Goal: Task Accomplishment & Management: Manage account settings

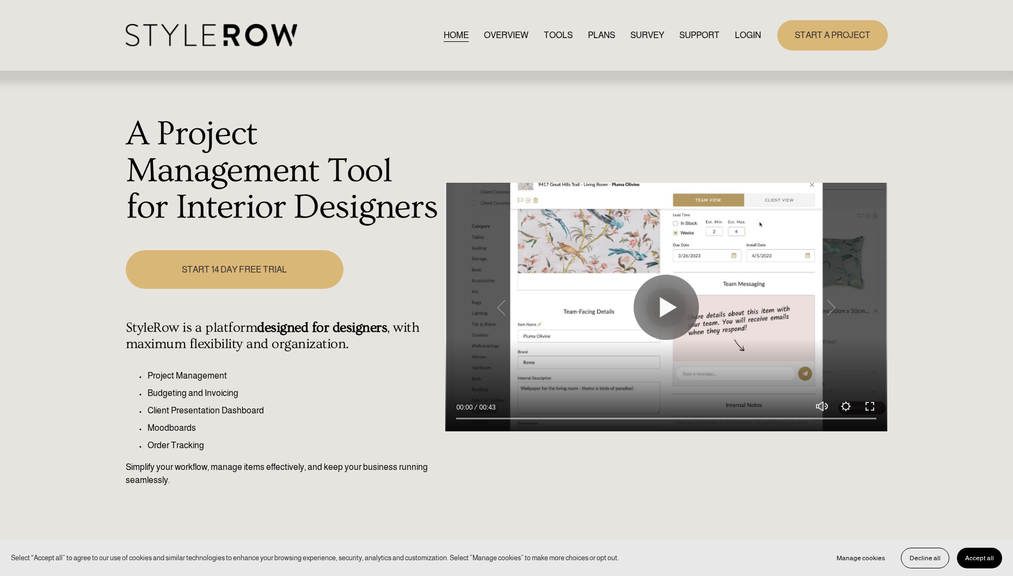
click at [740, 33] on link "LOGIN" at bounding box center [748, 35] width 26 height 15
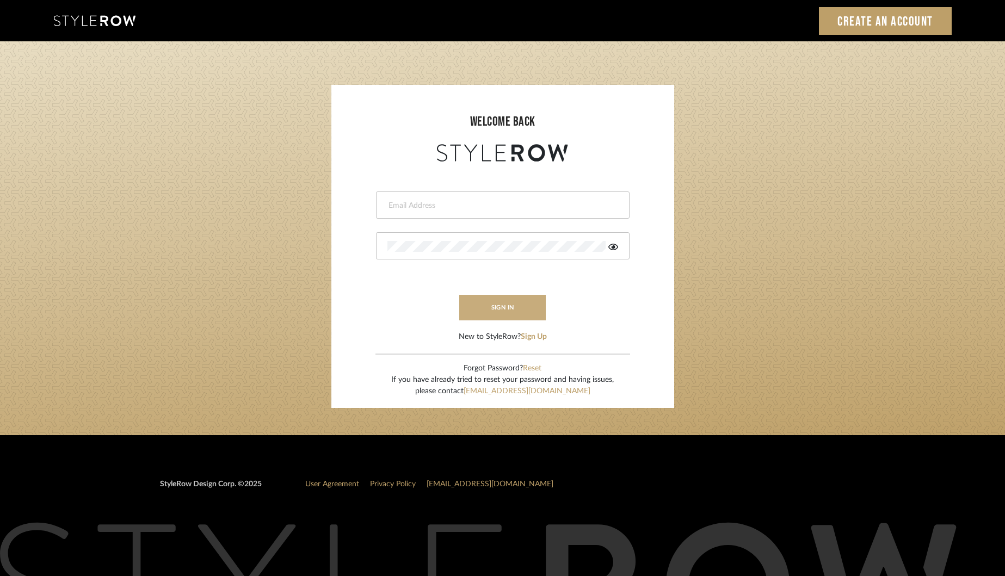
type input "[EMAIL_ADDRESS][DOMAIN_NAME]"
click at [511, 311] on button "sign in" at bounding box center [502, 308] width 87 height 26
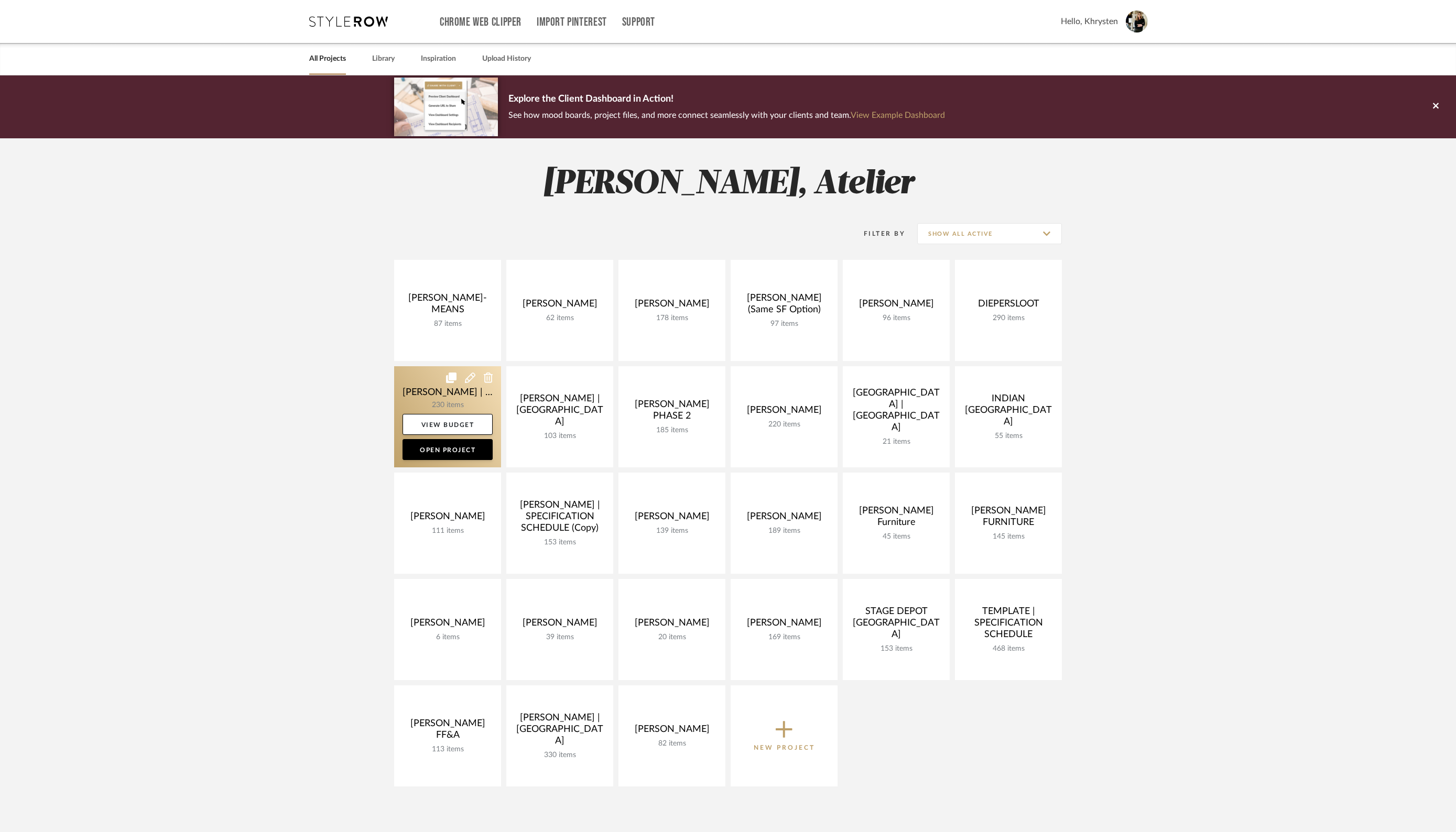
click at [417, 389] on link at bounding box center [447, 416] width 107 height 101
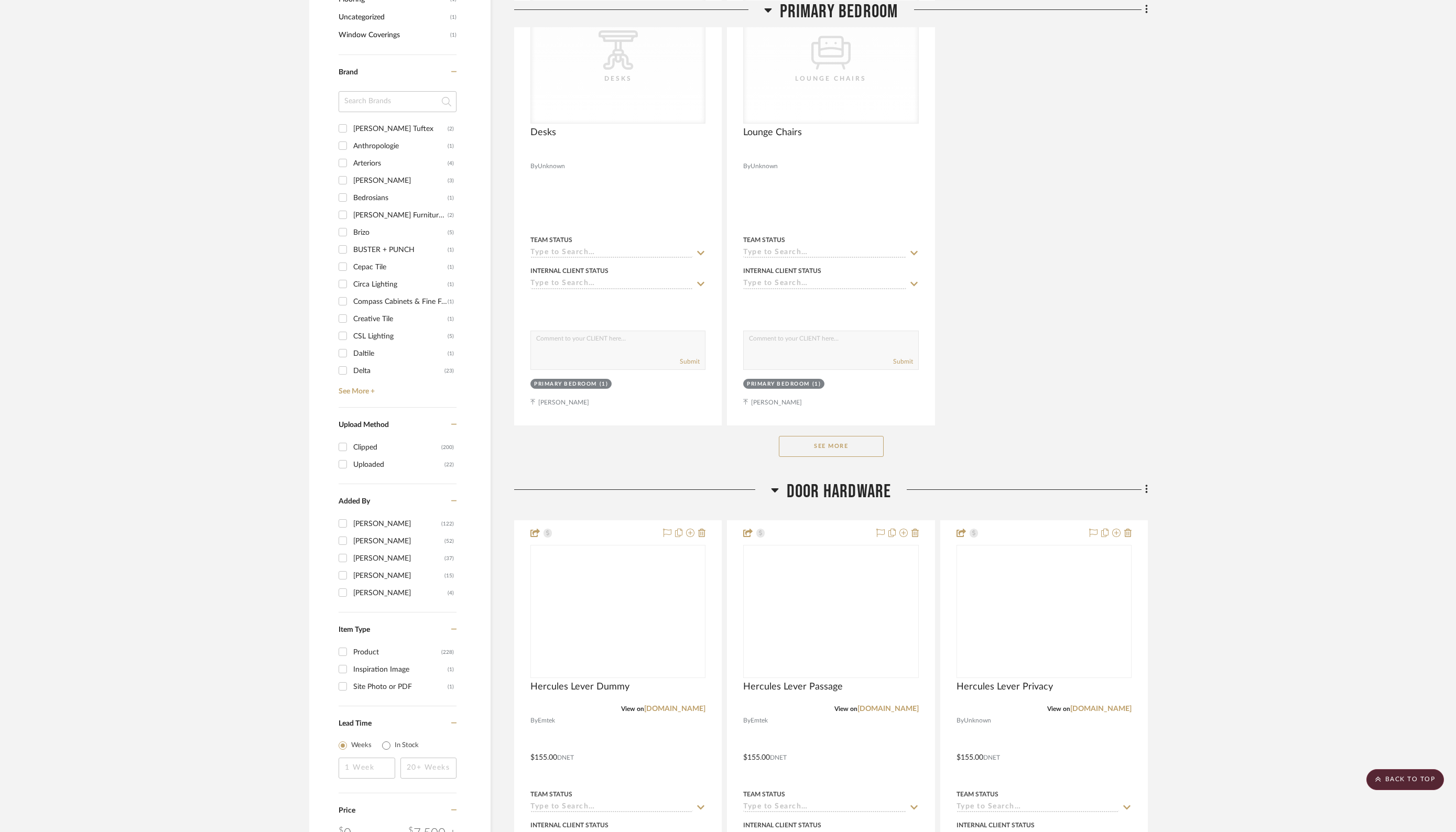
scroll to position [1484, 0]
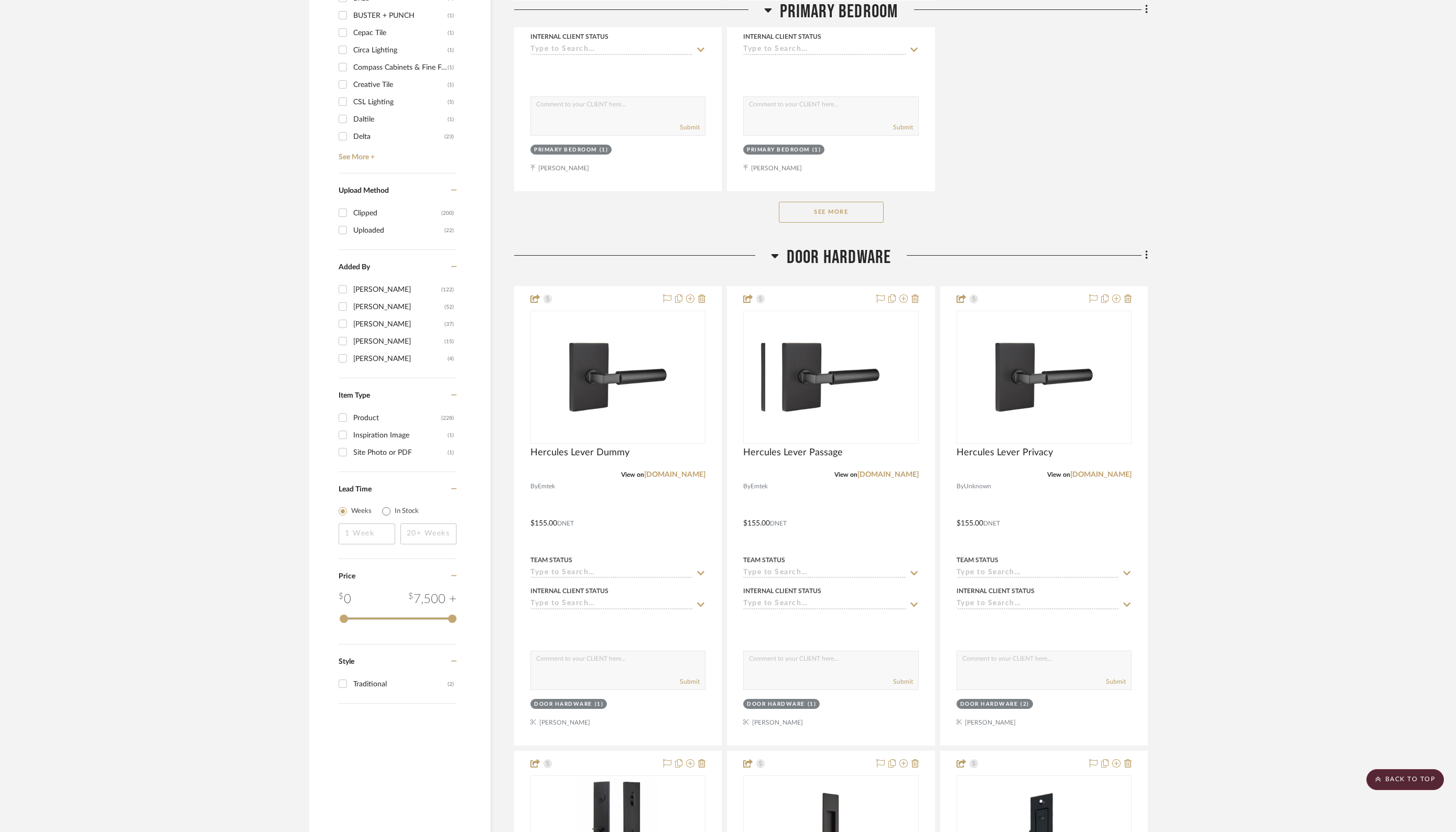
click at [816, 205] on button "See More" at bounding box center [831, 213] width 105 height 21
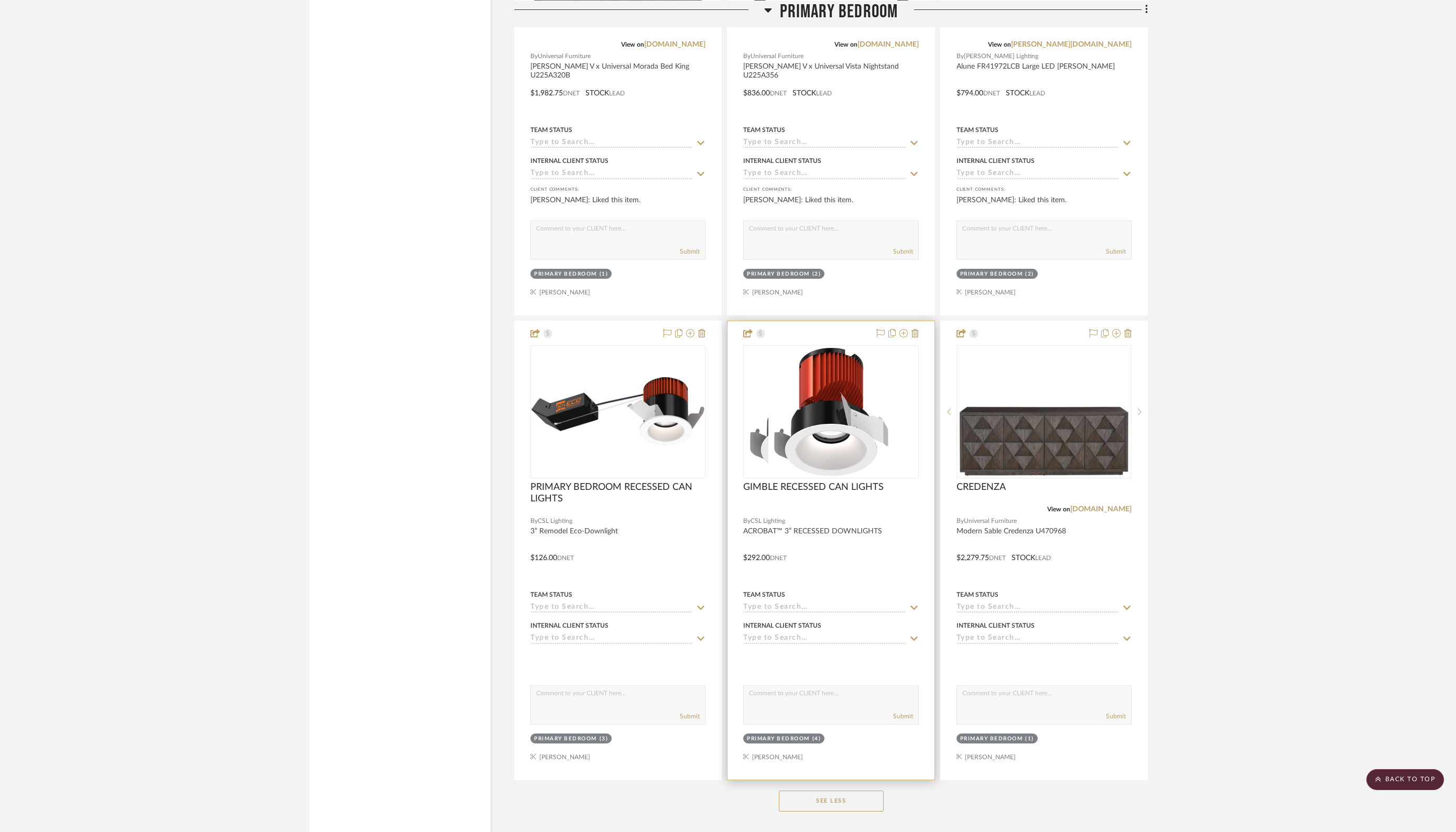
scroll to position [2293, 0]
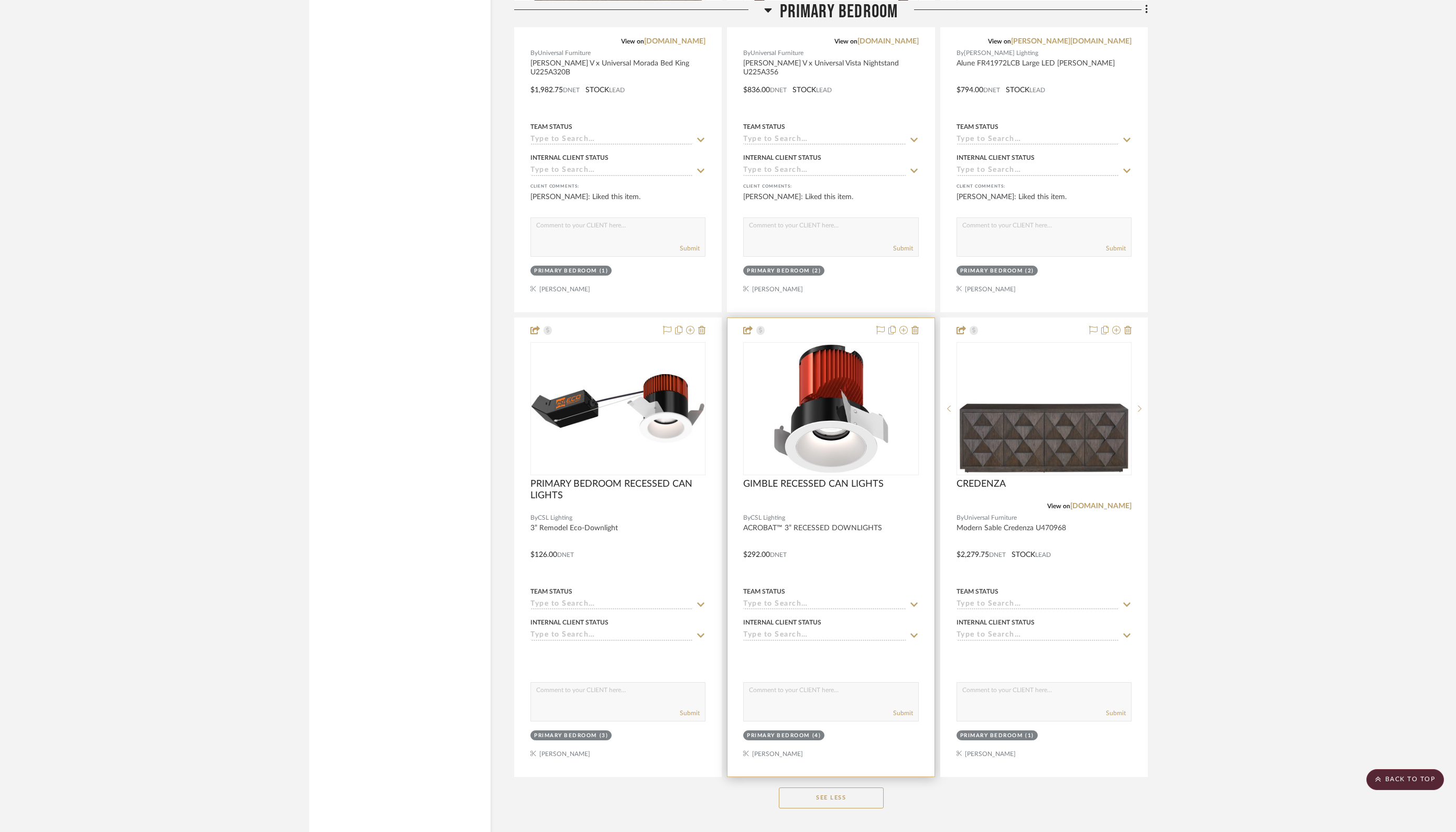
click at [838, 486] on div "GIMBLE RECESSED CAN LIGHTS" at bounding box center [831, 490] width 175 height 23
click at [820, 552] on div at bounding box center [830, 547] width 206 height 458
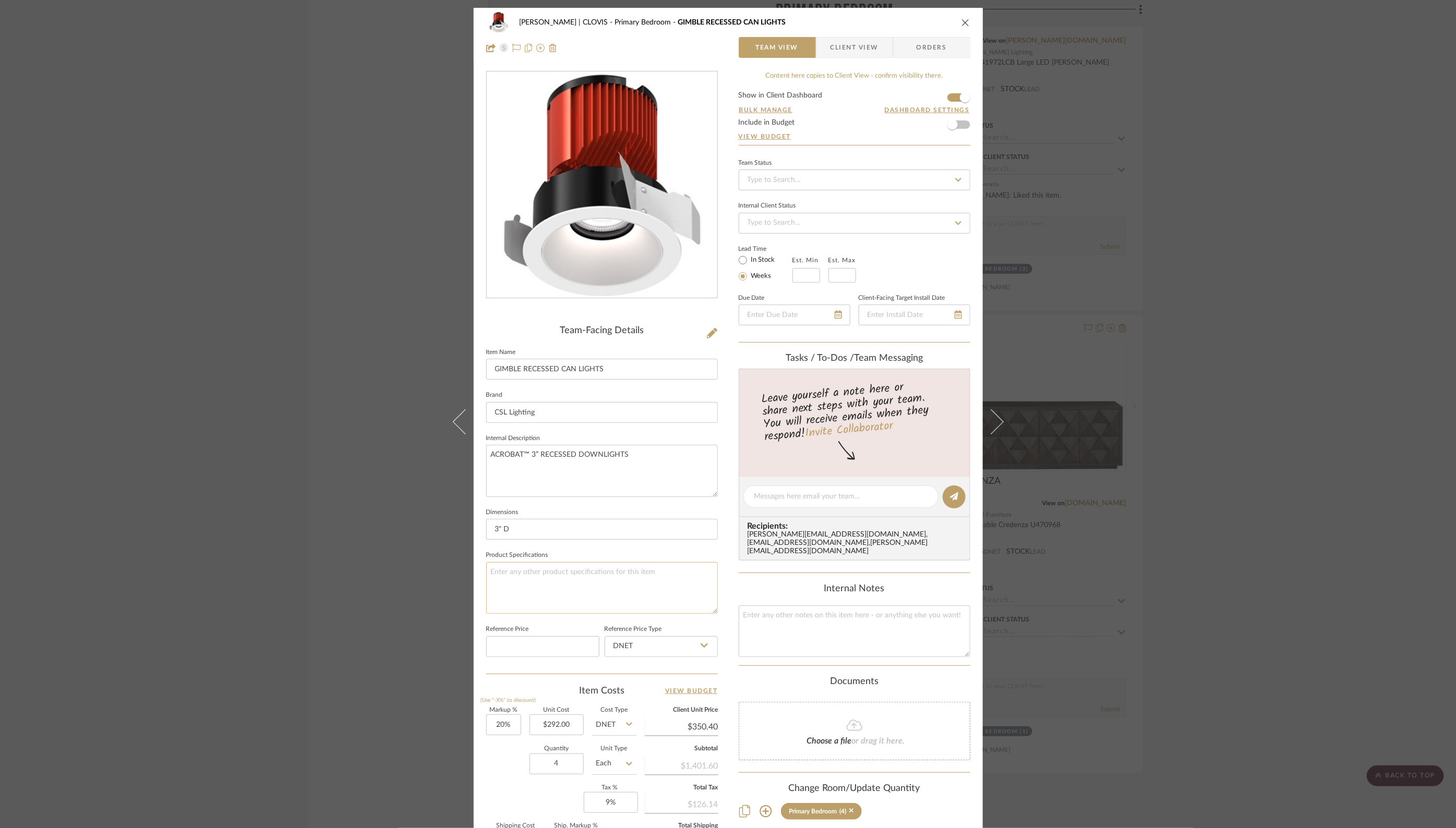
click at [488, 569] on textarea at bounding box center [602, 588] width 232 height 52
paste textarea "A3-IC-RST-15S- C24"
click at [487, 581] on textarea "A3-IC-RST-15S- C24" at bounding box center [602, 588] width 232 height 52
type textarea "A3-IC-RST-15S-C24"
click at [1087, 589] on div "DUEKER | CLOVIS Primary Bedroom GIMBLE RECESSED CAN LIGHTS Team View Client Vie…" at bounding box center [728, 414] width 1456 height 828
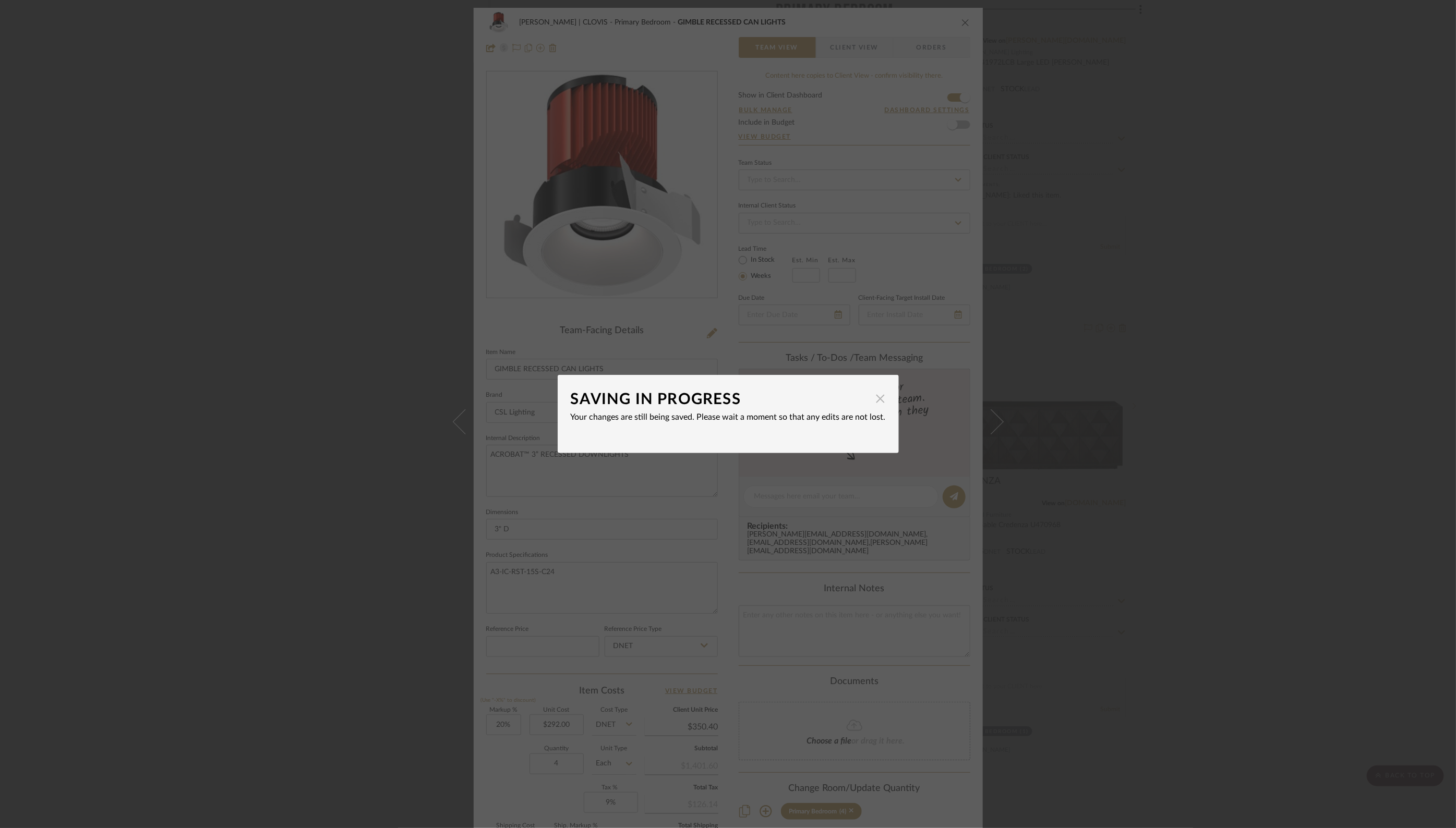
click at [876, 403] on span "button" at bounding box center [881, 399] width 21 height 21
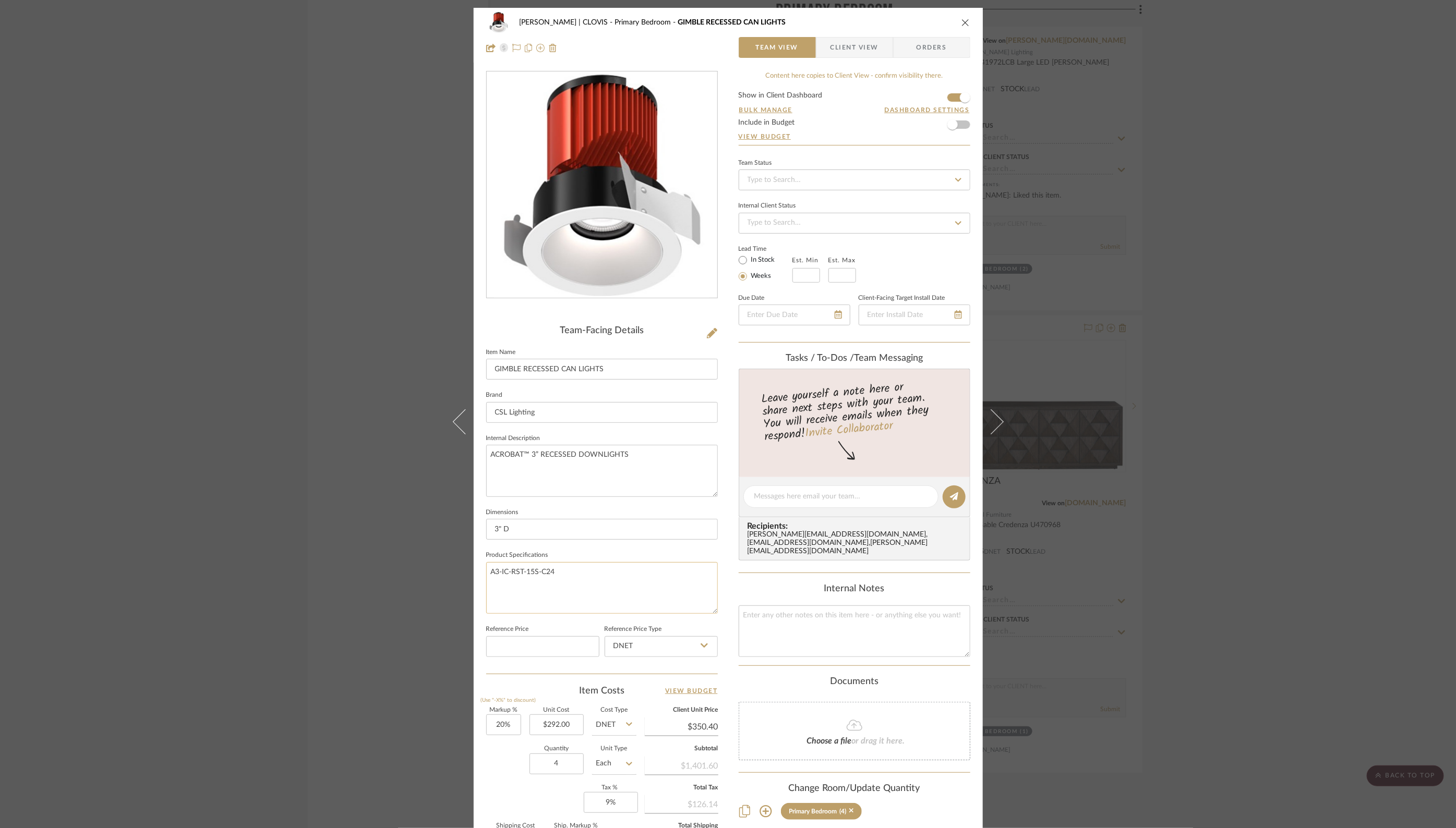
click at [578, 566] on textarea "A3-IC-RST-15S-C24" at bounding box center [602, 588] width 232 height 52
paste textarea "3” CSL Acrobat New Construction Housing, 3” IC/CCEA New Construction Housing, S…"
type textarea "A3-IC-RST-15S-C24 3” CSL Acrobat New Construction Housing, 3” IC/CCEA New Const…"
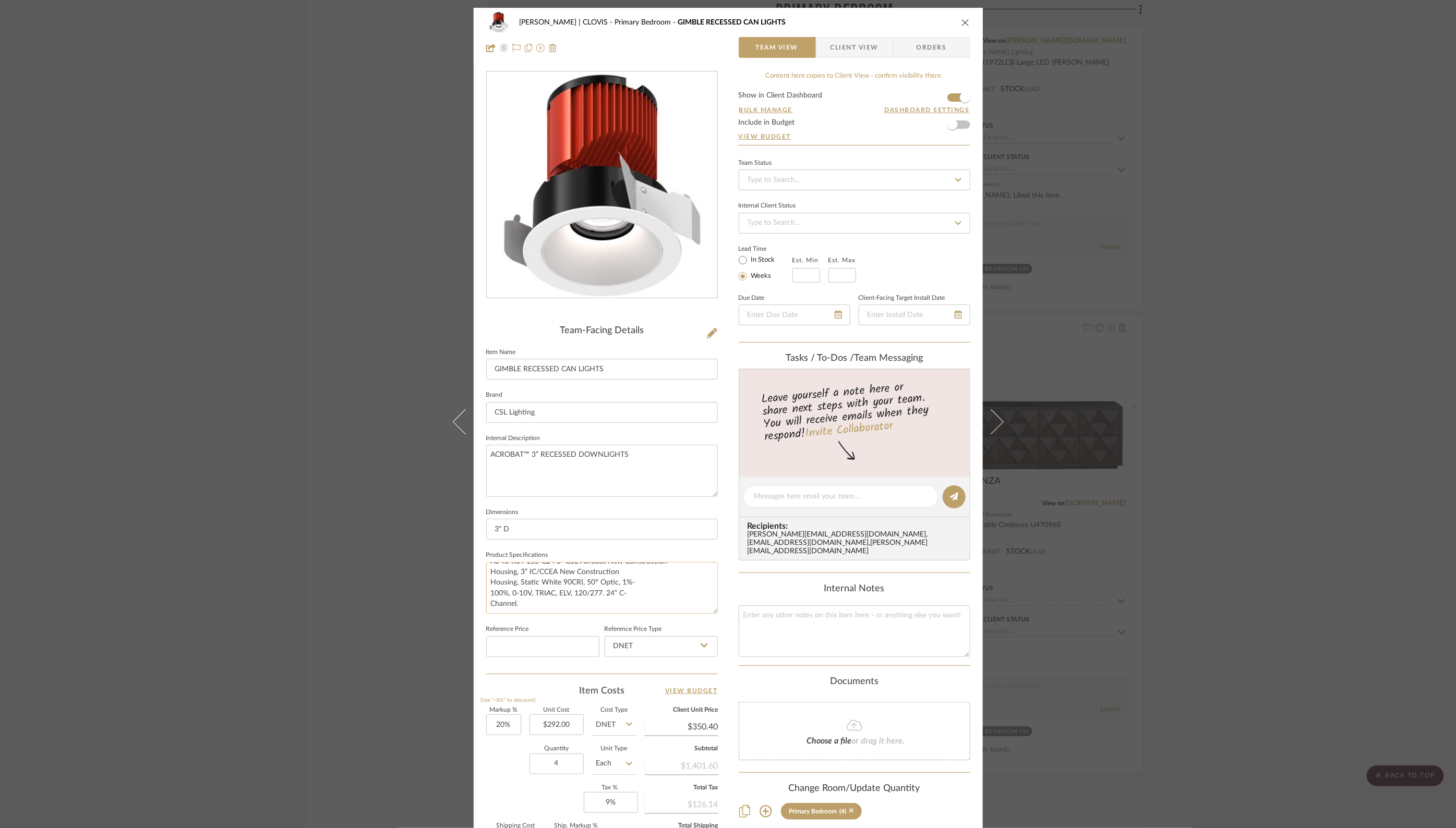
paste textarea "A3-3090-RSTWT- STWTNC-50"
click at [488, 607] on textarea "A3-IC-RST-15S-C24 3” CSL Acrobat New Construction Housing, 3” IC/CCEA New Const…" at bounding box center [602, 588] width 232 height 52
click at [619, 601] on textarea "A3-IC-RST-15S-C24 3” CSL Acrobat New Construction Housing, 3” IC/CCEA New Const…" at bounding box center [602, 588] width 232 height 52
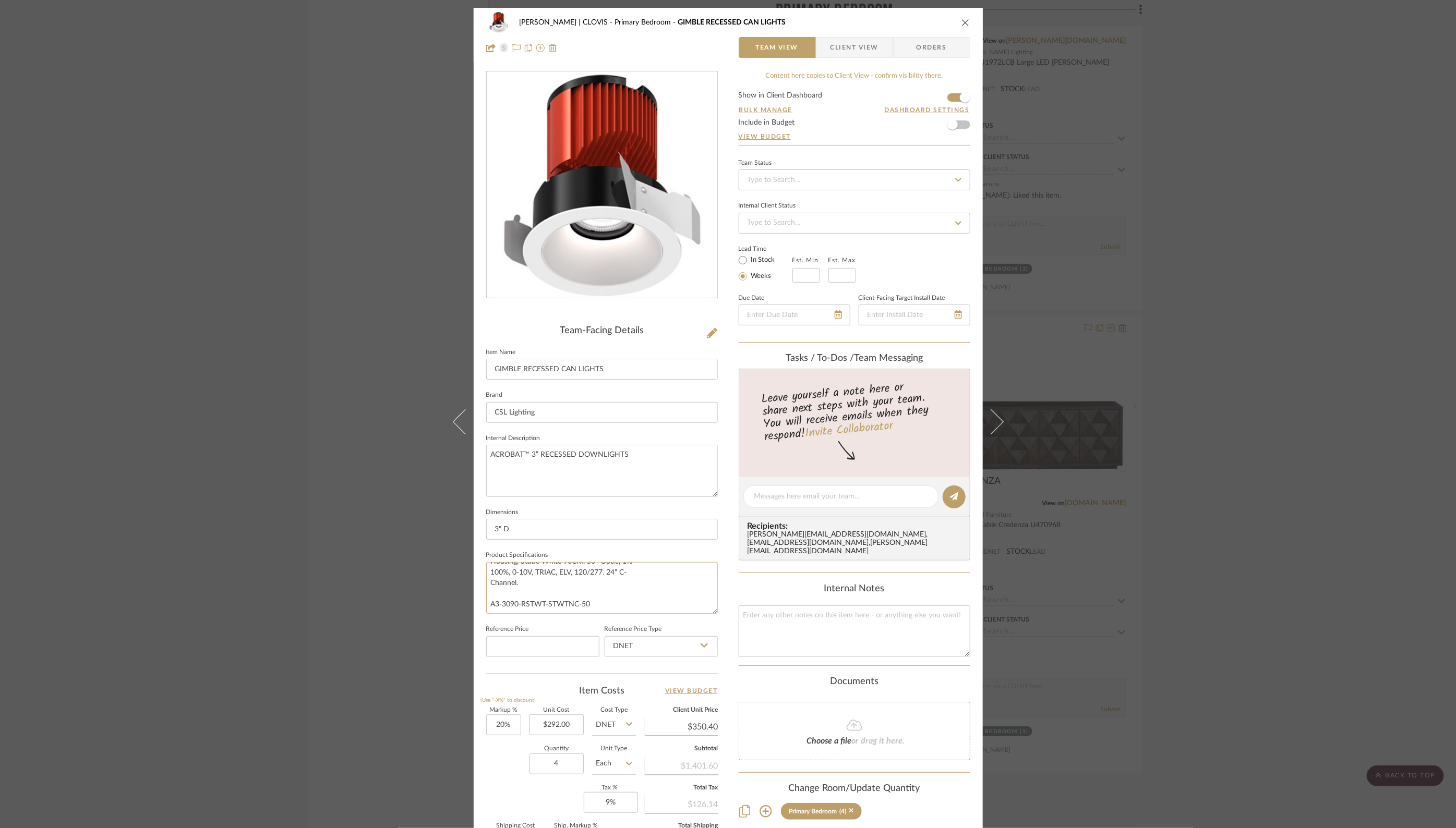
type textarea "A3-IC-RST-15S-C24 3” CSL Acrobat New Construction Housing, 3” IC/CCEA New Const…"
click at [1170, 650] on div "DUEKER | CLOVIS Primary Bedroom GIMBLE RECESSED CAN LIGHTS Team View Client Vie…" at bounding box center [728, 414] width 1456 height 828
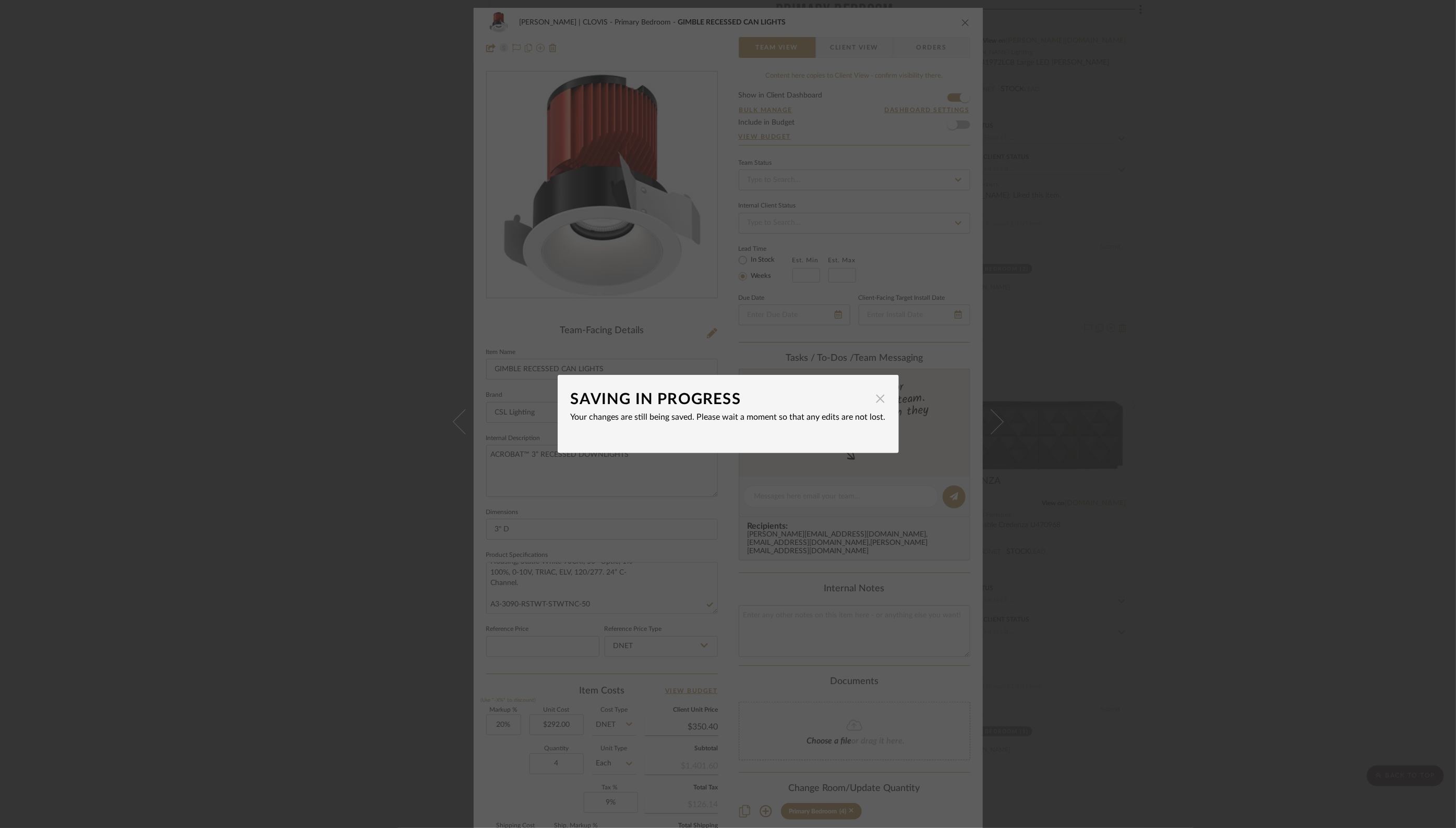
click at [876, 405] on span "button" at bounding box center [881, 399] width 21 height 21
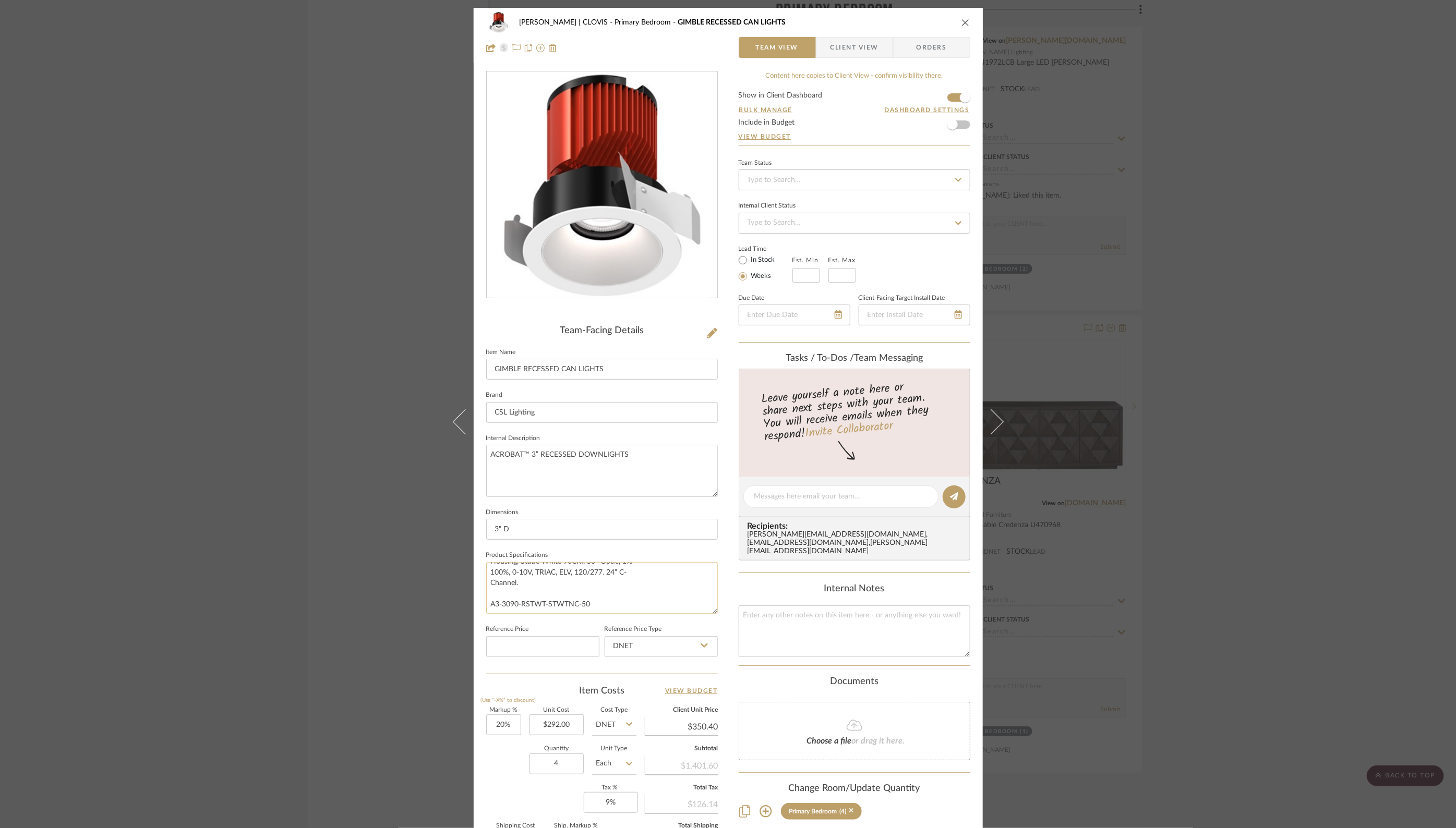
click at [616, 603] on textarea "A3-IC-RST-15S-C24 3” CSL Acrobat New Construction Housing, 3” IC/CCEA New Const…" at bounding box center [602, 588] width 232 height 52
paste textarea "3” CSL Acrobat LED Downlight Reflector/Trim 3" Round Trim, Adjustable, Standard…"
type textarea "A3-IC-RST-15S-C24 3” CSL Acrobat New Construction Housing, 3” IC/CCEA New Const…"
click at [655, 512] on fieldset "Dimensions 3" D" at bounding box center [602, 522] width 232 height 34
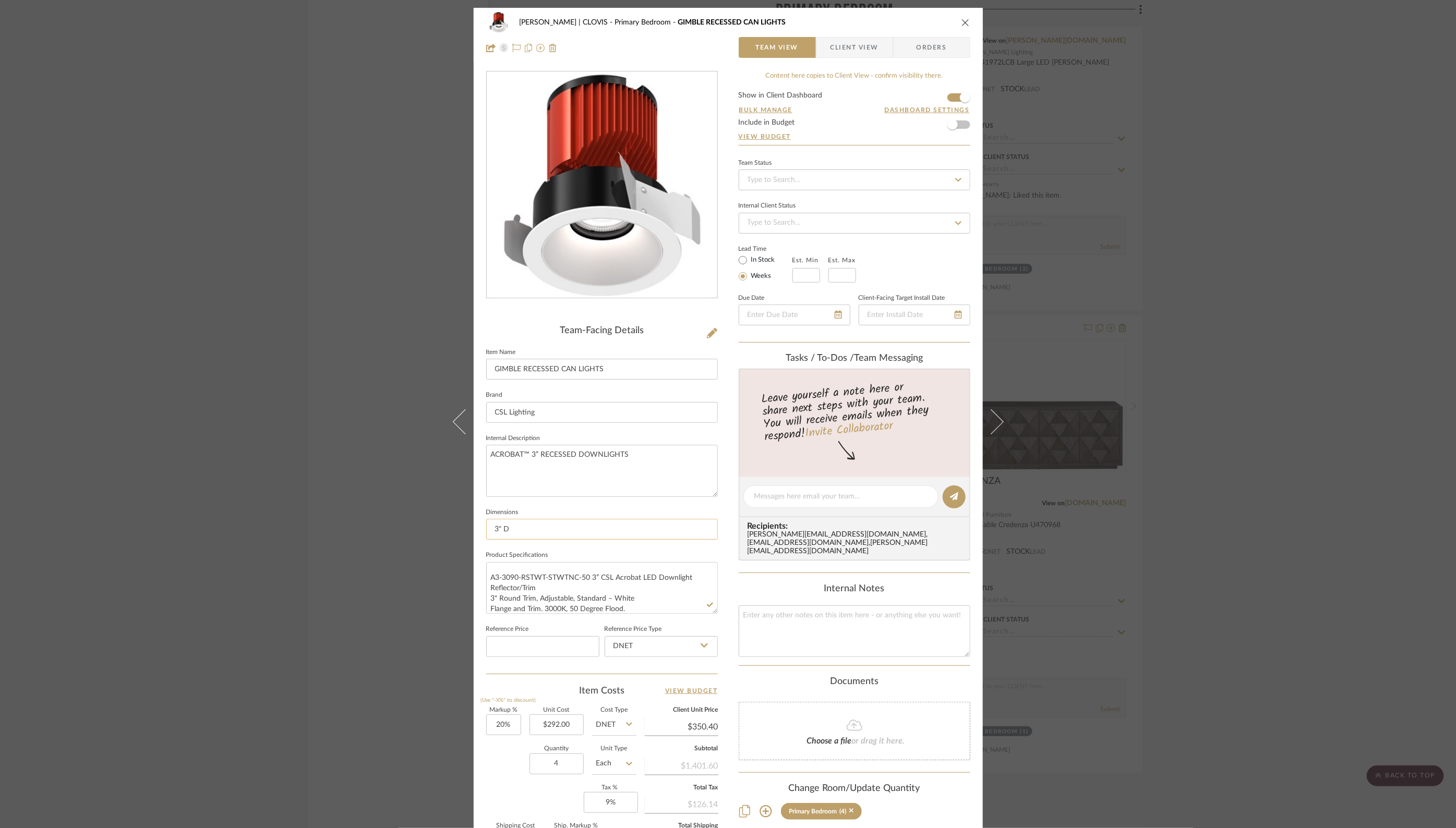
click at [705, 521] on input "3" D" at bounding box center [602, 530] width 232 height 21
click at [962, 22] on icon "close" at bounding box center [965, 22] width 9 height 9
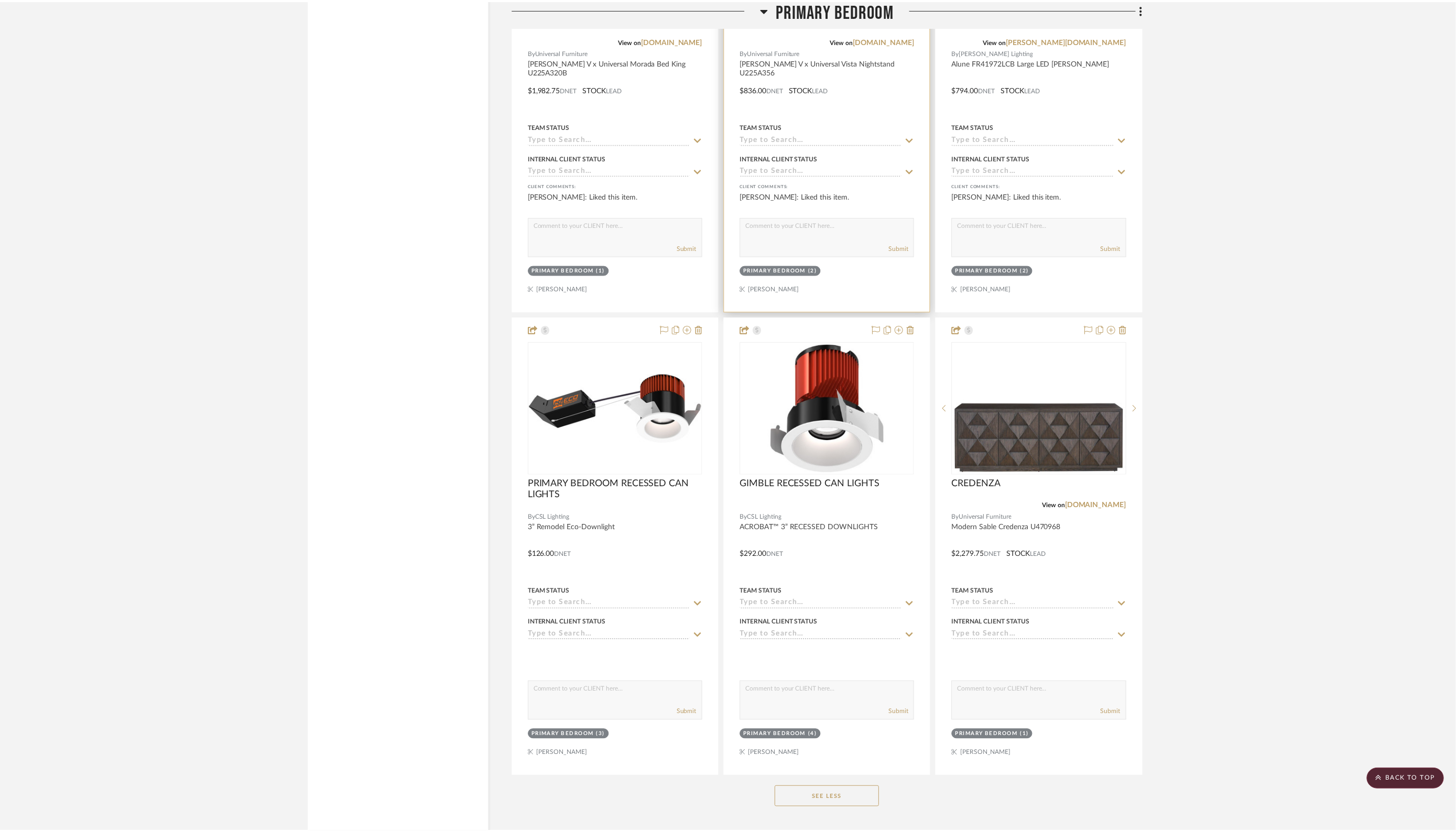
scroll to position [2293, 0]
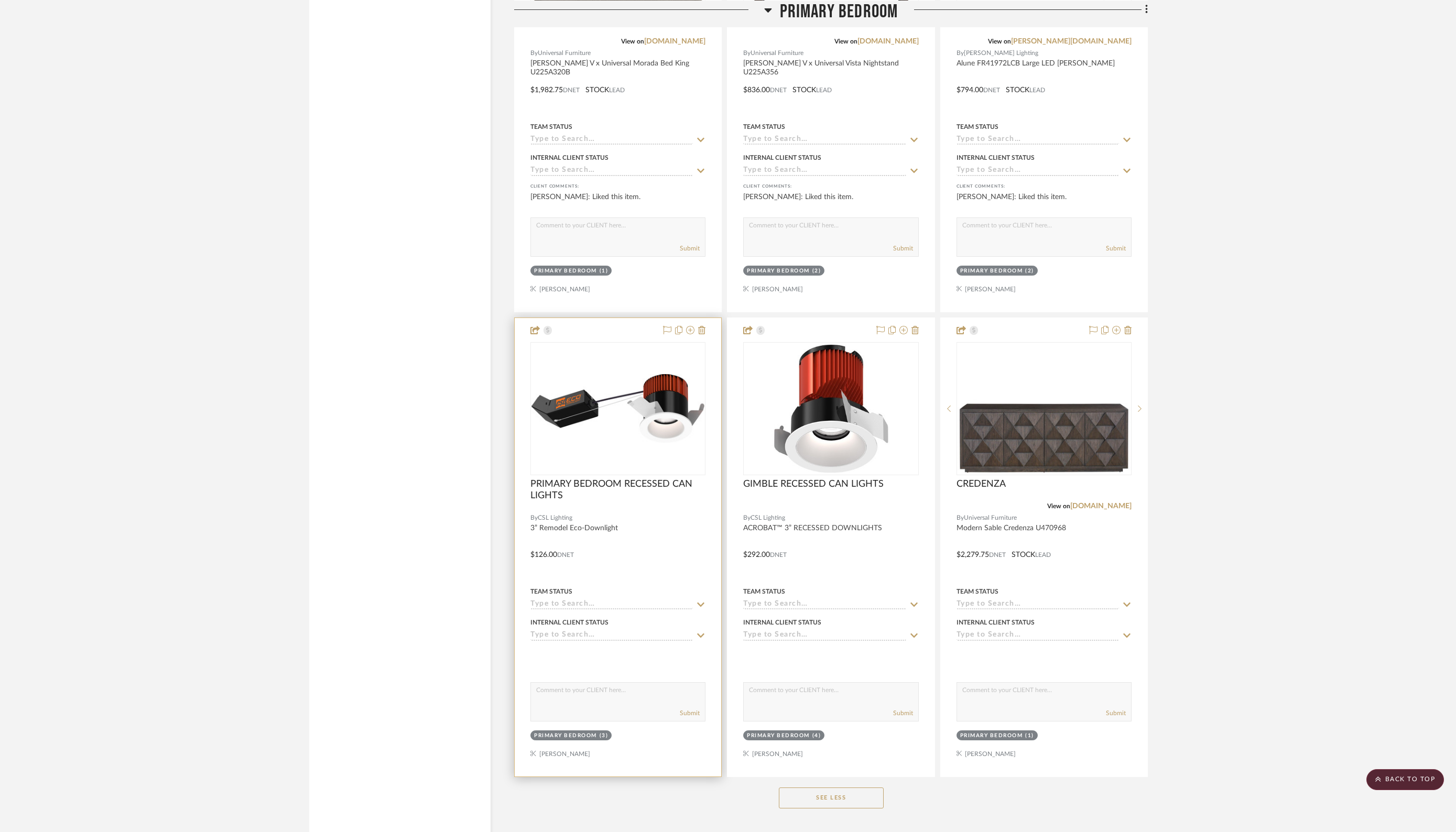
click at [665, 513] on div at bounding box center [617, 547] width 206 height 458
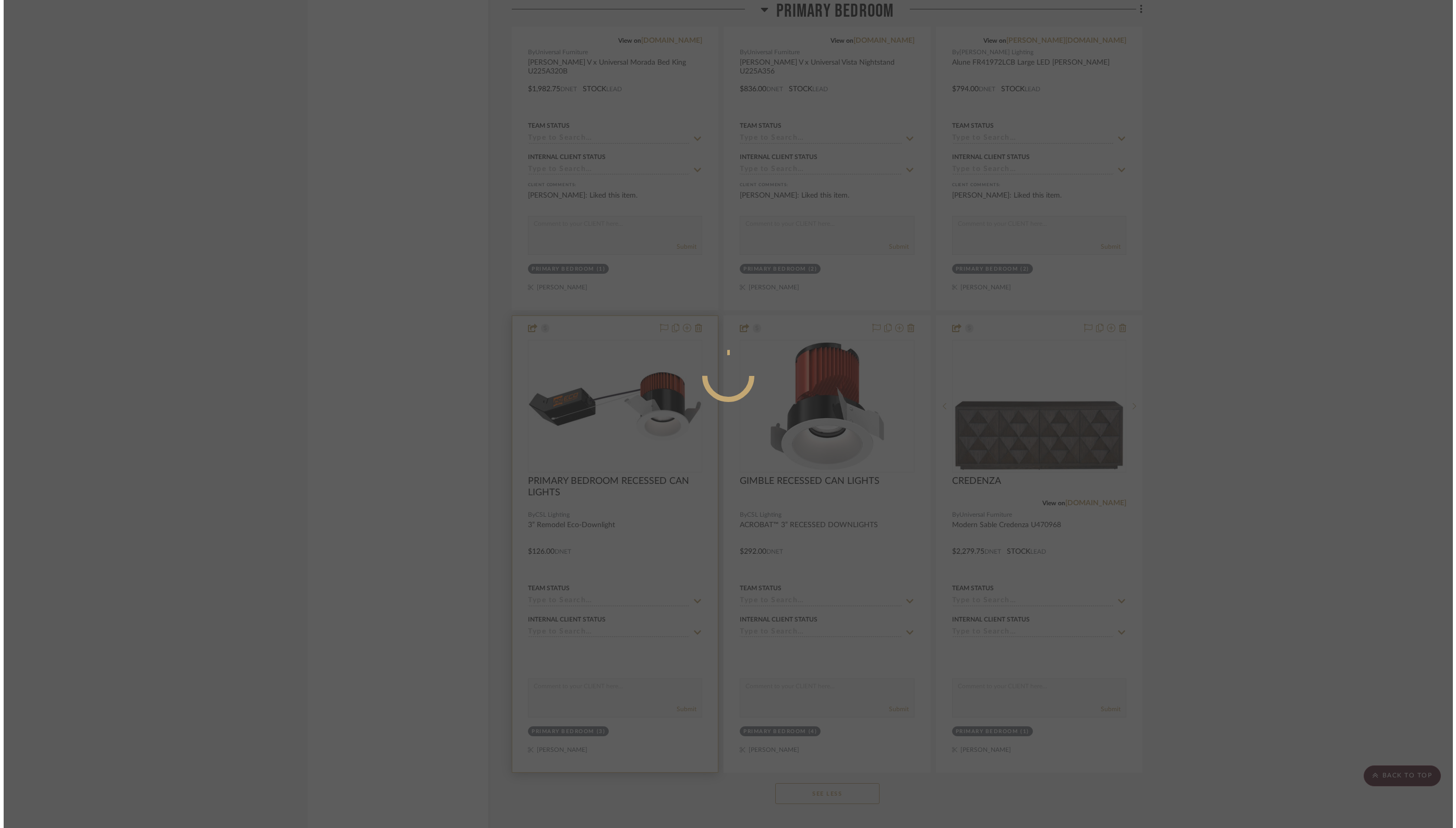
scroll to position [0, 0]
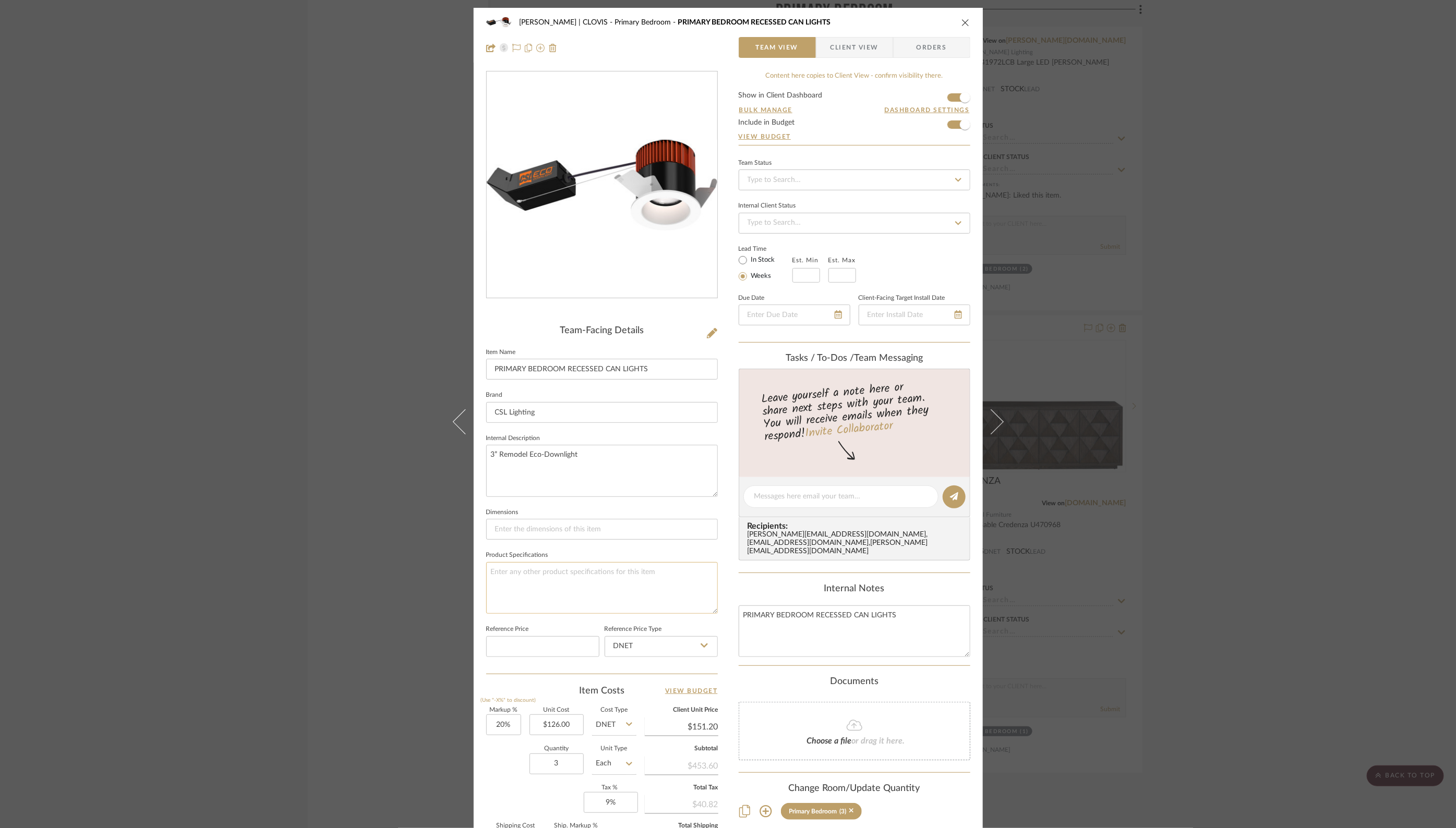
click at [504, 576] on textarea at bounding box center [602, 588] width 232 height 52
paste textarea "ED3SAIC-309050- 21S"
click at [490, 580] on textarea "ED3SAIC-309050- 21S" at bounding box center [602, 588] width 232 height 52
drag, startPoint x: 578, startPoint y: 581, endPoint x: 582, endPoint y: 573, distance: 8.9
click at [579, 579] on textarea "ED3SAIC-309050-21S" at bounding box center [602, 588] width 232 height 52
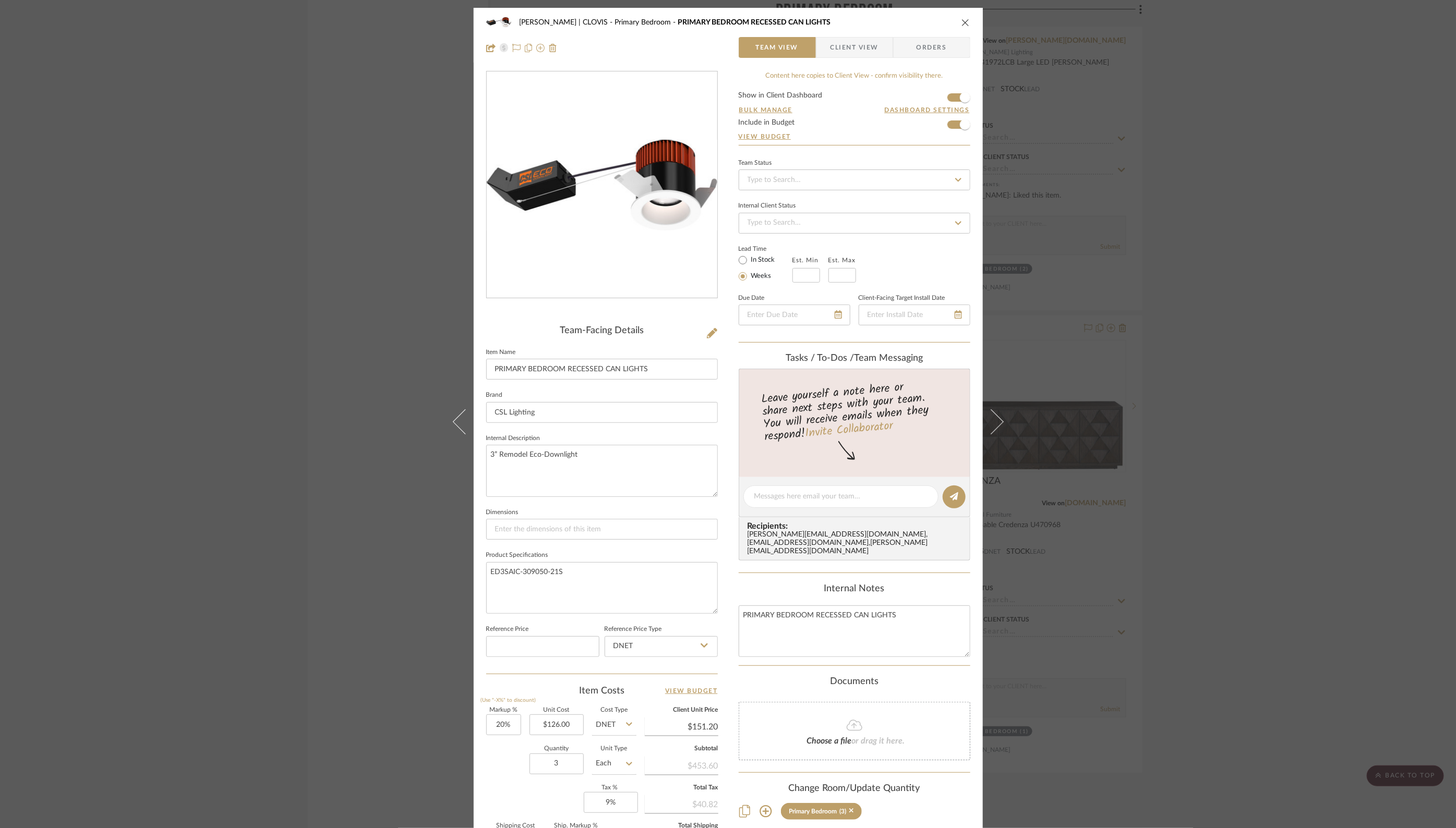
type textarea "ED3SAIC-309050-21S"
paste textarea "3” CSL Eco-Downlight Adjustable Shallow Plenum Housing + LED Engine IC/CCEA, St…"
type textarea "ED3SAIC-309050-21S 3” CSL Eco-Downlight Adjustable Shallow Plenum Housing + LED…"
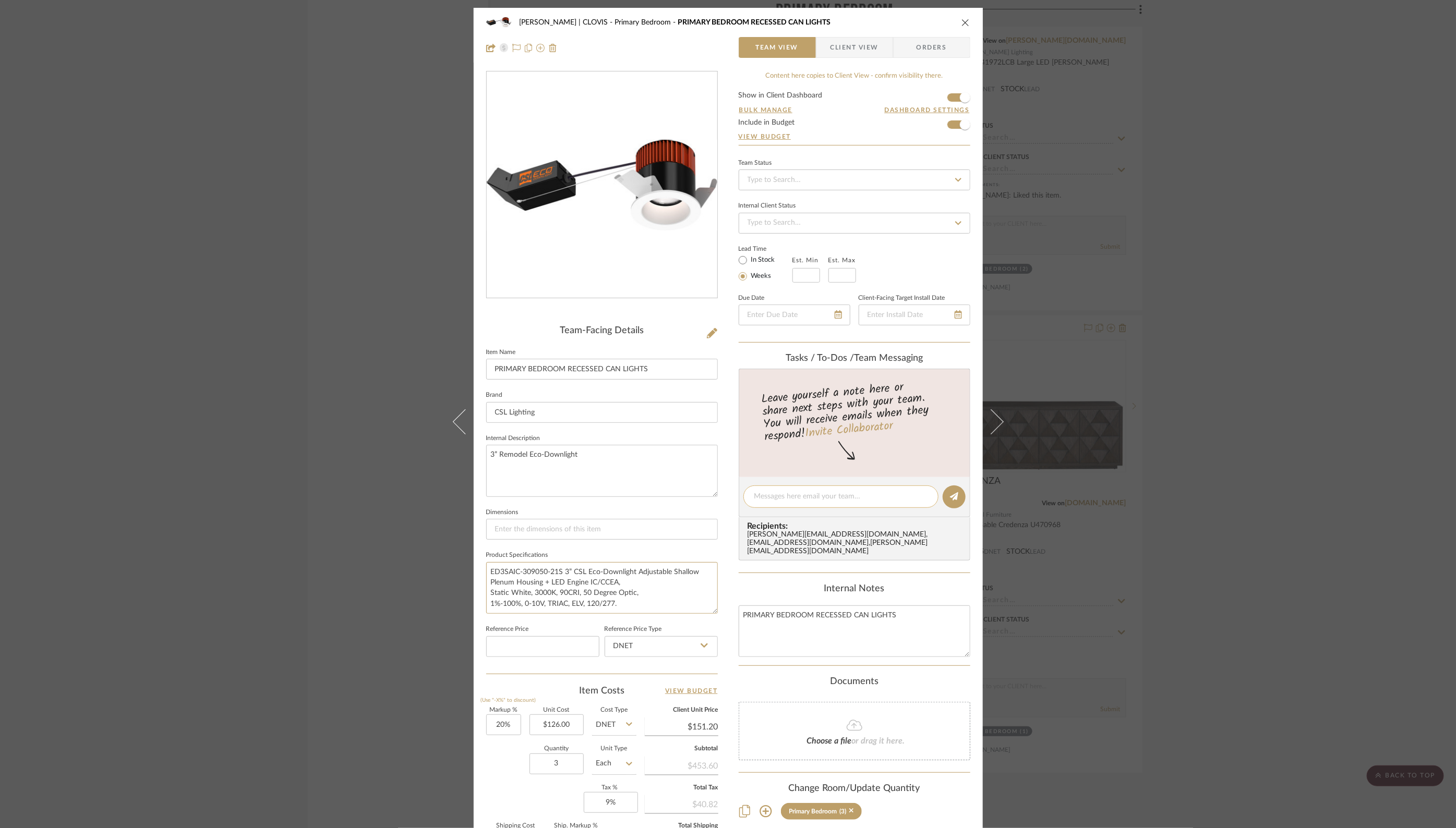
paste textarea "ED3-RASTWT 3” CSL Eco-Round Trim, Adjustable, Standard, White"
click at [486, 580] on textarea "ED3SAIC-309050-21S 3” CSL Eco-Downlight Adjustable Shallow Plenum Housing + LED…" at bounding box center [602, 588] width 232 height 52
click at [487, 590] on textarea "ED3SAIC-309050-21S 3” CSL Eco-Downlight Adjustable Shallow Plenum Housing + LED…" at bounding box center [602, 588] width 232 height 52
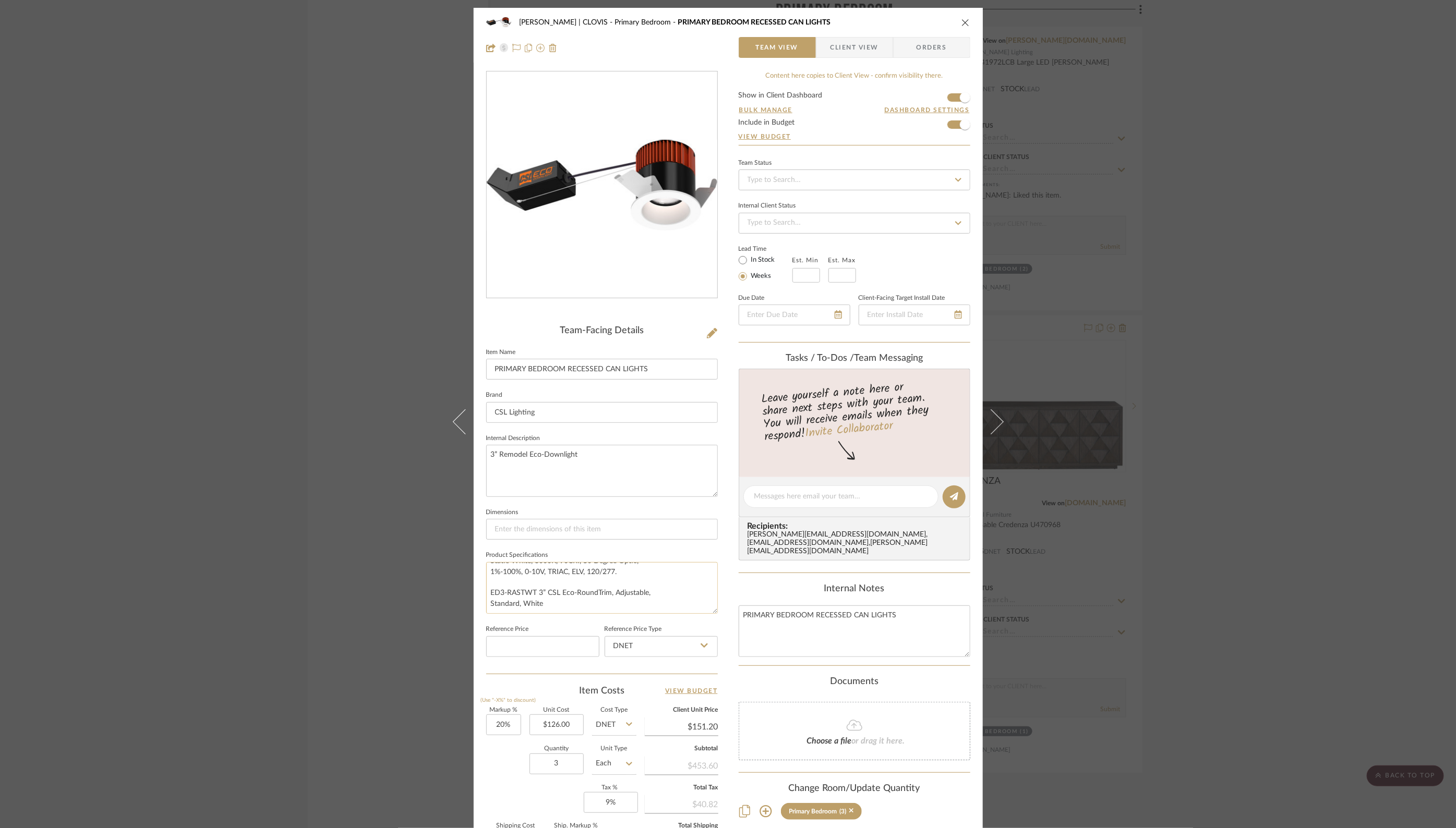
scroll to position [32, 0]
click at [487, 600] on textarea "ED3SAIC-309050-21S 3” CSL Eco-Downlight Adjustable Shallow Plenum Housing + LED…" at bounding box center [602, 588] width 232 height 52
click at [704, 605] on textarea "ED3SAIC-309050-21S 3” CSL Eco-Downlight Adjustable Shallow Plenum Housing + LED…" at bounding box center [602, 588] width 232 height 52
type textarea "ED3SAIC-309050-21S 3” CSL Eco-Downlight Adjustable Shallow Plenum Housing + LED…"
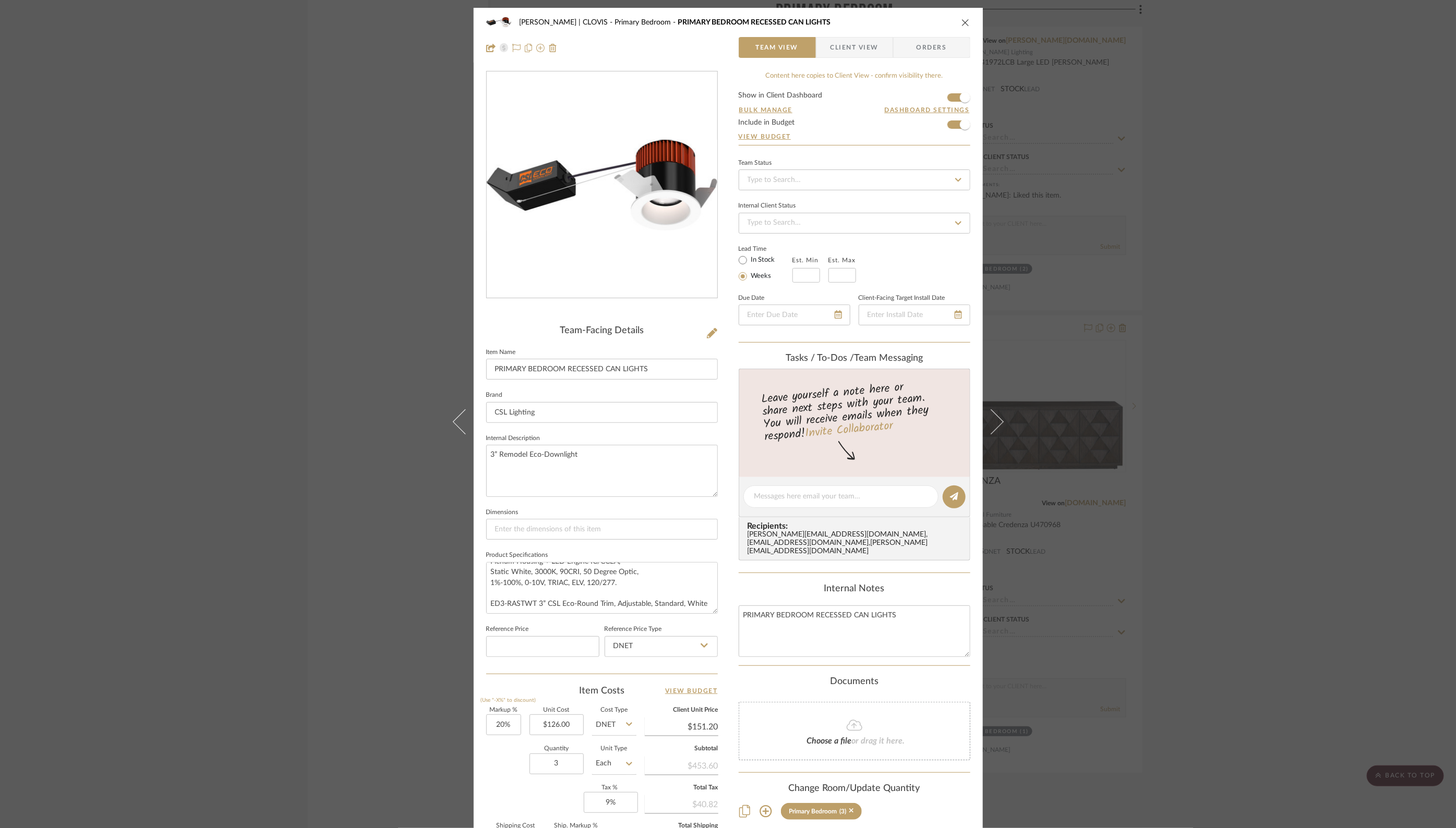
click at [961, 20] on icon "close" at bounding box center [965, 22] width 9 height 9
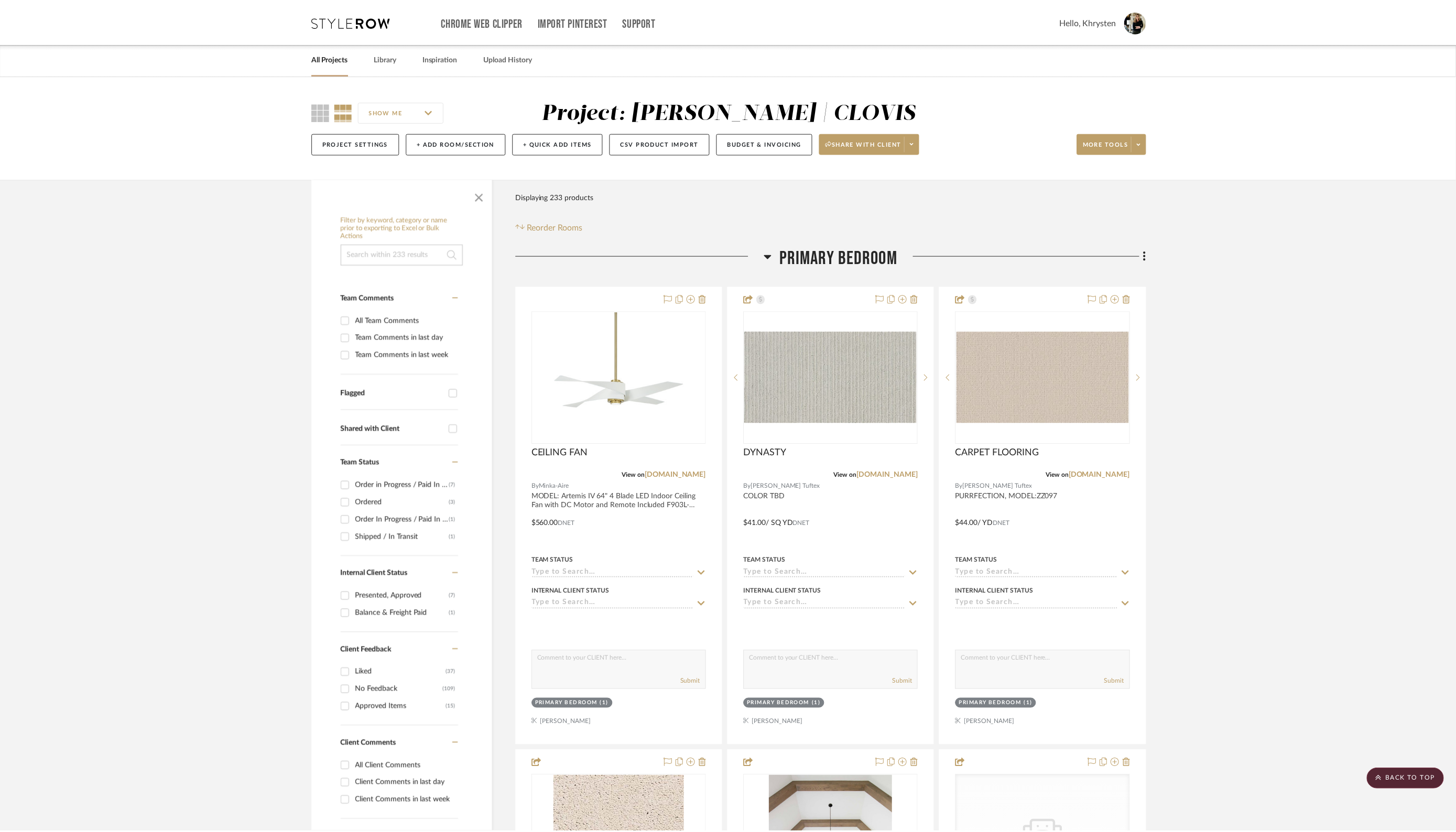
scroll to position [2293, 0]
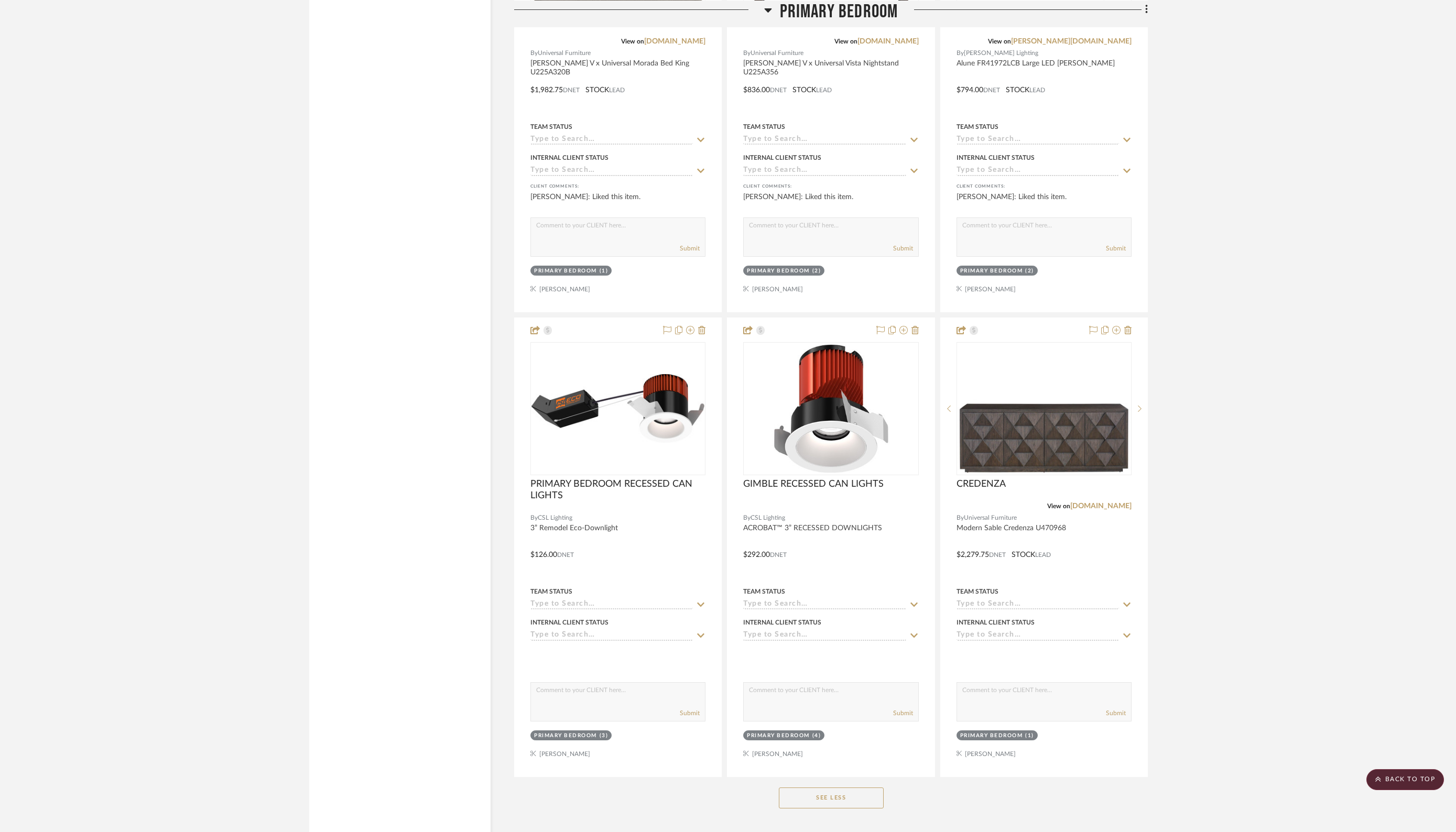
click at [767, 10] on icon at bounding box center [768, 10] width 8 height 4
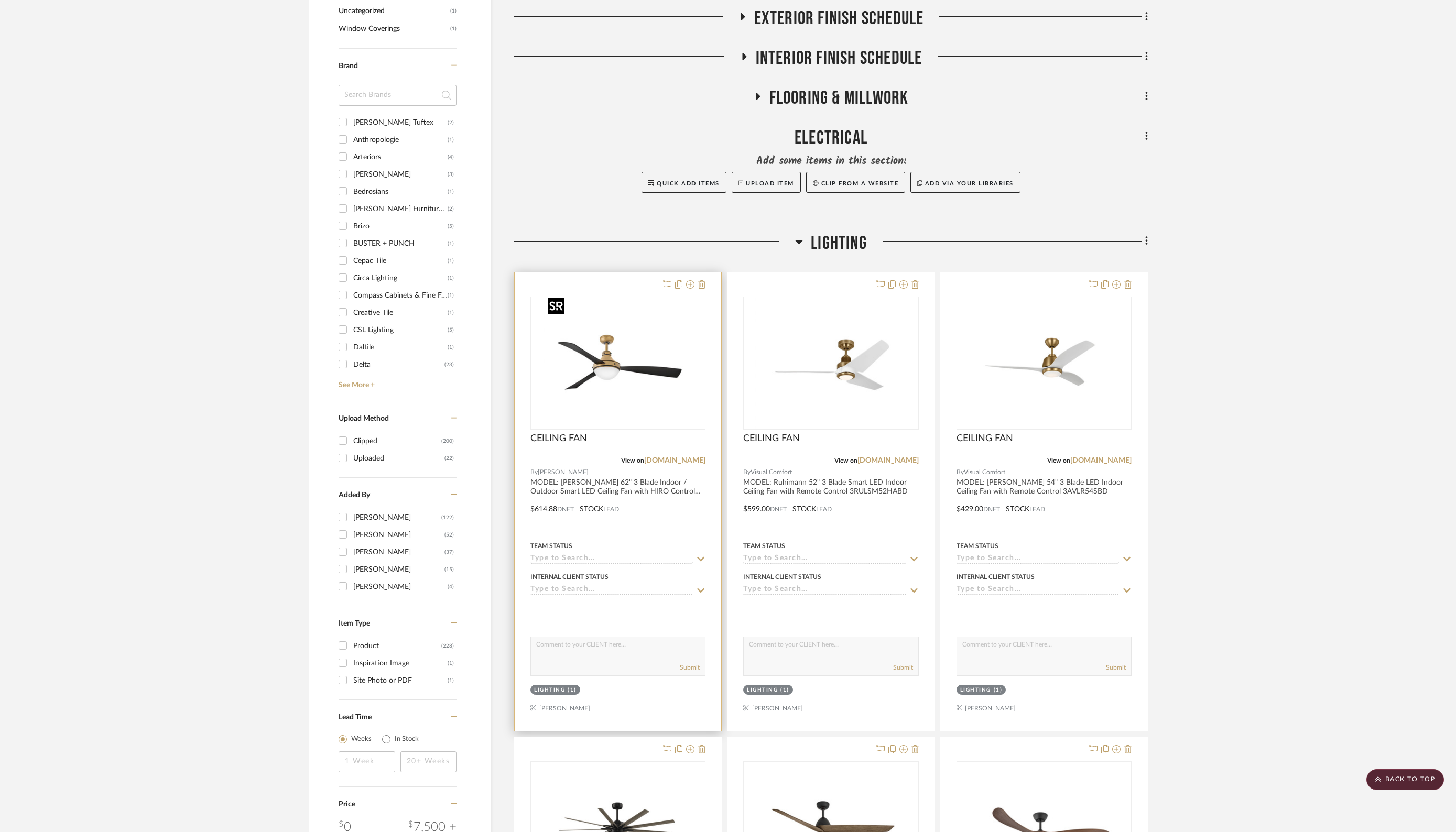
scroll to position [1245, 0]
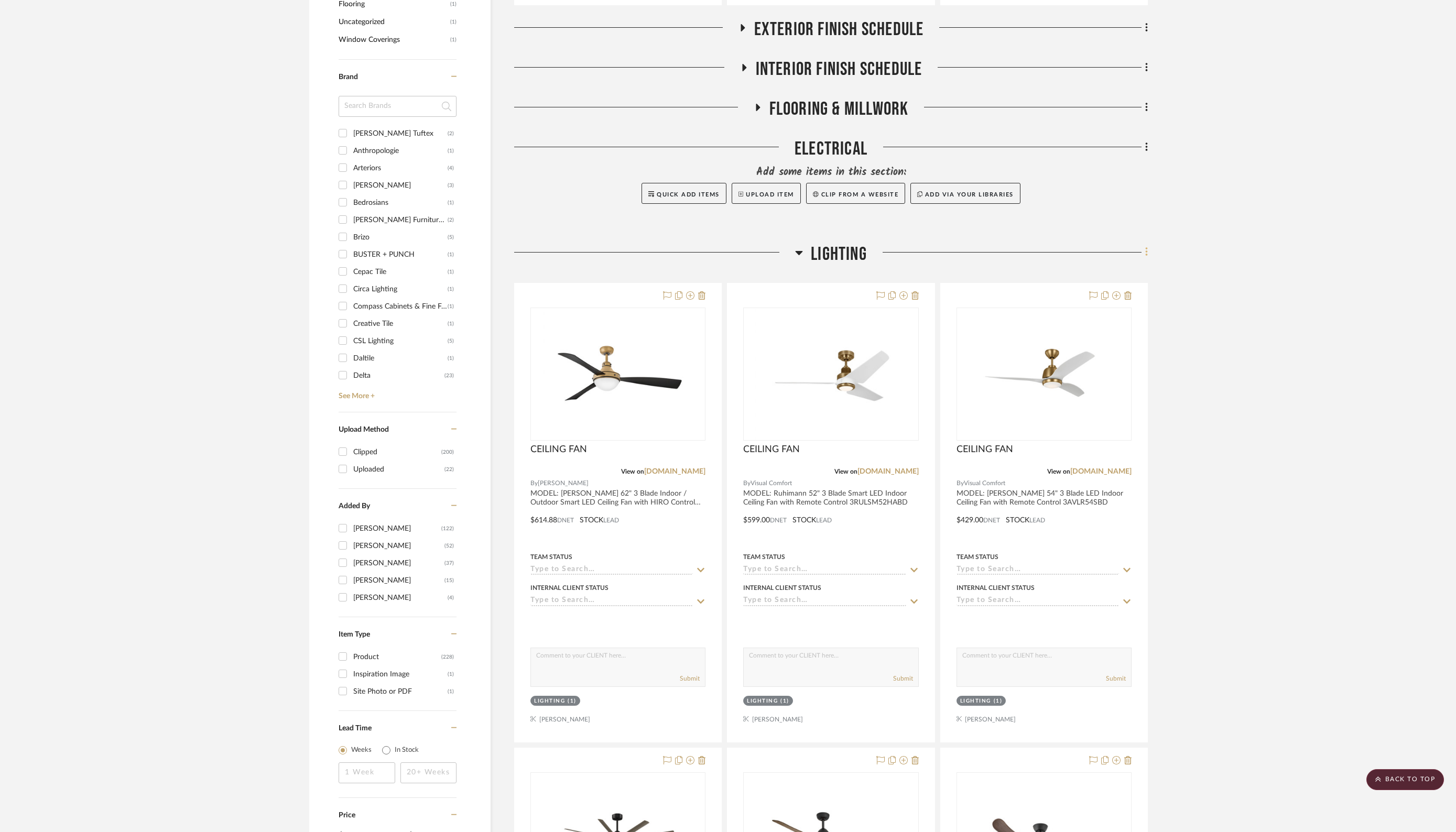
click at [1146, 249] on icon at bounding box center [1146, 251] width 2 height 9
click at [1079, 349] on span "Rename Room" at bounding box center [1093, 350] width 47 height 9
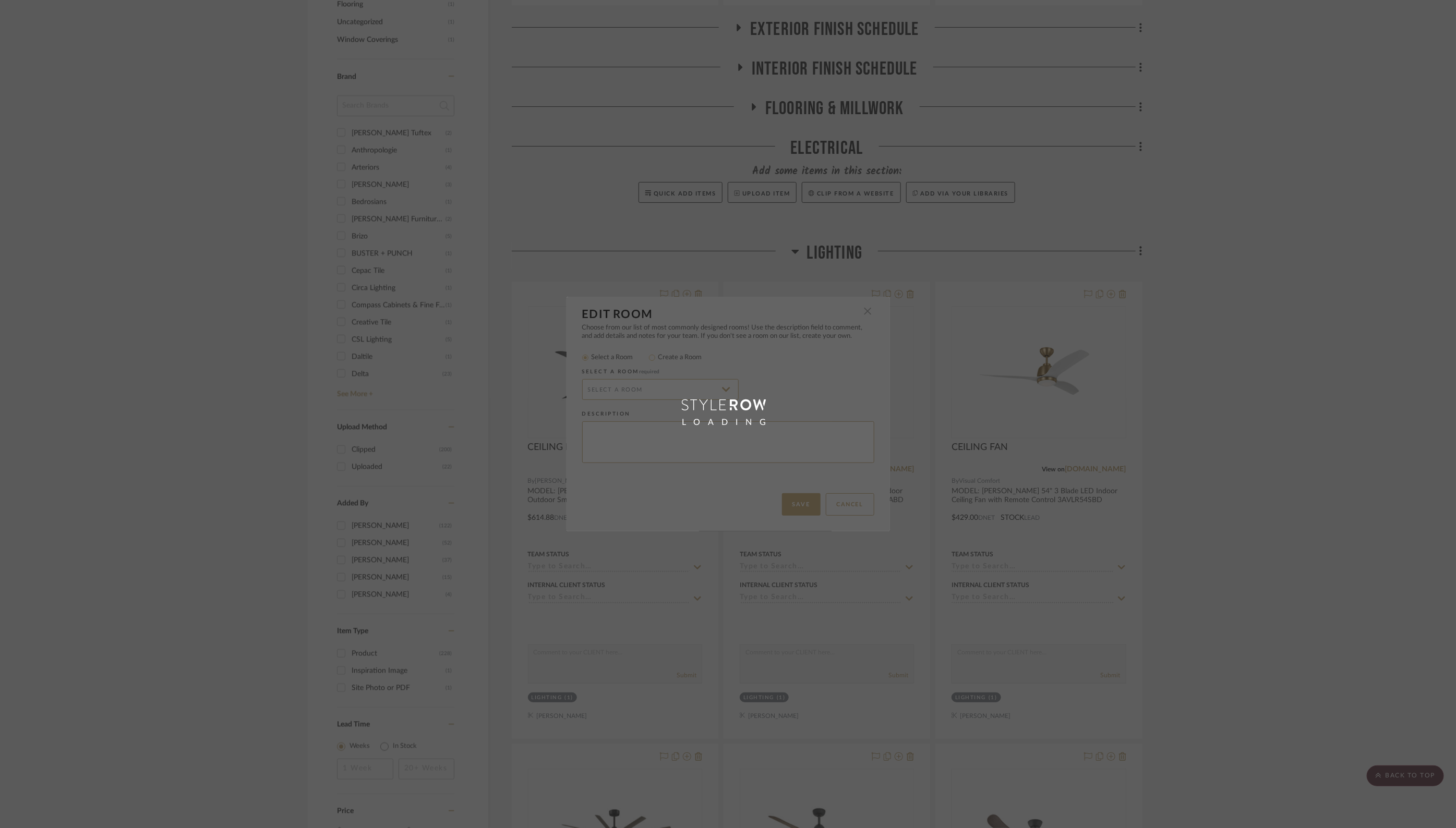
radio input "false"
radio input "true"
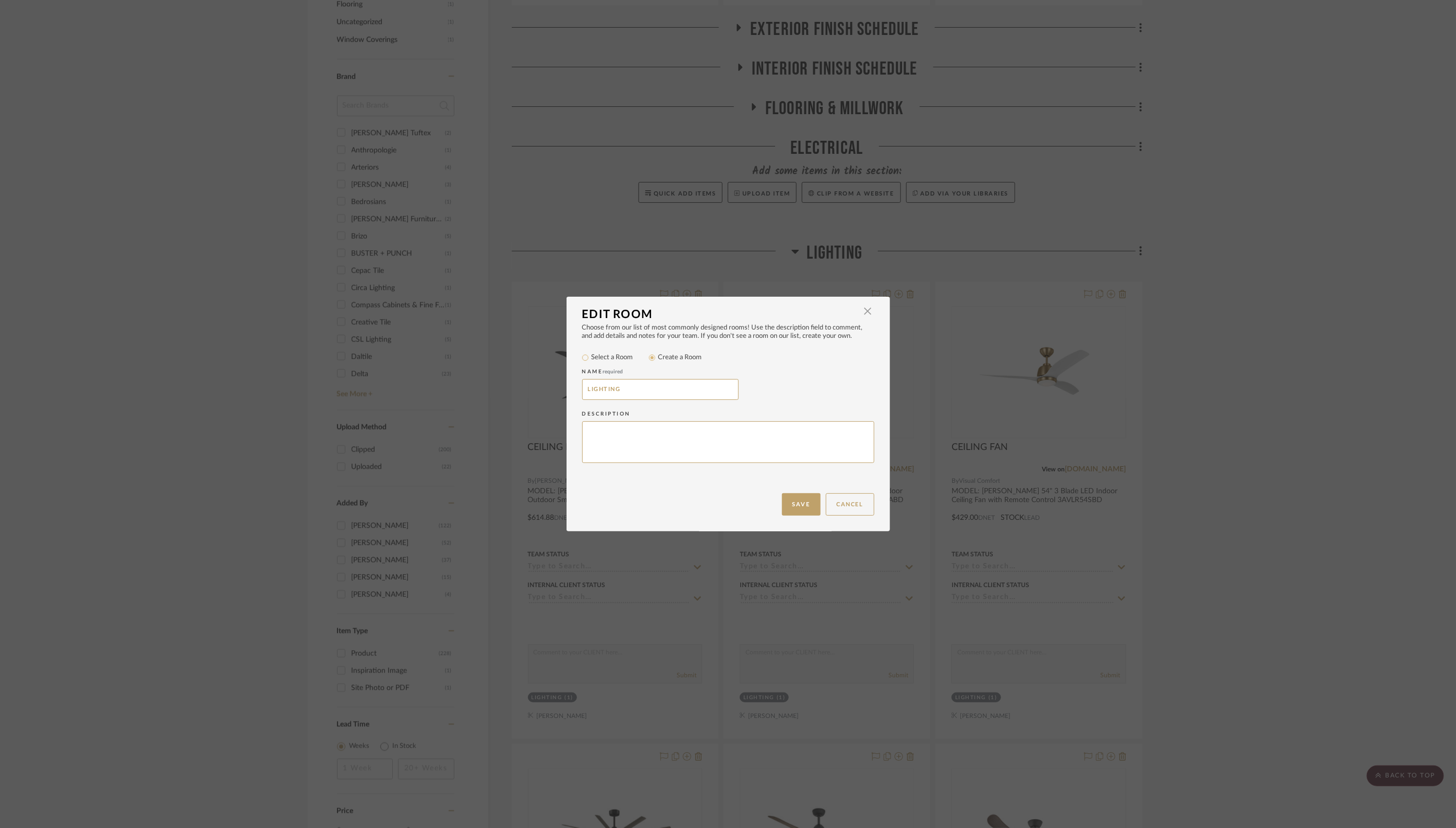
drag, startPoint x: 625, startPoint y: 390, endPoint x: 543, endPoint y: 385, distance: 82.2
click at [543, 385] on div "Edit Room × Choose from our list of most commonly designed rooms! Use the descr…" at bounding box center [728, 414] width 1456 height 828
type input "Ceiling fans for upstairs bedrooms"
click at [794, 509] on button "Save" at bounding box center [801, 504] width 38 height 22
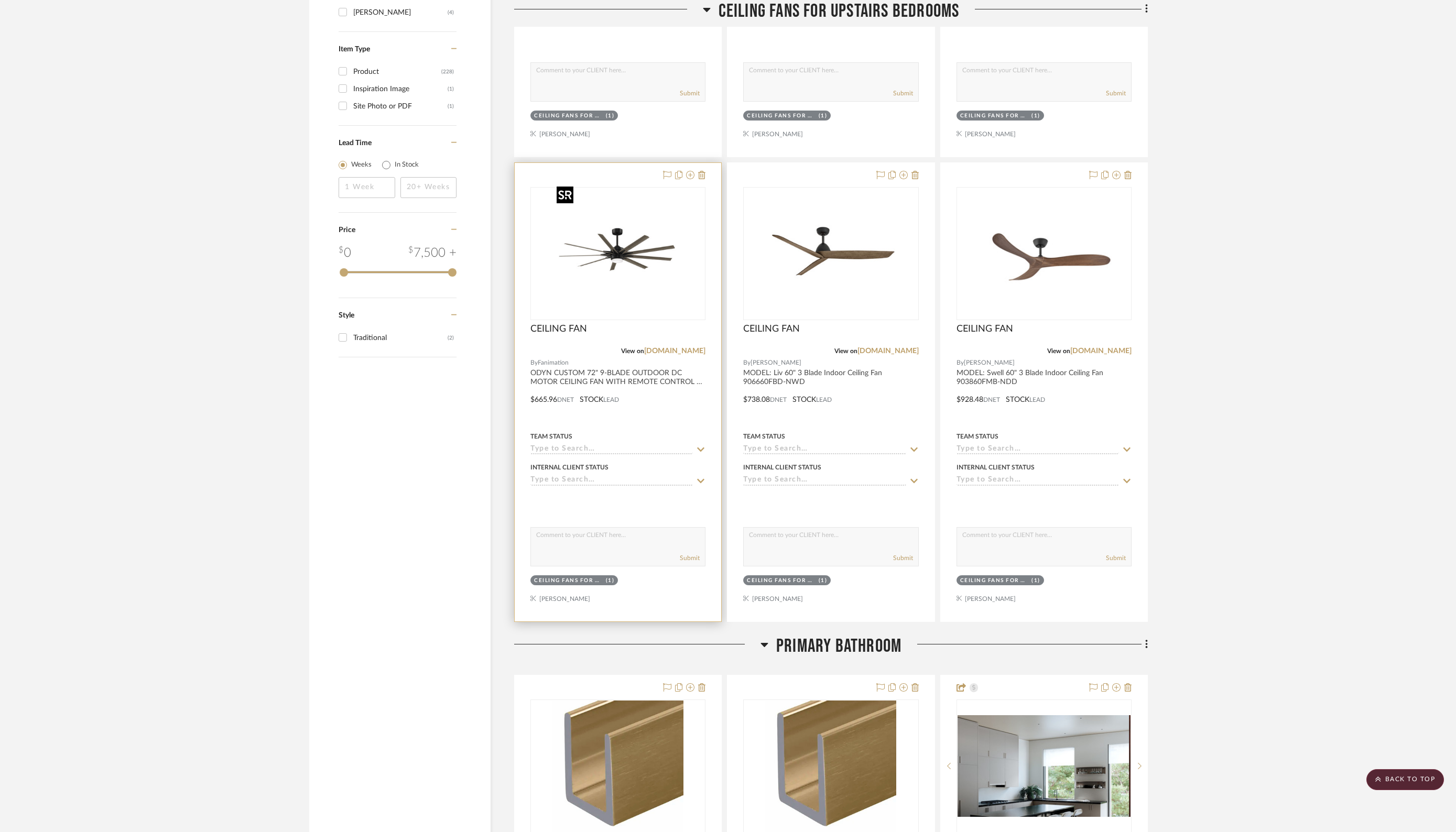
scroll to position [1832, 0]
click at [692, 170] on icon at bounding box center [689, 173] width 9 height 9
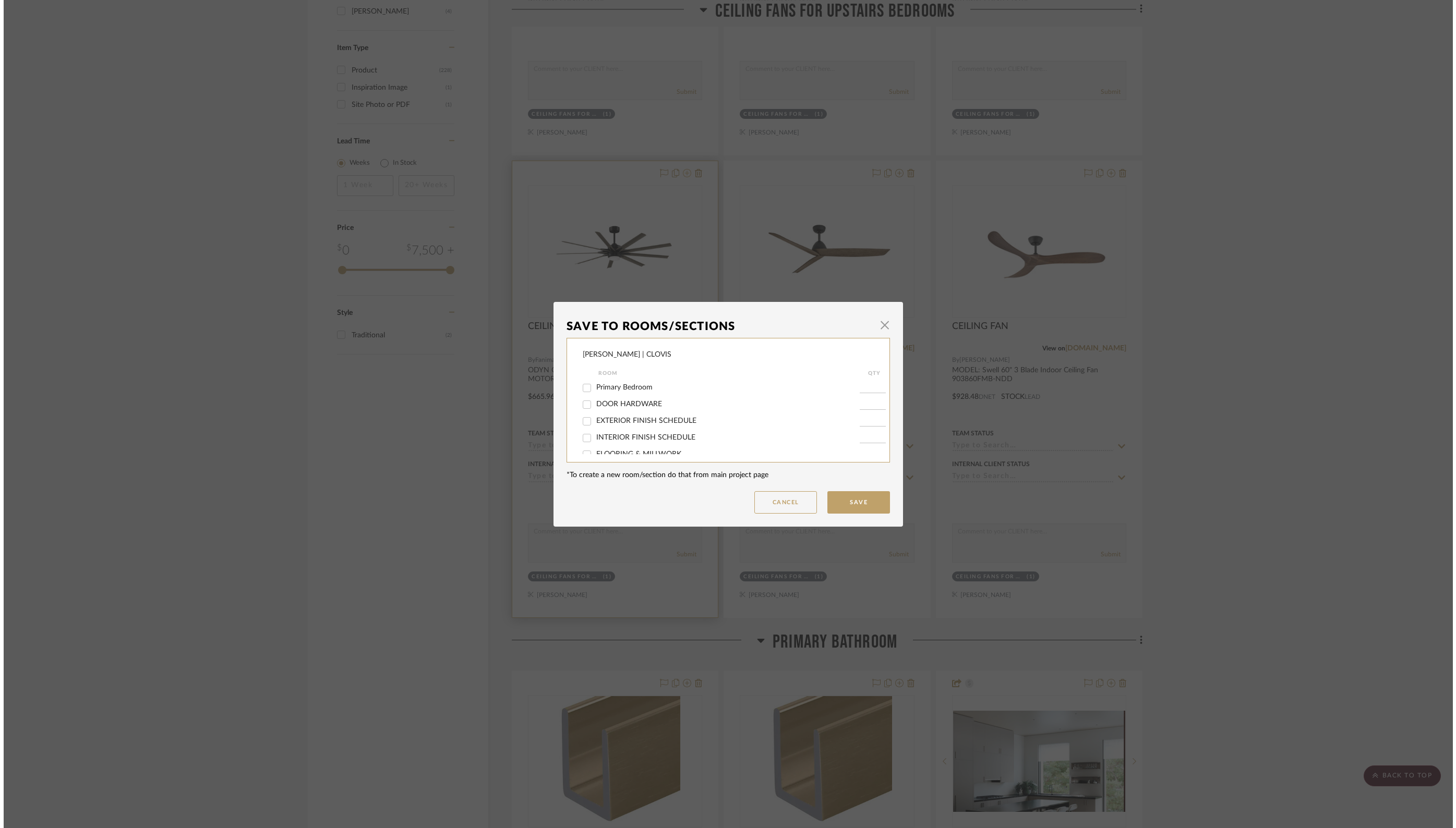
scroll to position [0, 0]
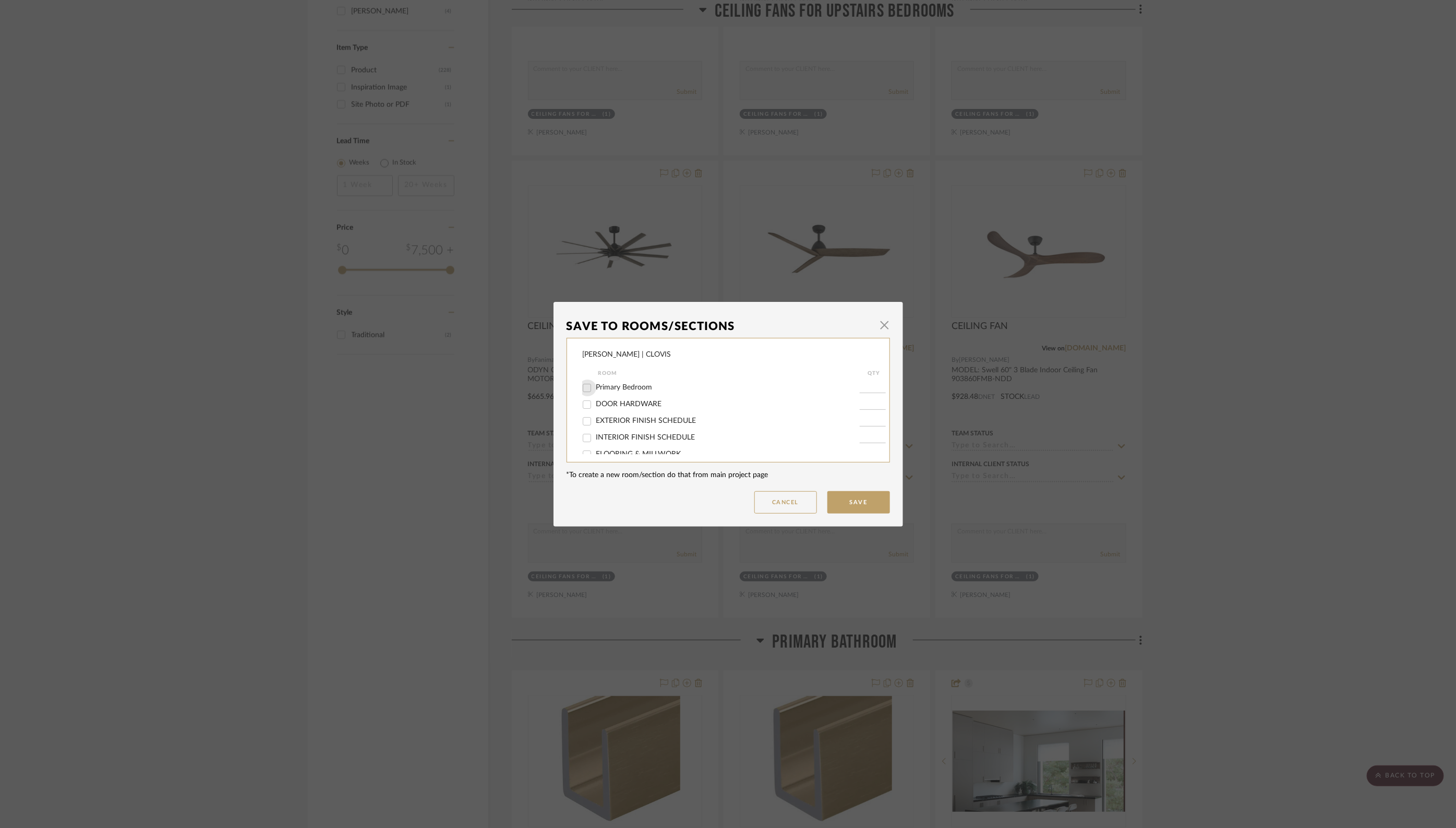
click at [584, 385] on input "Primary Bedroom" at bounding box center [587, 387] width 16 height 16
checkbox input "true"
type input "1"
click at [583, 415] on input "Ceiling fans for upstairs bedrooms" at bounding box center [587, 417] width 16 height 16
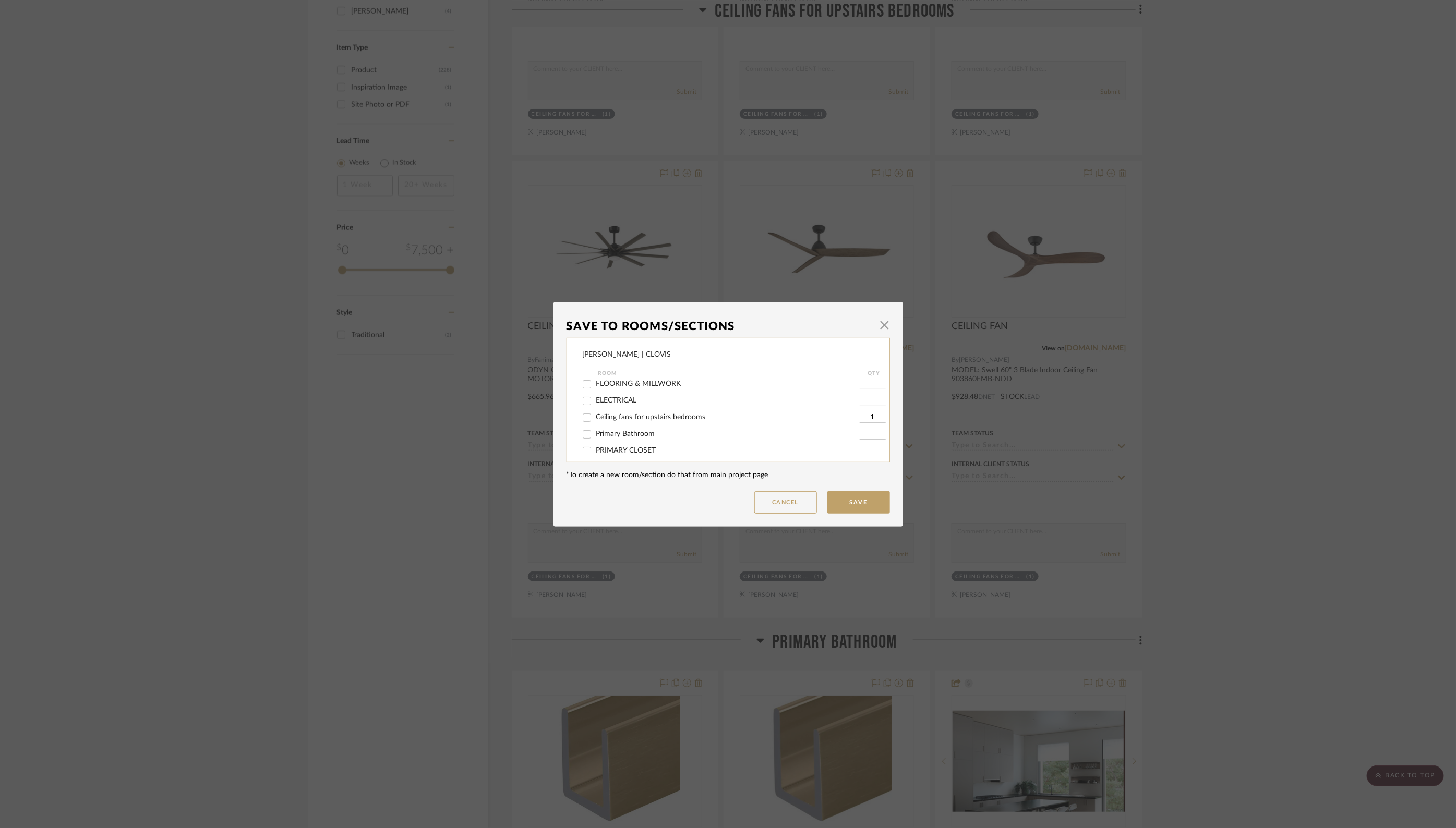
checkbox input "false"
click at [841, 500] on button "Save" at bounding box center [858, 502] width 62 height 22
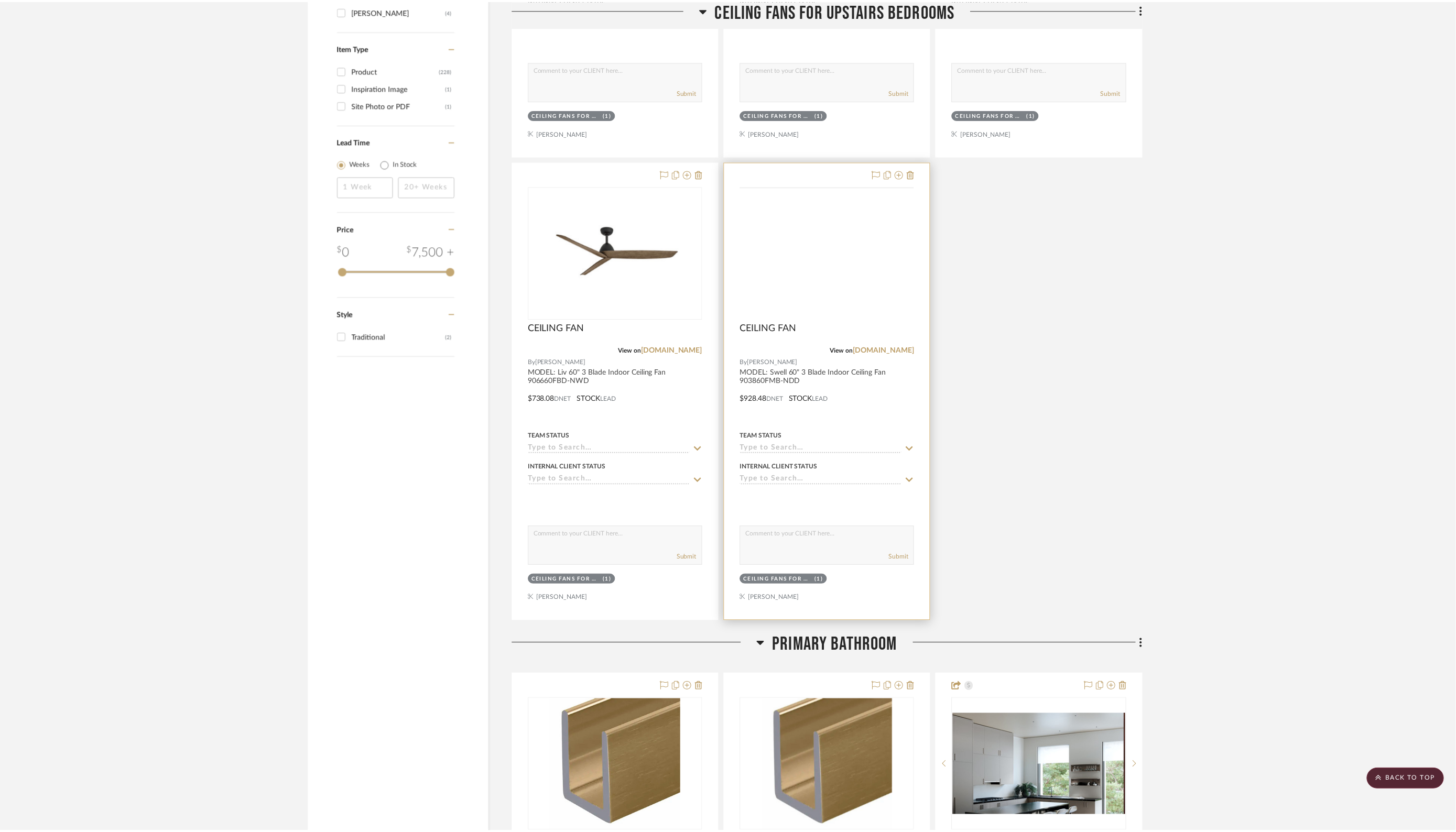
scroll to position [1832, 0]
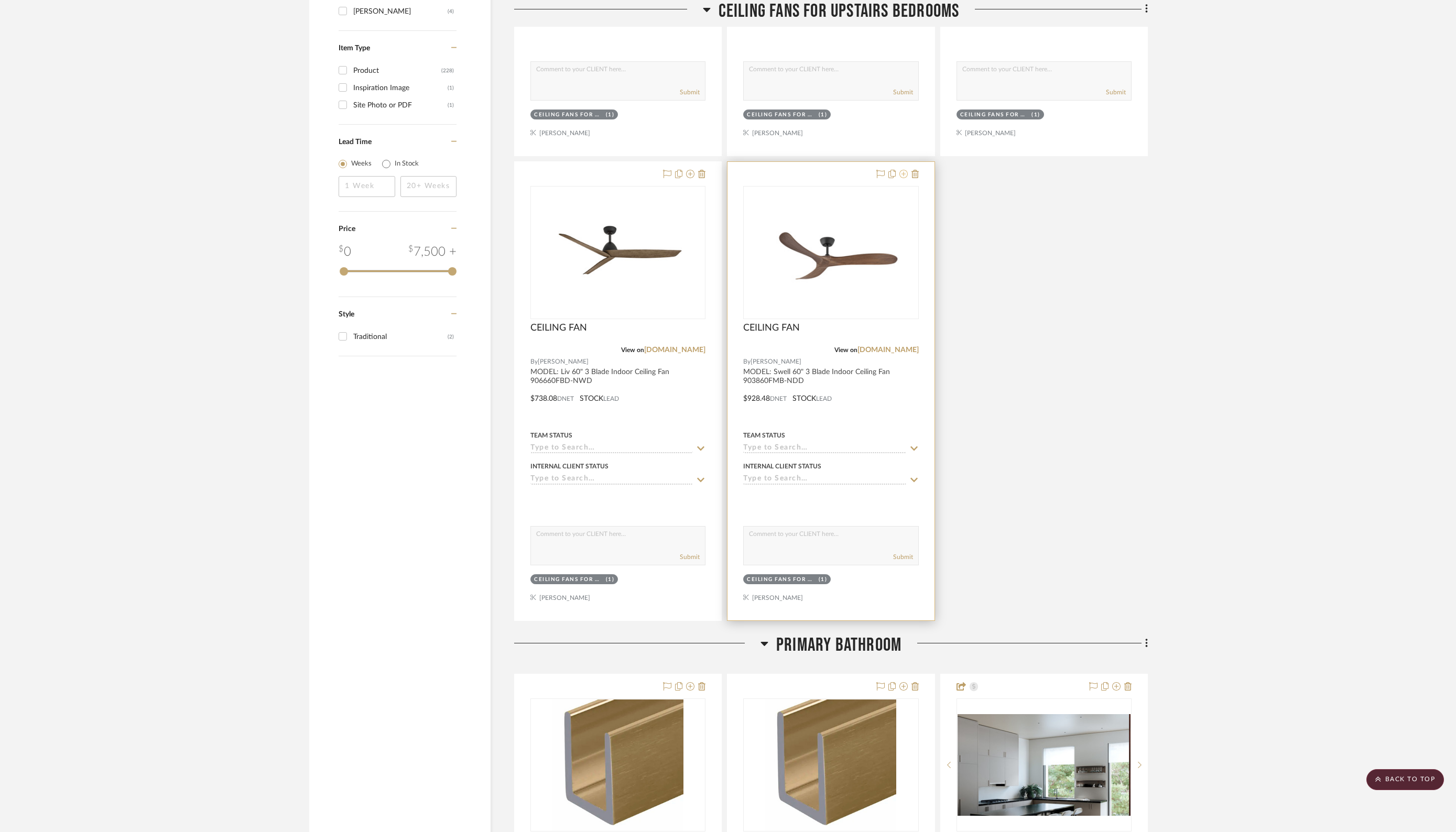
click at [906, 169] on icon at bounding box center [903, 173] width 9 height 9
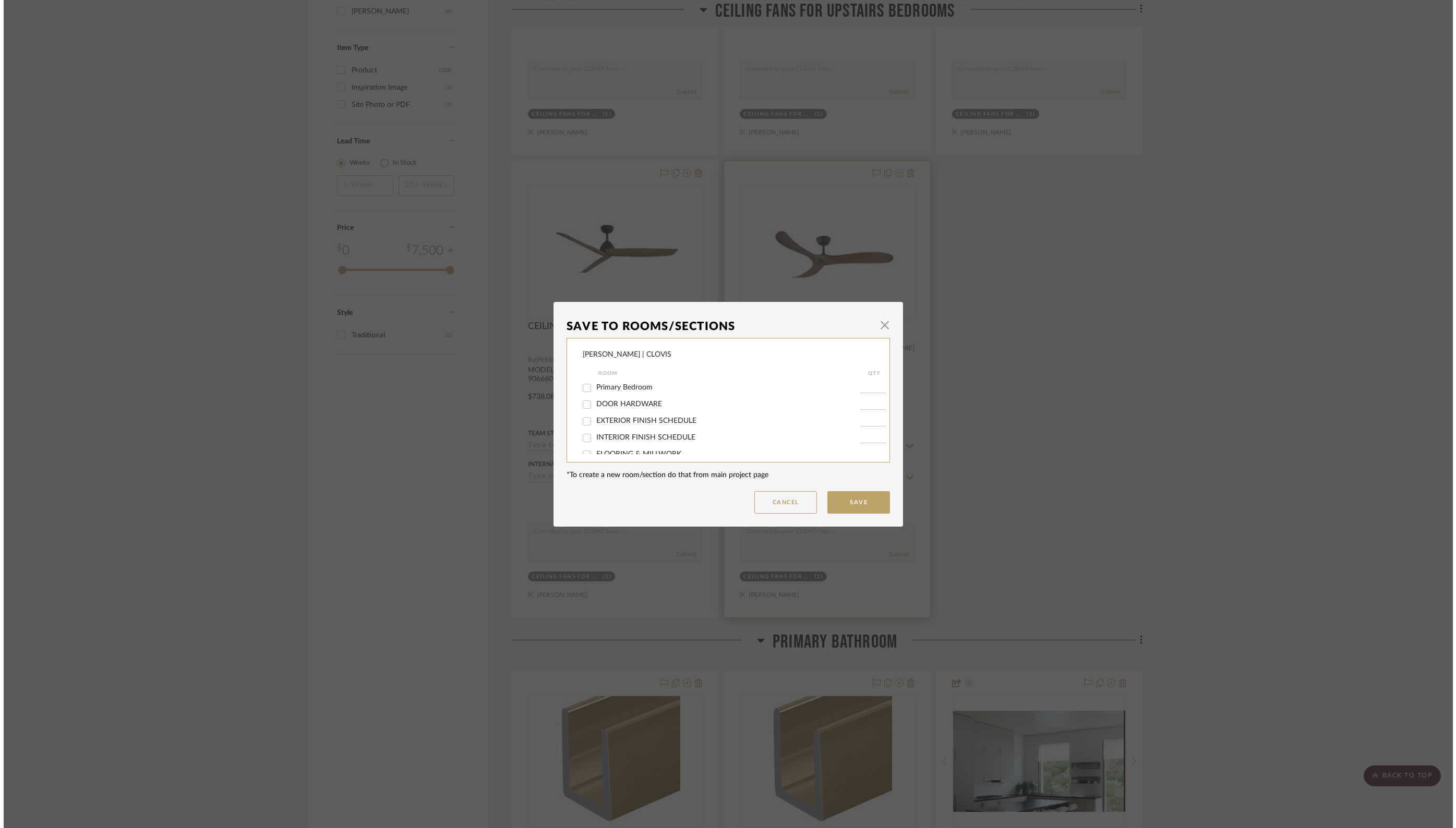
scroll to position [0, 0]
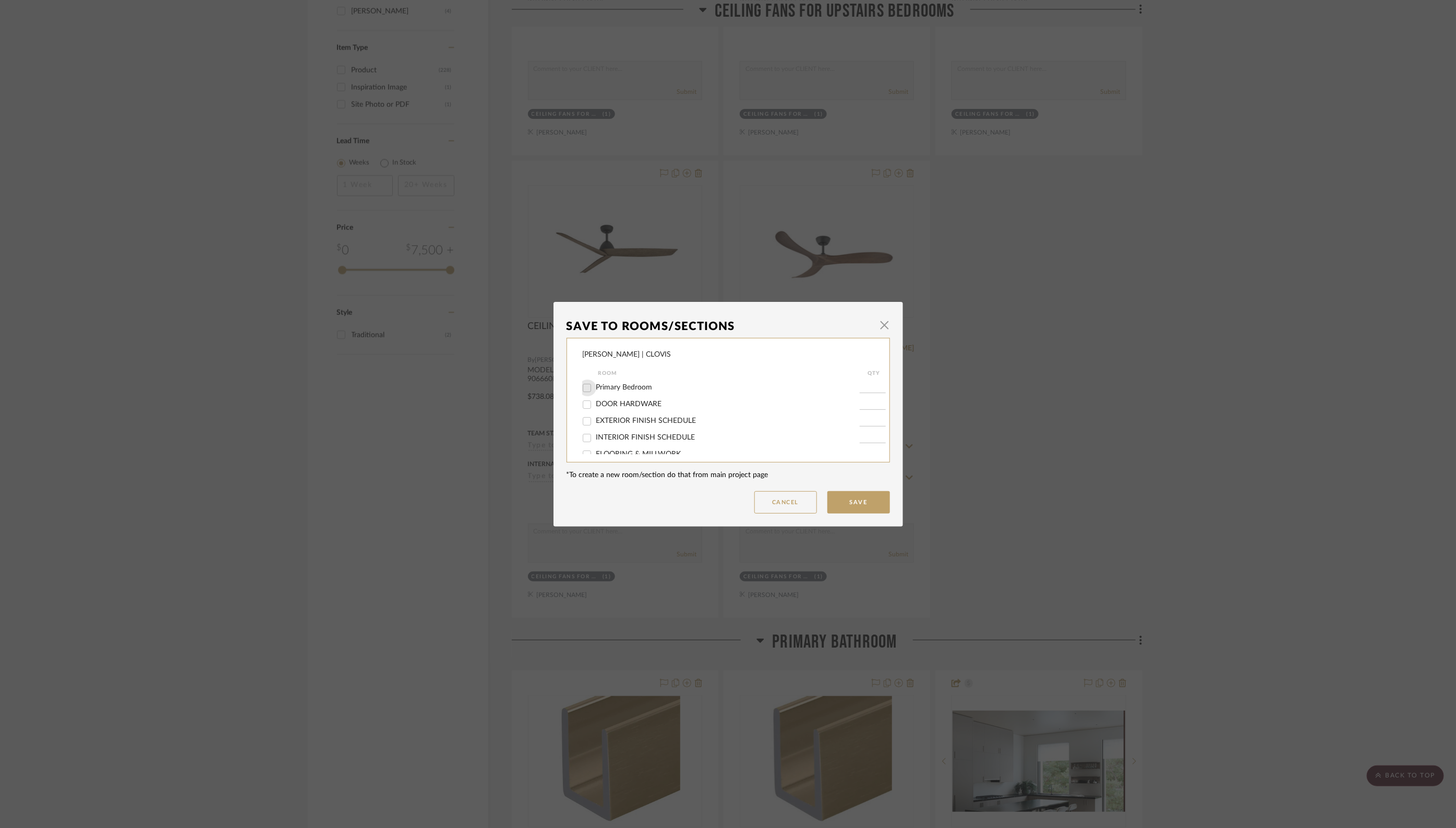
click at [586, 388] on input "Primary Bedroom" at bounding box center [587, 387] width 16 height 16
checkbox input "true"
type input "1"
drag, startPoint x: 583, startPoint y: 407, endPoint x: 585, endPoint y: 414, distance: 7.3
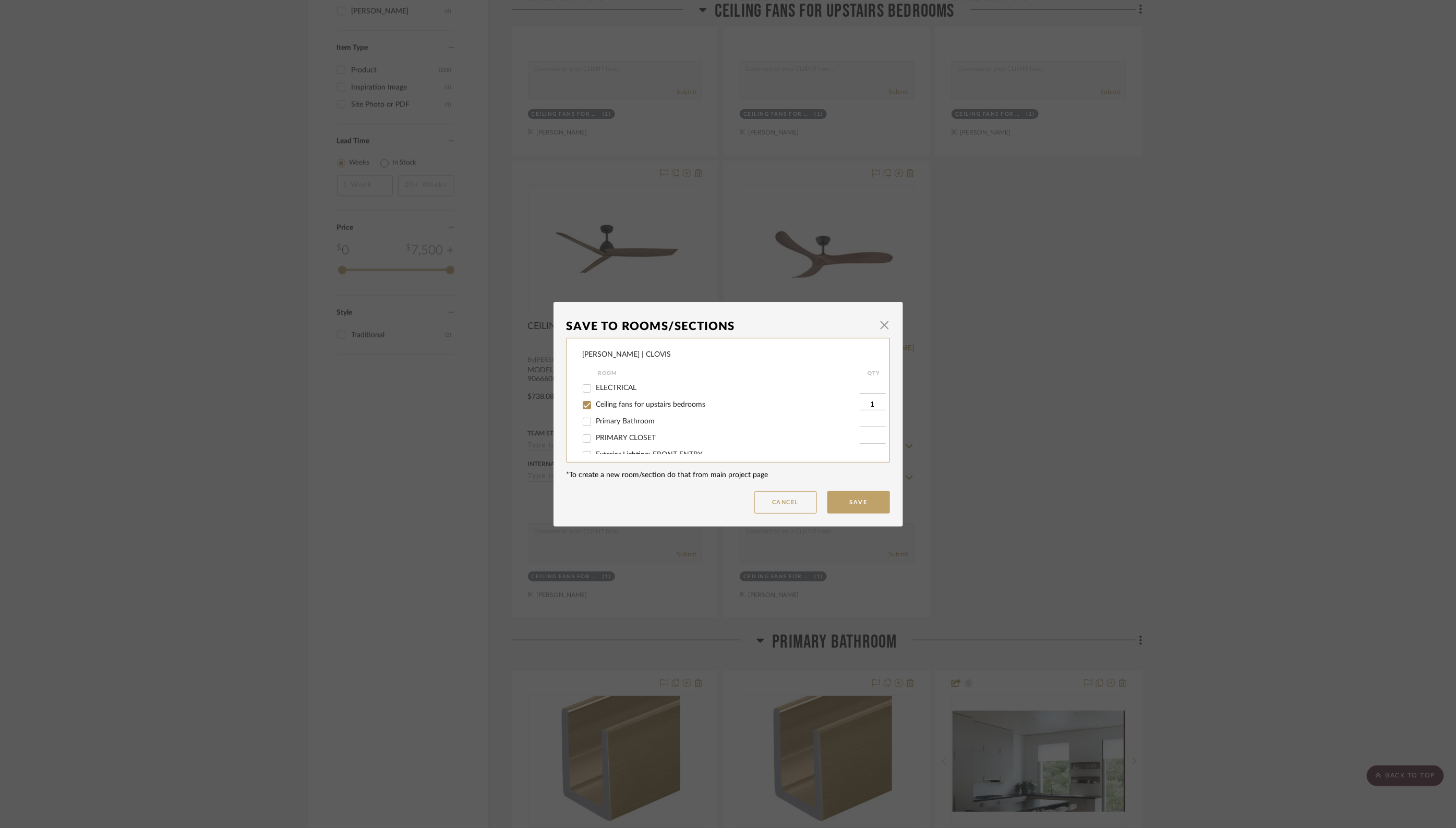
click at [583, 407] on input "Ceiling fans for upstairs bedrooms" at bounding box center [587, 404] width 16 height 16
checkbox input "false"
click at [841, 502] on button "Save" at bounding box center [858, 502] width 62 height 22
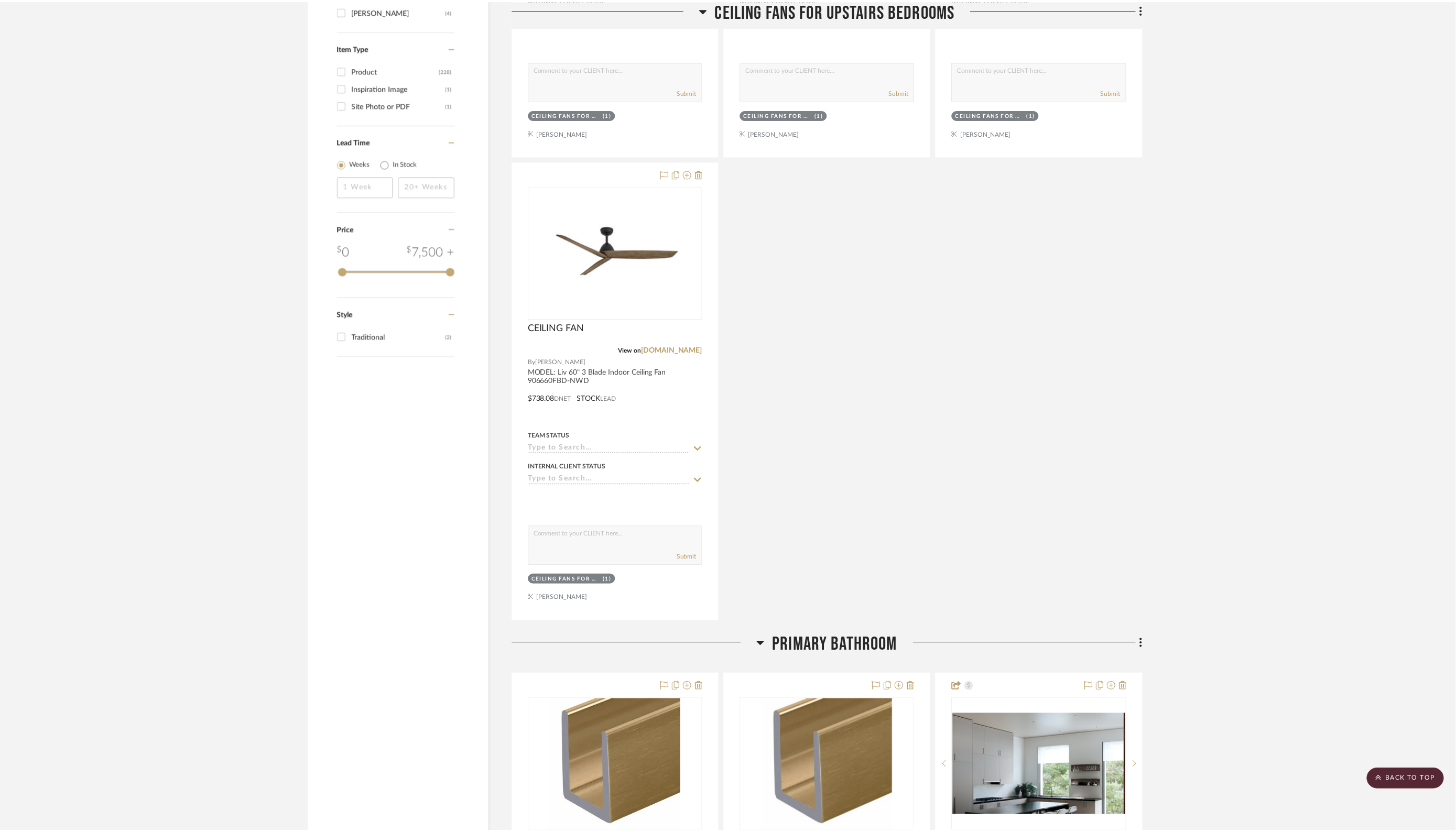
scroll to position [1832, 0]
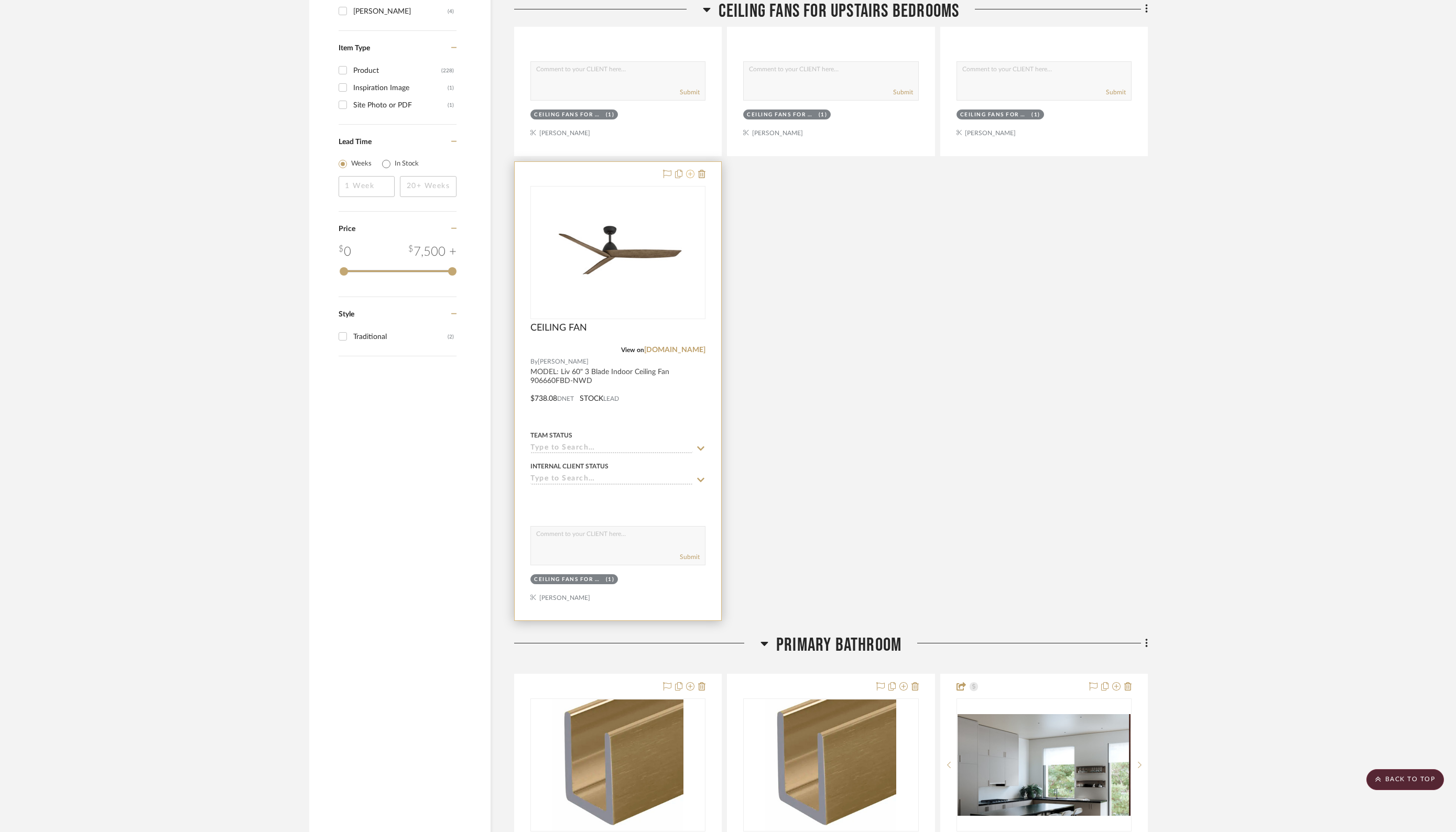
click at [691, 169] on icon at bounding box center [689, 173] width 9 height 9
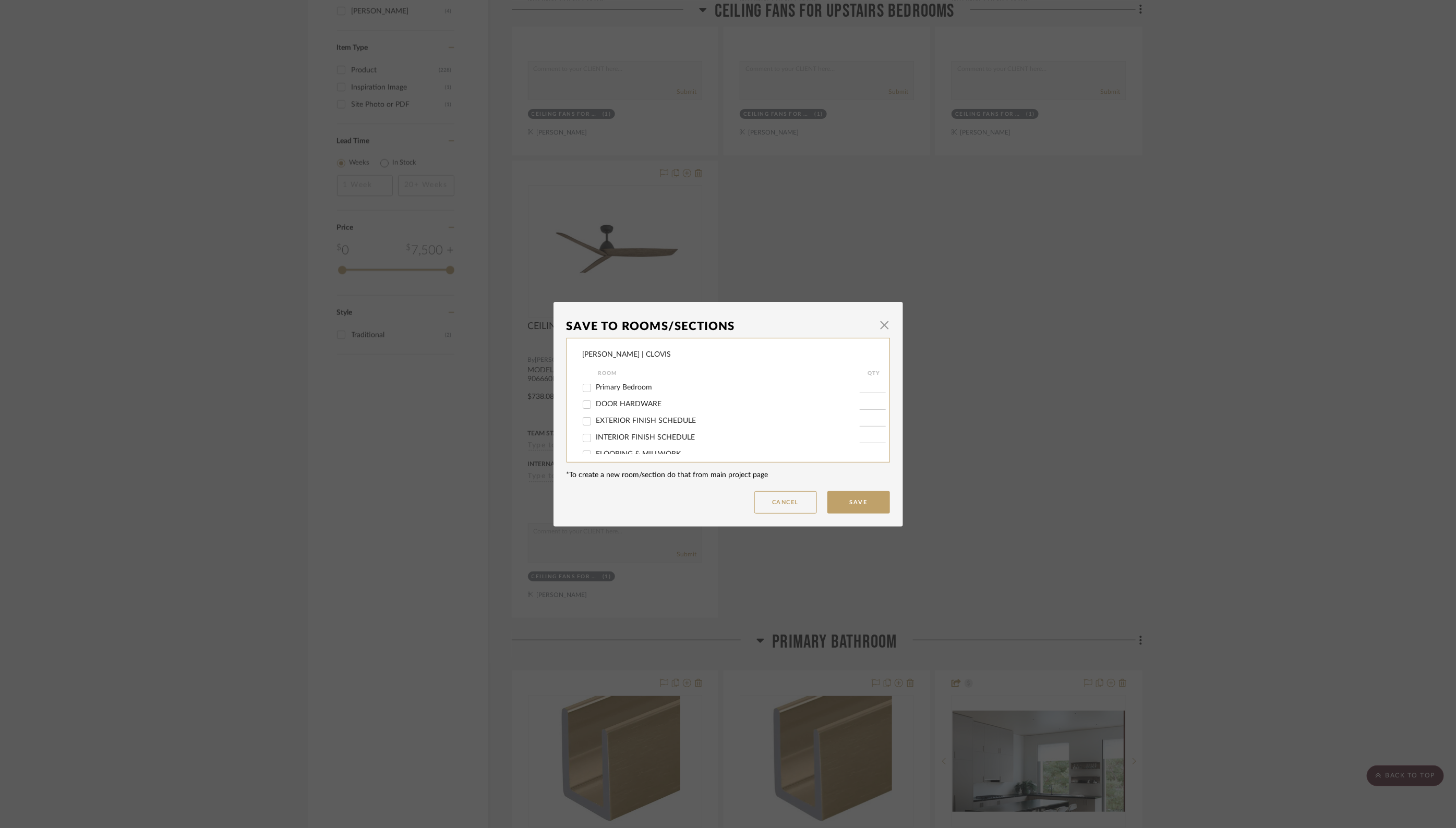
click at [586, 388] on input "Primary Bedroom" at bounding box center [587, 387] width 16 height 16
checkbox input "true"
type input "1"
click at [580, 410] on input "Ceiling fans for upstairs bedrooms" at bounding box center [587, 407] width 16 height 16
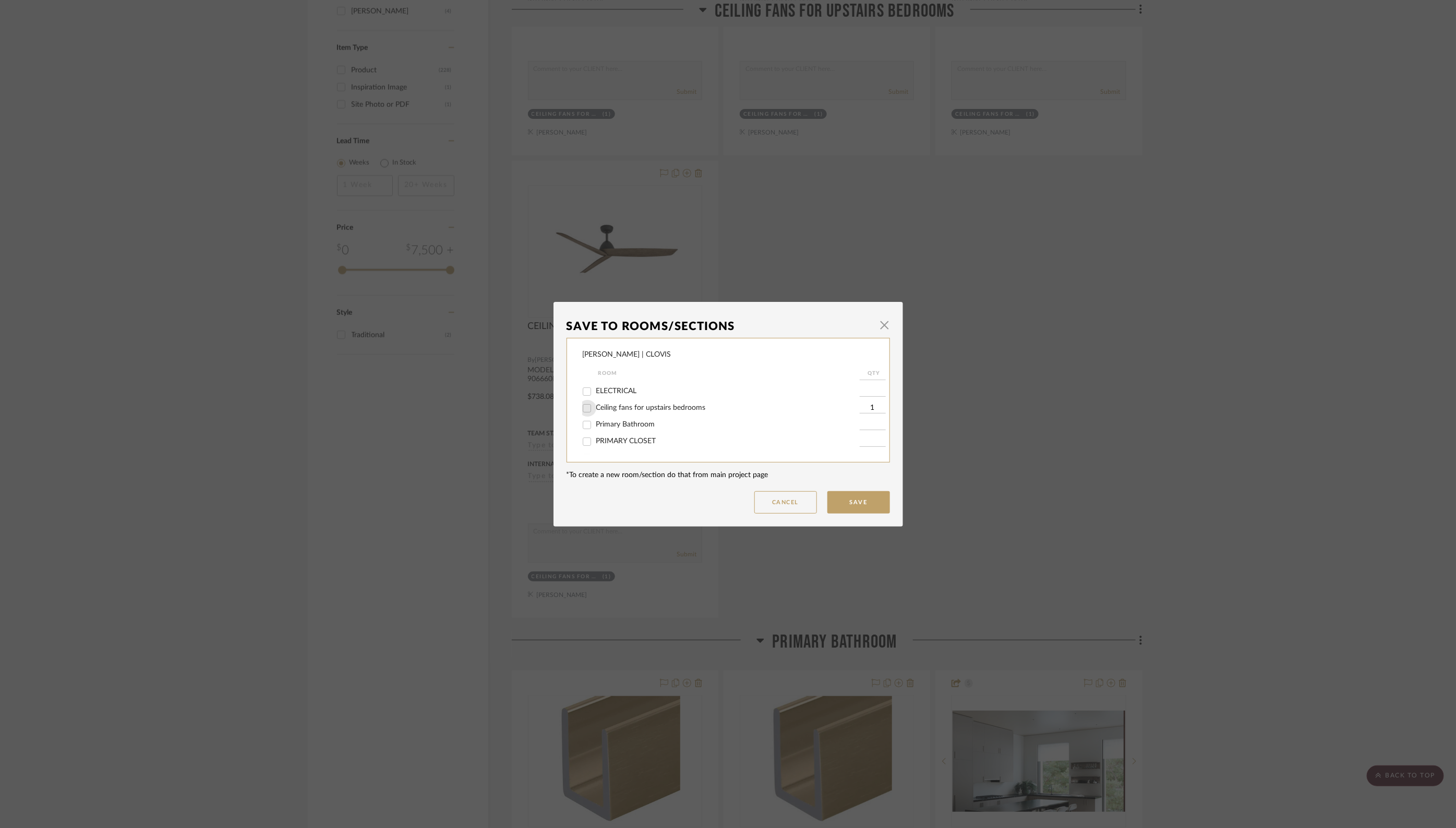
checkbox input "false"
click at [839, 494] on button "Save" at bounding box center [858, 502] width 62 height 22
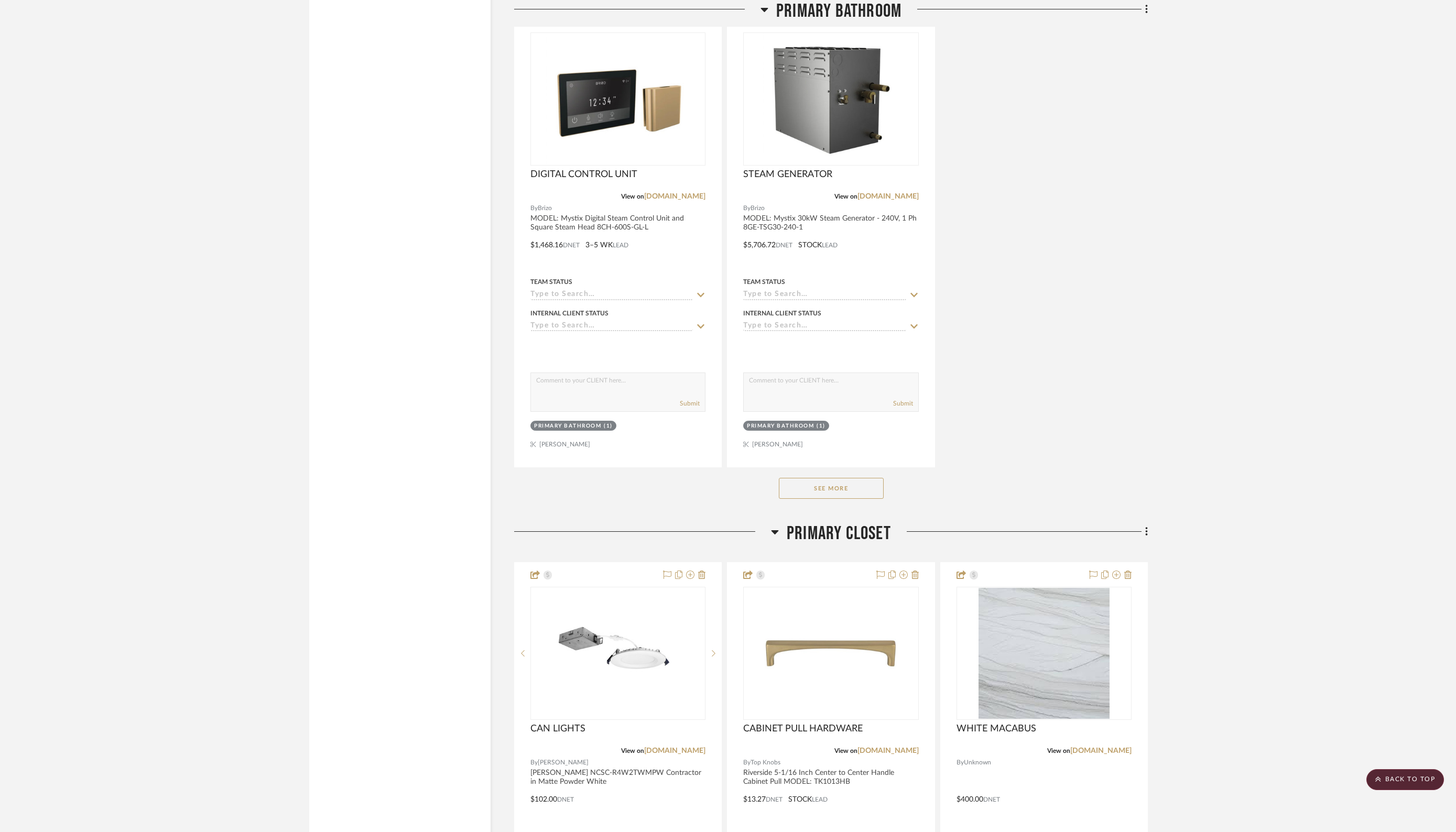
scroll to position [2961, 0]
click at [818, 480] on button "See More" at bounding box center [831, 490] width 105 height 21
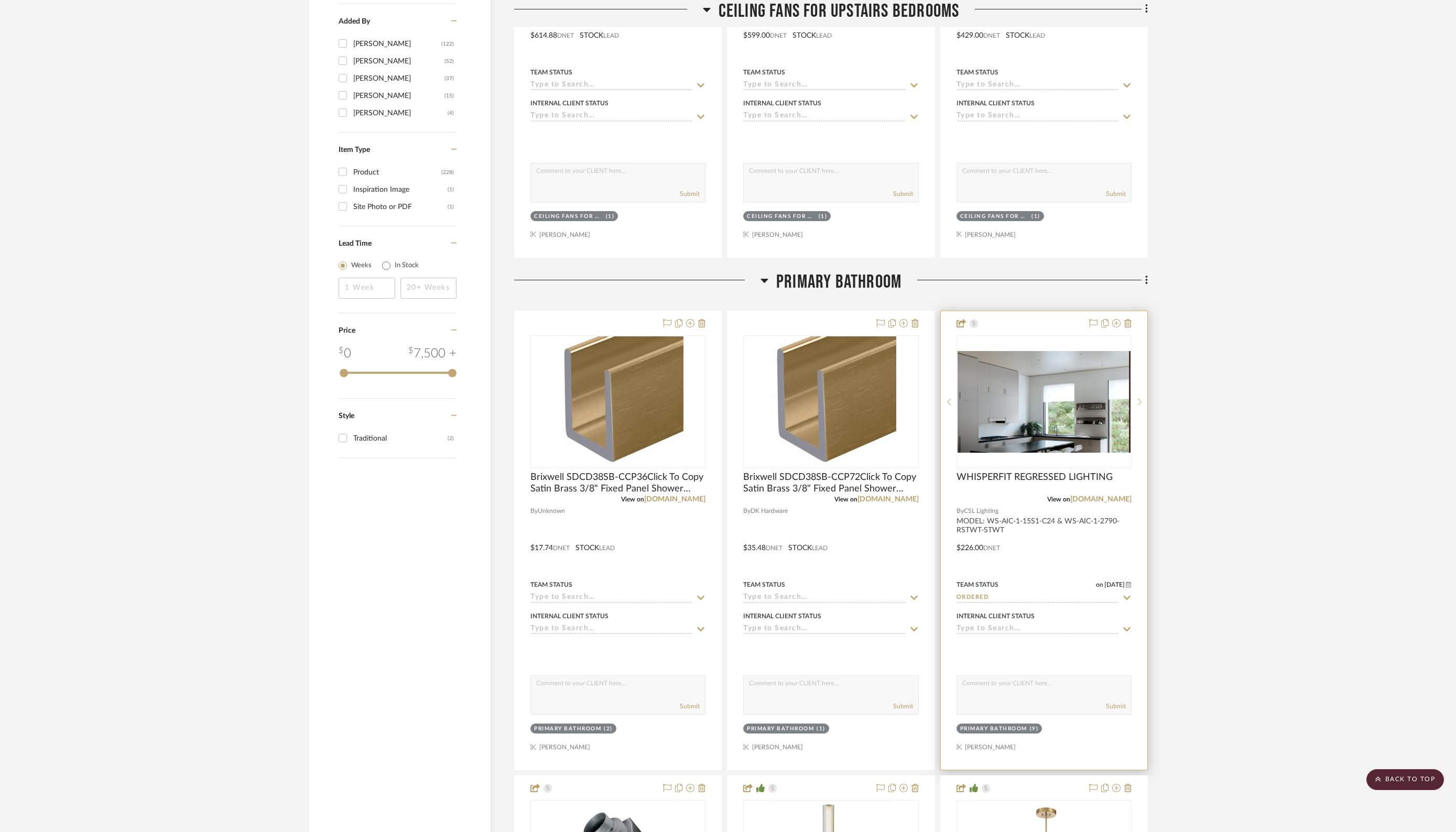
scroll to position [1729, 0]
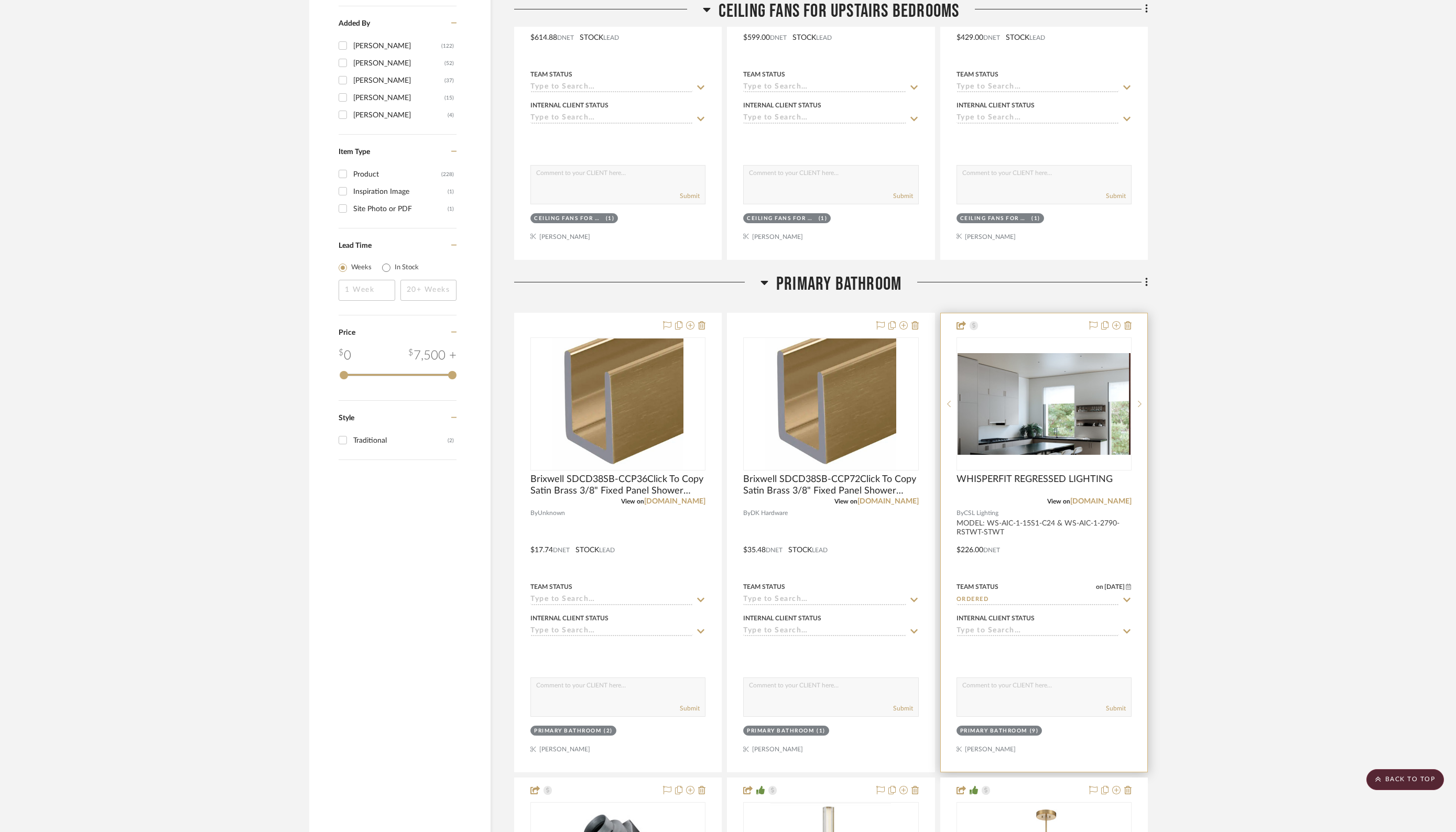
click at [1029, 536] on div at bounding box center [1044, 542] width 206 height 458
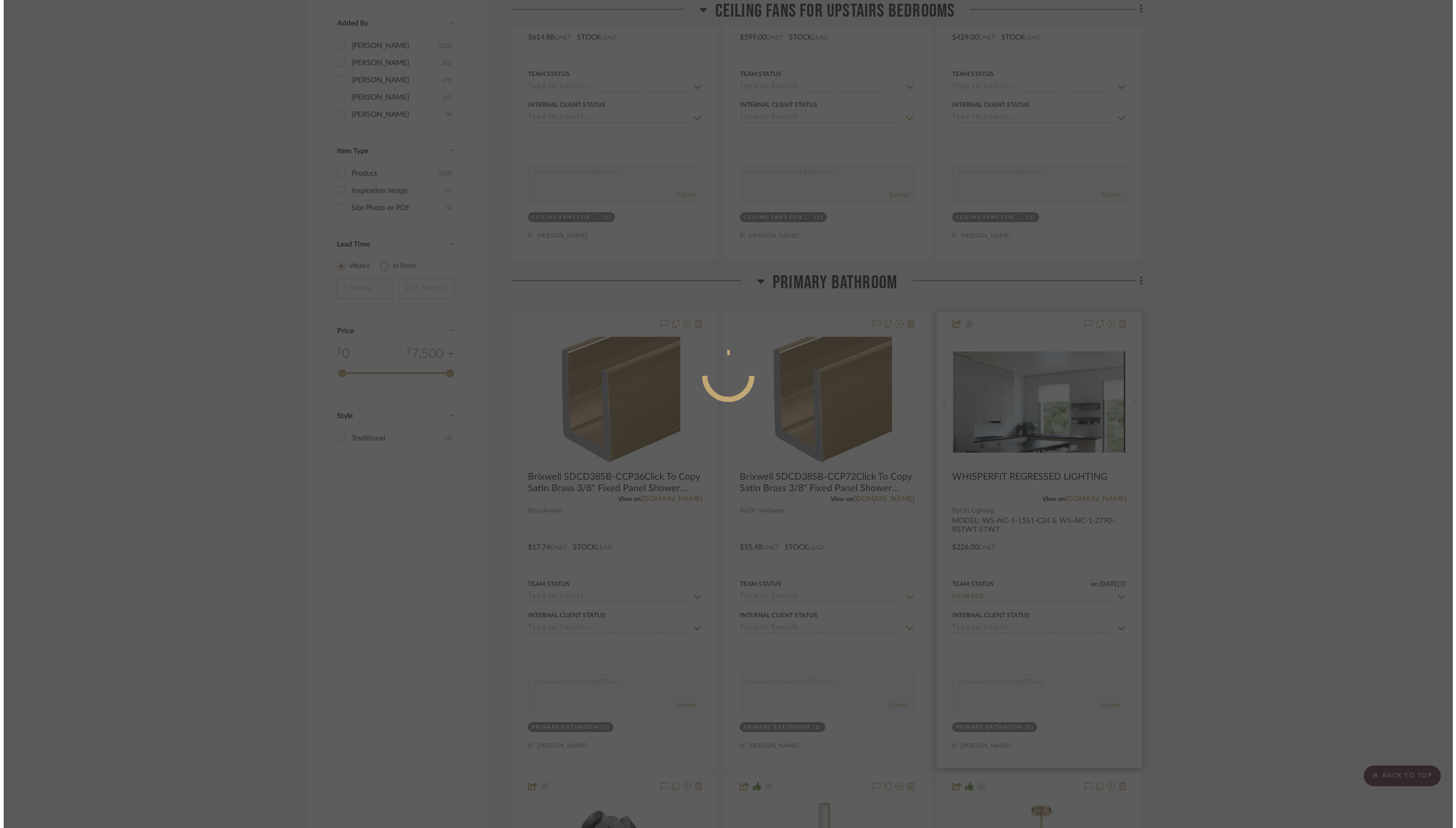
scroll to position [0, 0]
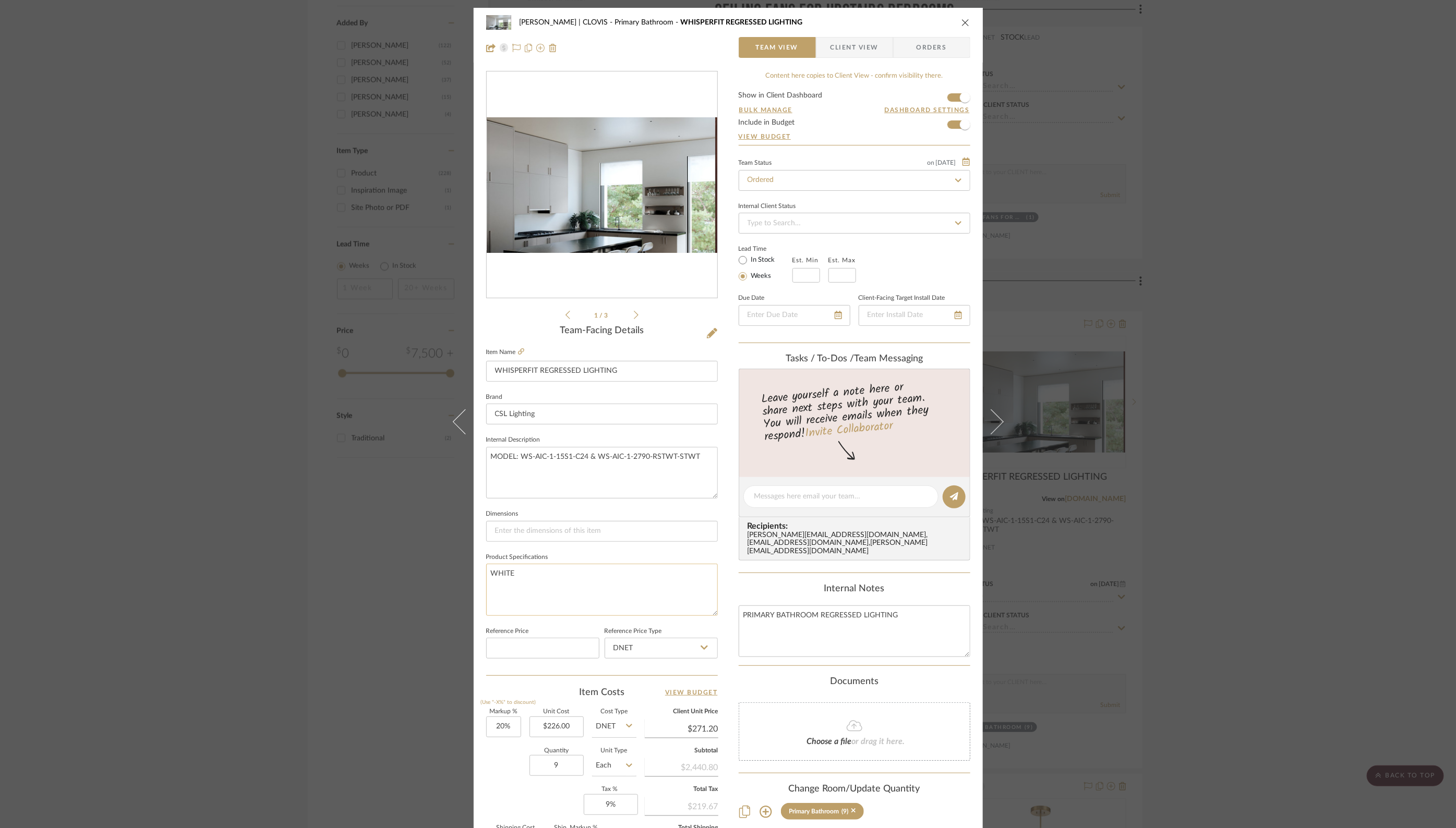
click at [572, 566] on textarea "WHITE" at bounding box center [602, 589] width 232 height 52
drag, startPoint x: 486, startPoint y: 453, endPoint x: 780, endPoint y: 453, distance: 294.0
click at [780, 453] on div "DUEKER | CLOVIS Primary Bathroom WHISPERFIT REGRESSED LIGHTING Team View Client…" at bounding box center [728, 489] width 509 height 963
click at [558, 572] on textarea "WHITE" at bounding box center [602, 589] width 232 height 52
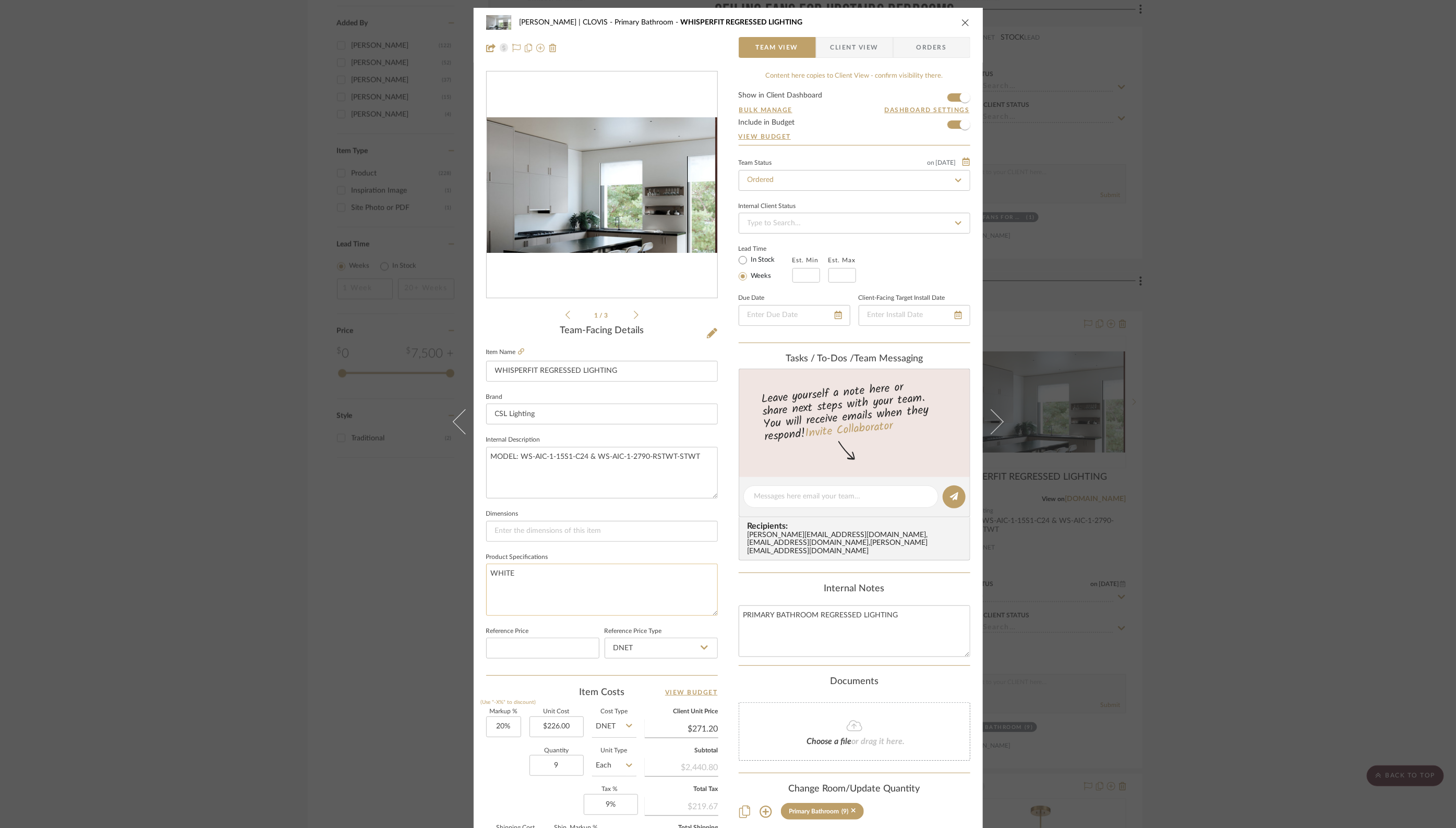
click at [558, 572] on textarea "WHITE" at bounding box center [602, 589] width 232 height 52
paste textarea "MODEL: WS-AIC-1-15S1-C24 & WS-AIC-1-2790-RSTWT-STWT"
type textarea "MODEL: WS-AIC-1-15S1-C24 & WS-AIC-1-2790-RSTWT-STWT"
click at [1045, 576] on div "DUEKER | CLOVIS Primary Bathroom WHISPERFIT REGRESSED LIGHTING Team View Client…" at bounding box center [728, 414] width 1456 height 828
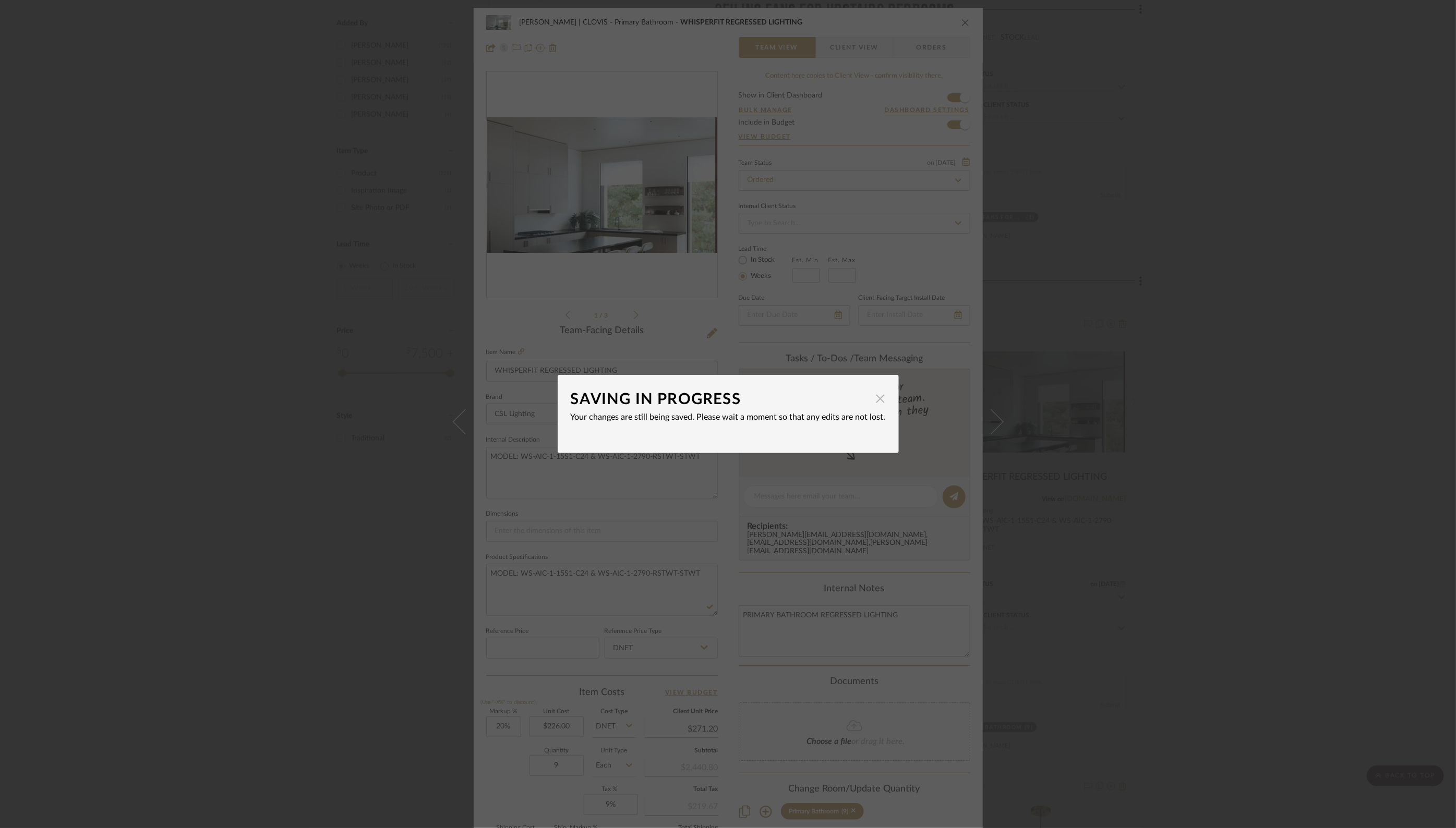
click at [873, 401] on span "button" at bounding box center [881, 399] width 21 height 21
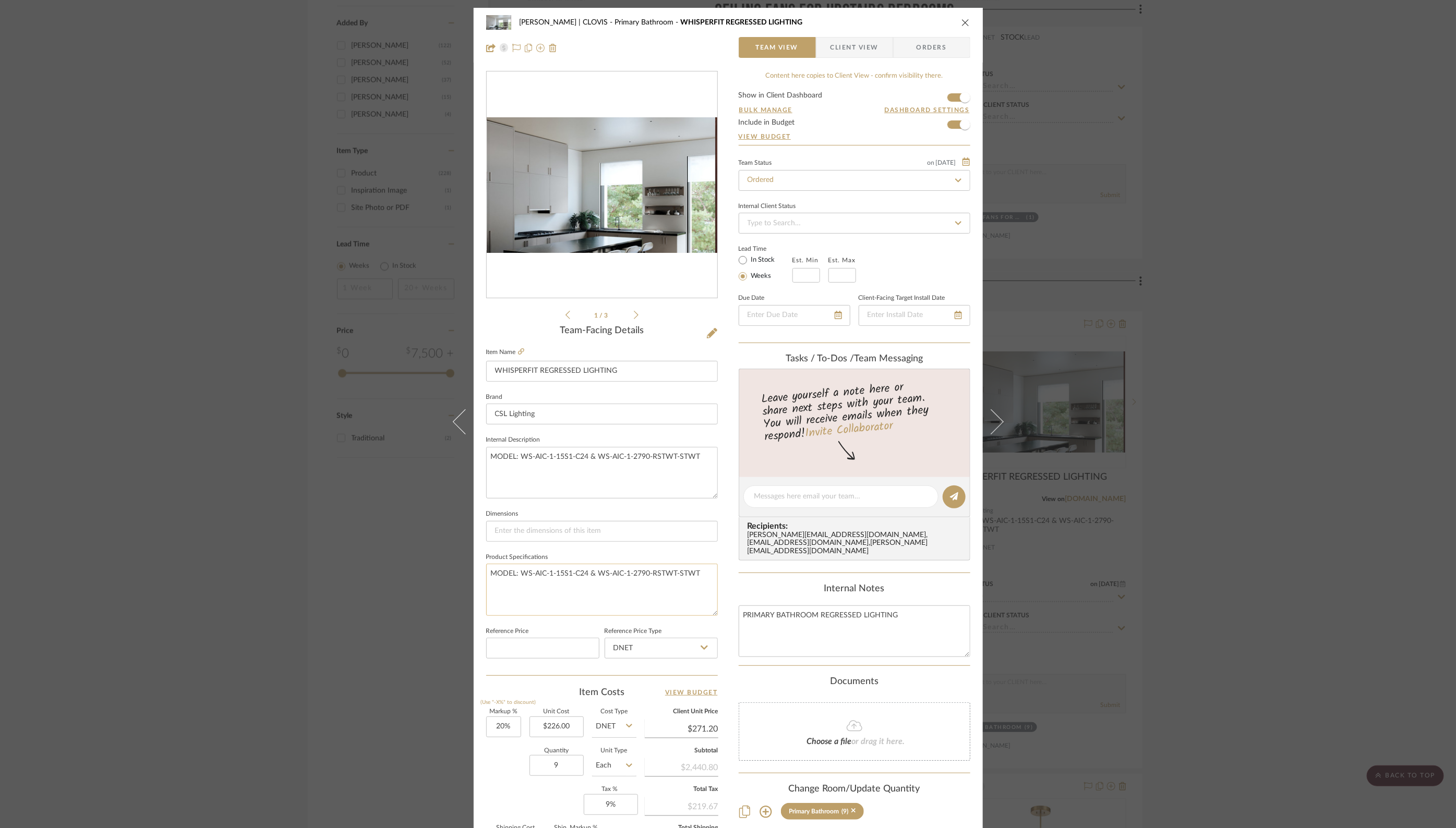
click at [562, 573] on textarea "MODEL: WS-AIC-1-15S1-C24 & WS-AIC-1-2790-RSTWT-STWT" at bounding box center [602, 589] width 232 height 52
click at [515, 571] on textarea "MODEL: WS-AIC-1-15S1-C24 & WS-AIC-1-2790-RSTWT-STWT" at bounding box center [602, 589] width 232 height 52
click at [555, 570] on textarea "WS-AIC-1-15S1-C24 & WS-AIC-1-2790-RSTWT-STWT" at bounding box center [602, 589] width 232 height 52
paste textarea "CSL Whisper Flex LED Downlight Housing. (1) Whisper with Universal Dim Driver: …"
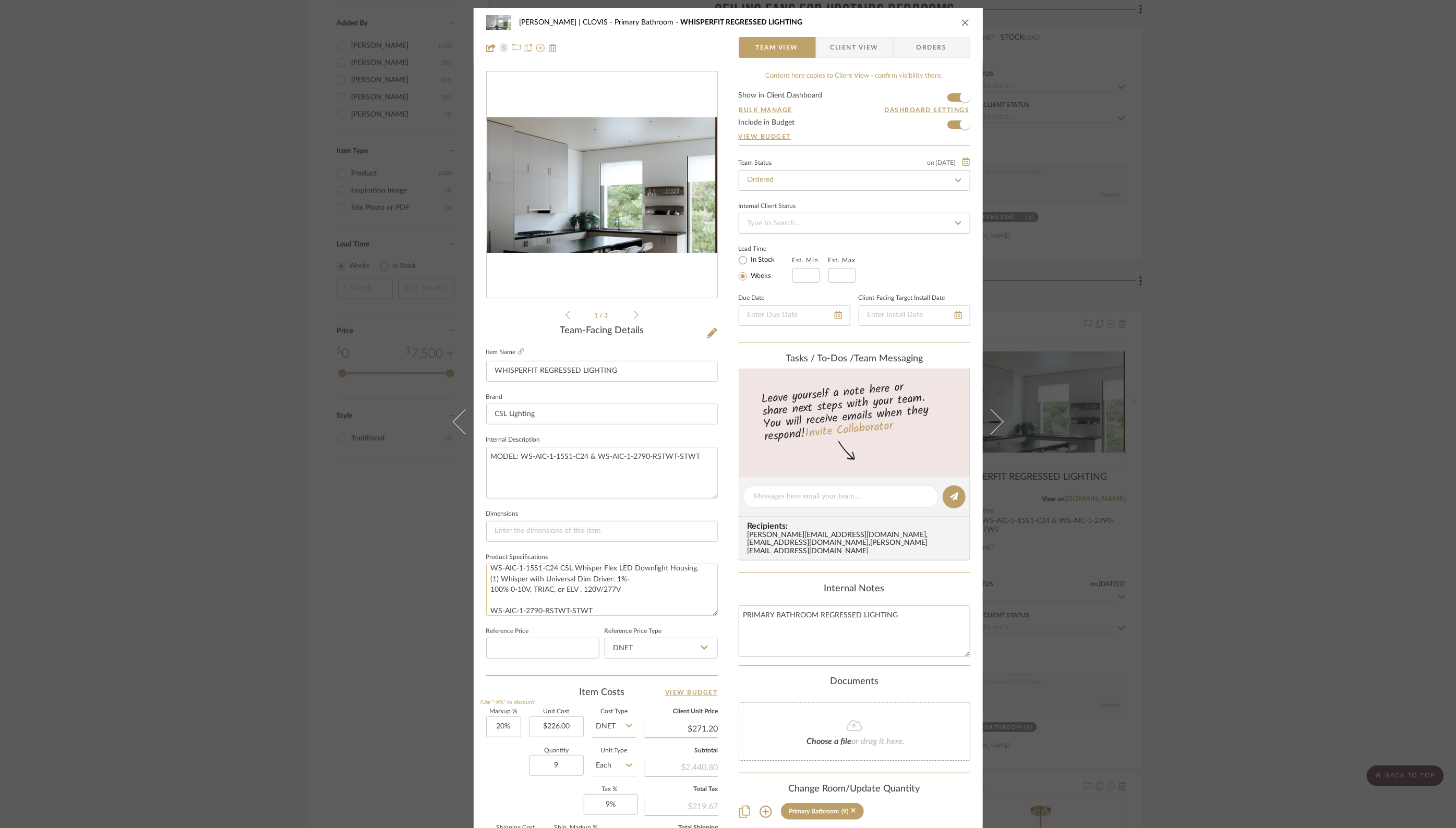
click at [609, 609] on textarea "WS-AIC-1-15S1-C24 CSL Whisper Flex LED Downlight Housing. (1) Whisper with Univ…" at bounding box center [602, 589] width 232 height 52
type textarea "WS-AIC-1-15S1-C24 CSL Whisper Flex LED Downlight Housing. (1) Whisper with Univ…"
paste textarea "CSL Whisper Flex LED Light Module and Trim. (1) Whisper Flex Light Module with …"
click at [488, 597] on textarea "WS-AIC-1-15S1-C24 CSL Whisper Flex LED Downlight Housing. (1) Whisper with Univ…" at bounding box center [602, 589] width 232 height 52
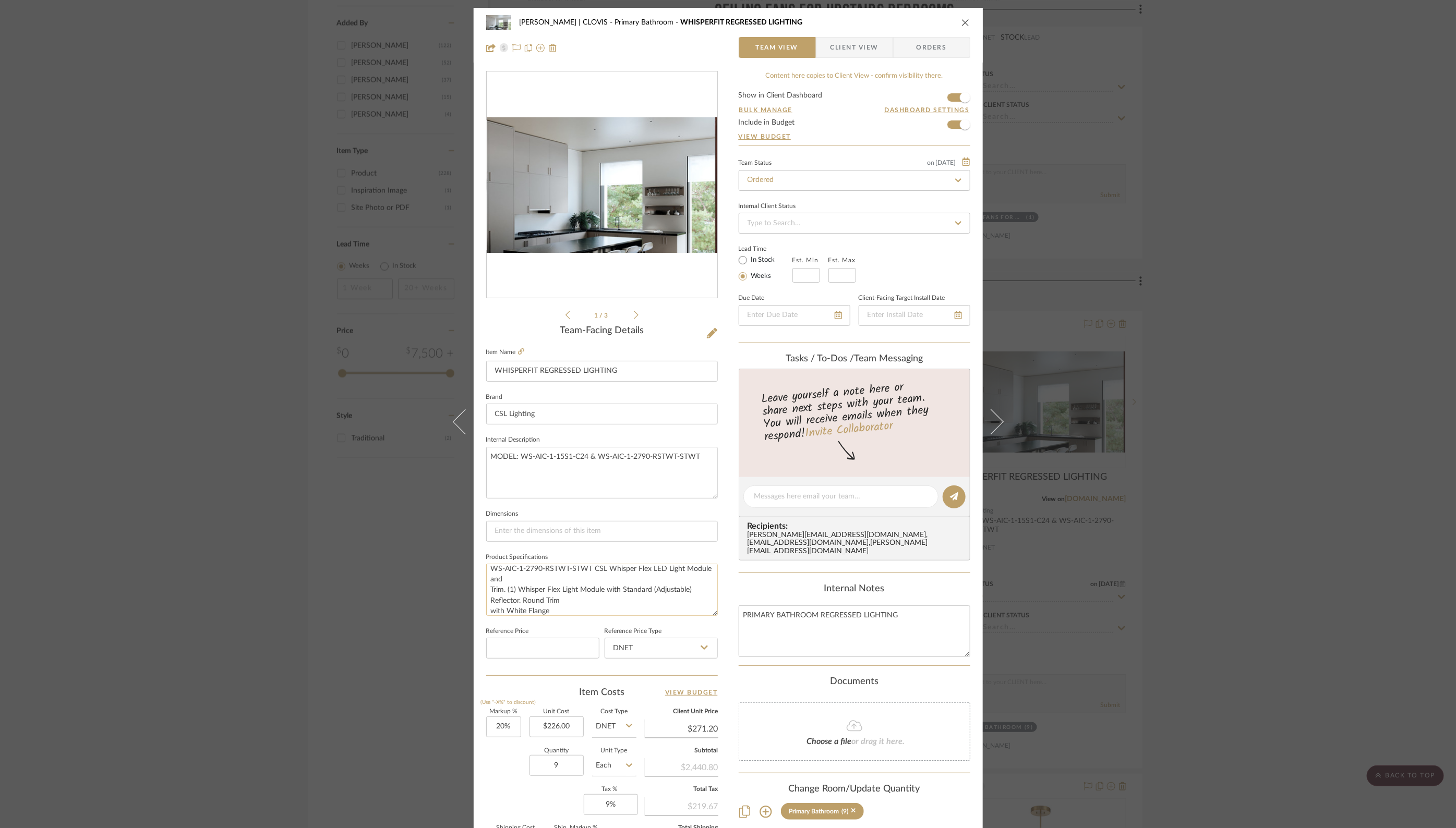
click at [486, 609] on textarea "WS-AIC-1-15S1-C24 CSL Whisper Flex LED Downlight Housing. (1) Whisper with Univ…" at bounding box center [602, 589] width 232 height 52
type textarea "WS-AIC-1-15S1-C24 CSL Whisper Flex LED Downlight Housing. (1) Whisper with Univ…"
click at [707, 625] on fieldset "Reference Price Type DNET" at bounding box center [661, 642] width 113 height 34
click at [740, 628] on textarea "PRIMARY BATHROOM REGRESSED LIGHTING" at bounding box center [855, 632] width 232 height 52
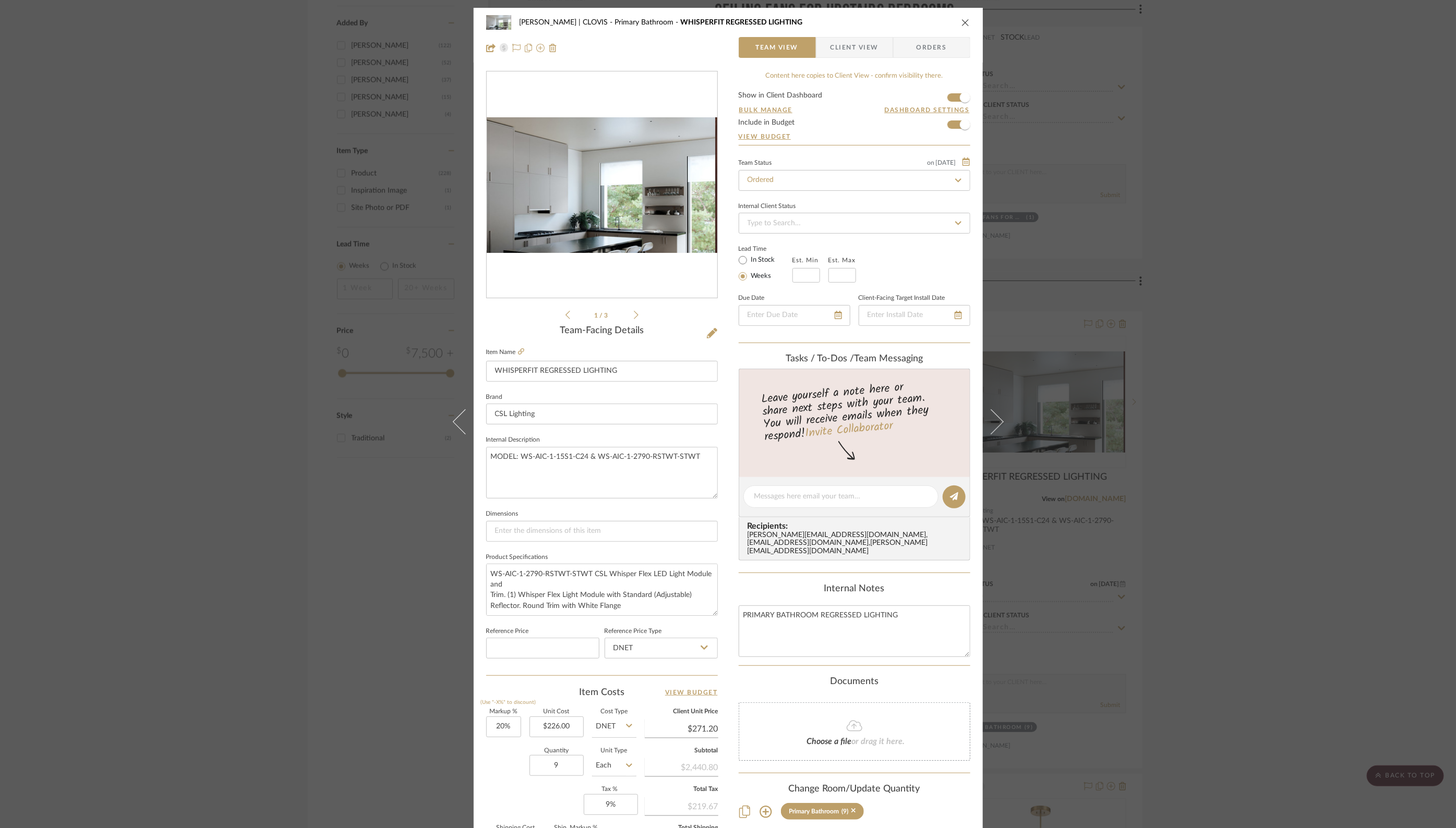
click at [968, 23] on div "DUEKER | CLOVIS Primary Bathroom WHISPERFIT REGRESSED LIGHTING Team View Client…" at bounding box center [728, 34] width 509 height 55
click at [961, 22] on icon "close" at bounding box center [965, 22] width 9 height 9
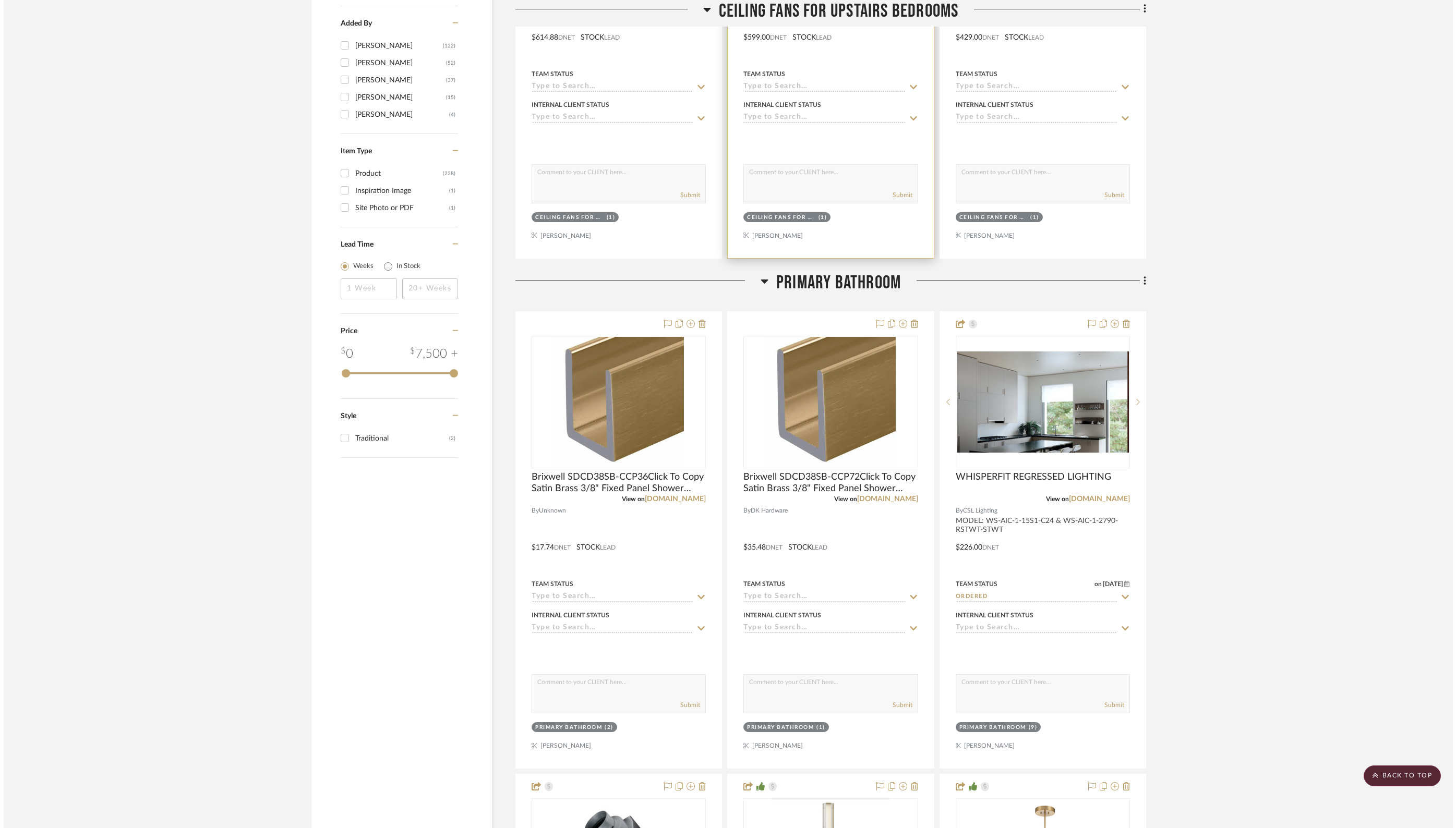
scroll to position [0, 0]
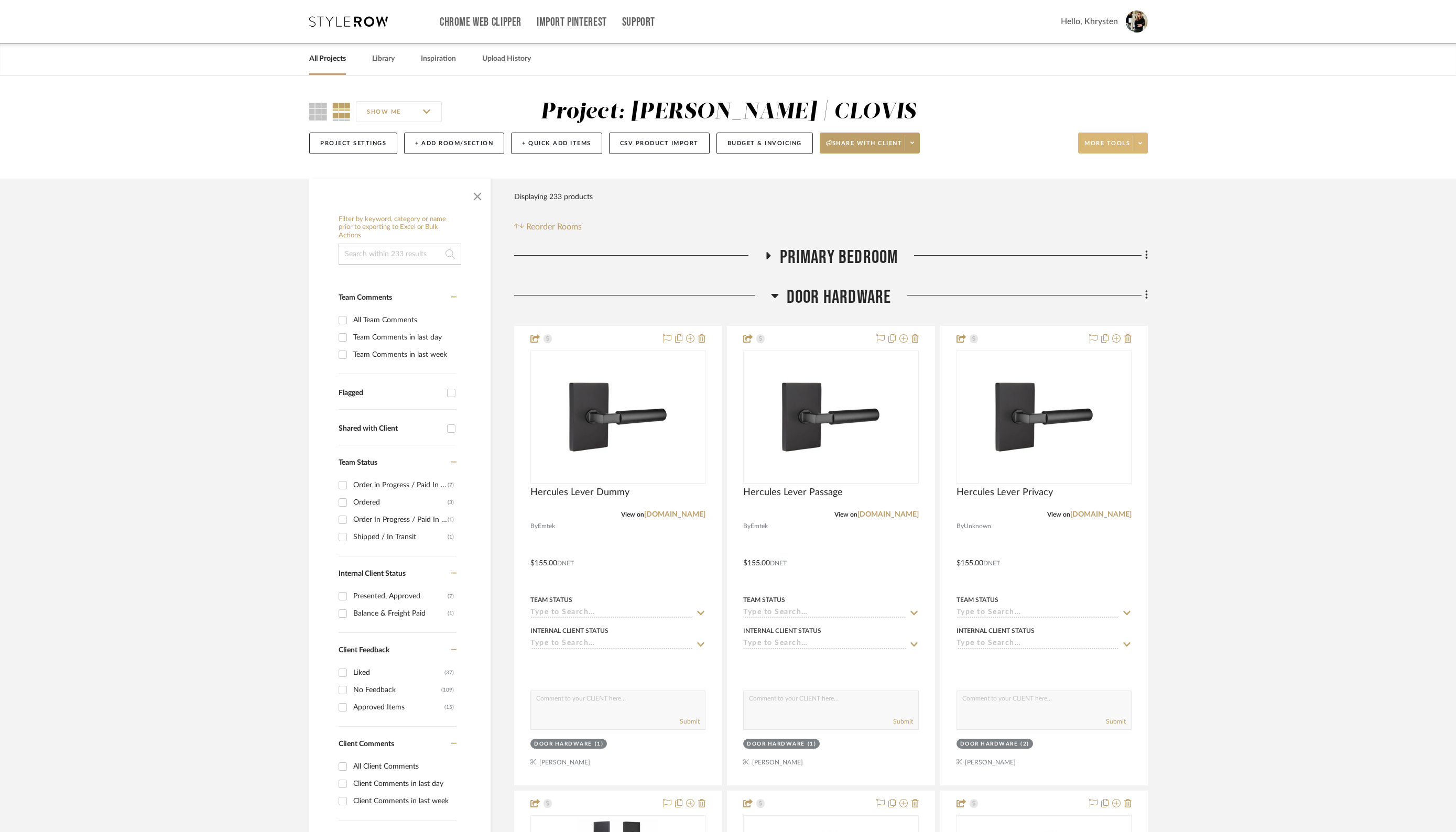
click at [1146, 143] on span at bounding box center [1139, 143] width 14 height 15
click at [1111, 371] on span "Create PO" at bounding box center [1124, 374] width 67 height 9
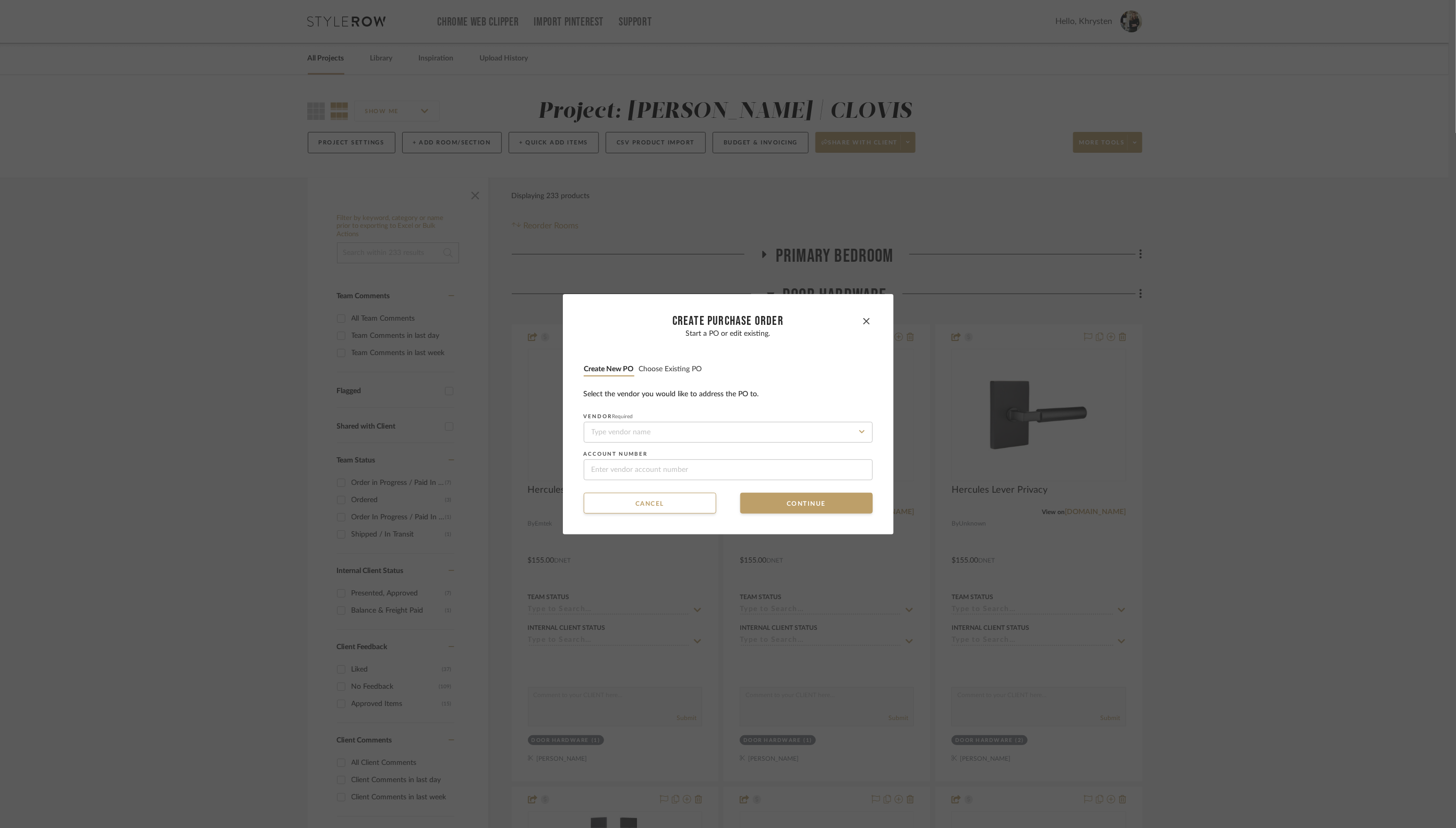
click at [661, 369] on button "Choose existing PO" at bounding box center [670, 369] width 64 height 10
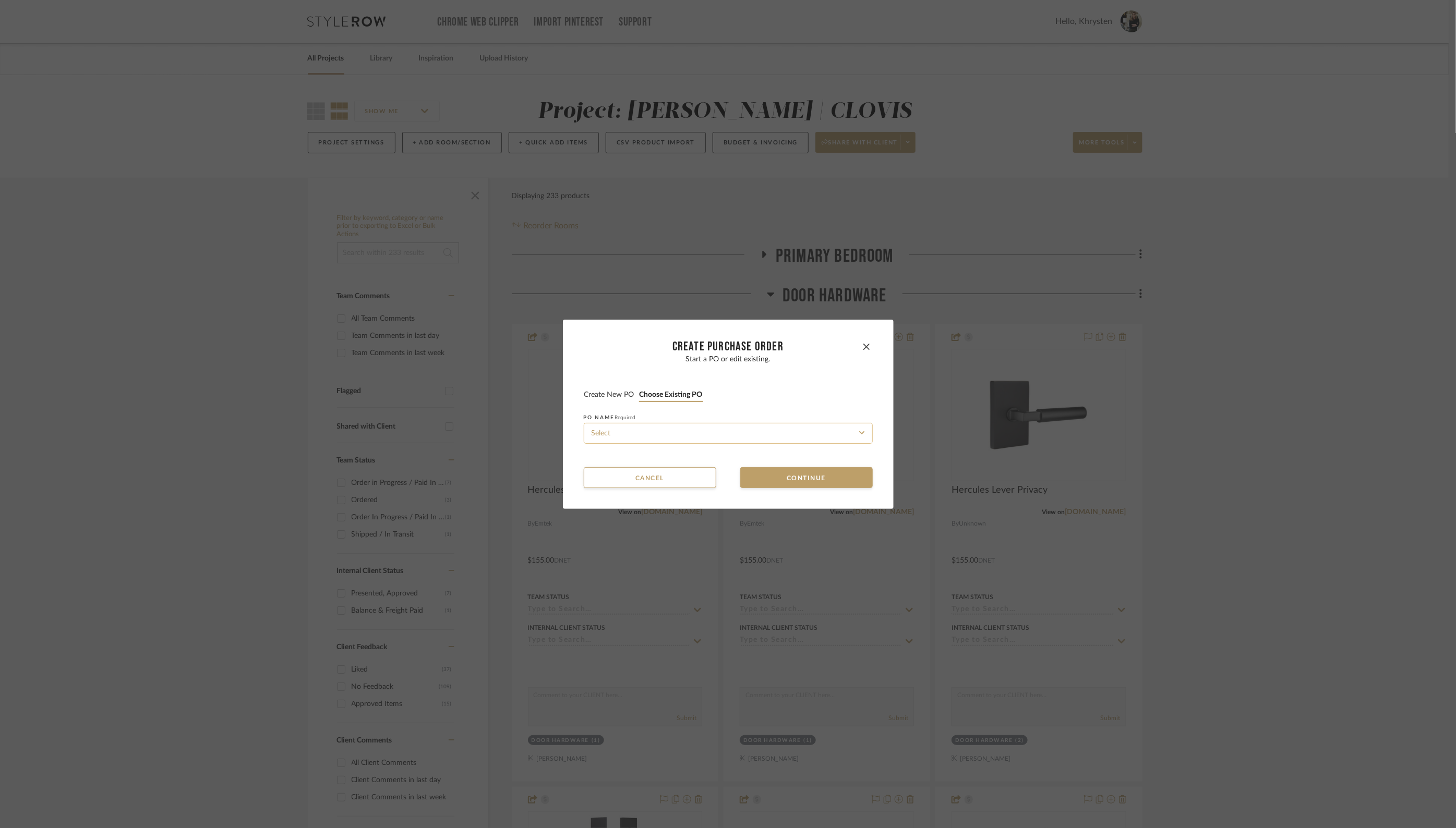
click at [651, 437] on input at bounding box center [728, 433] width 289 height 21
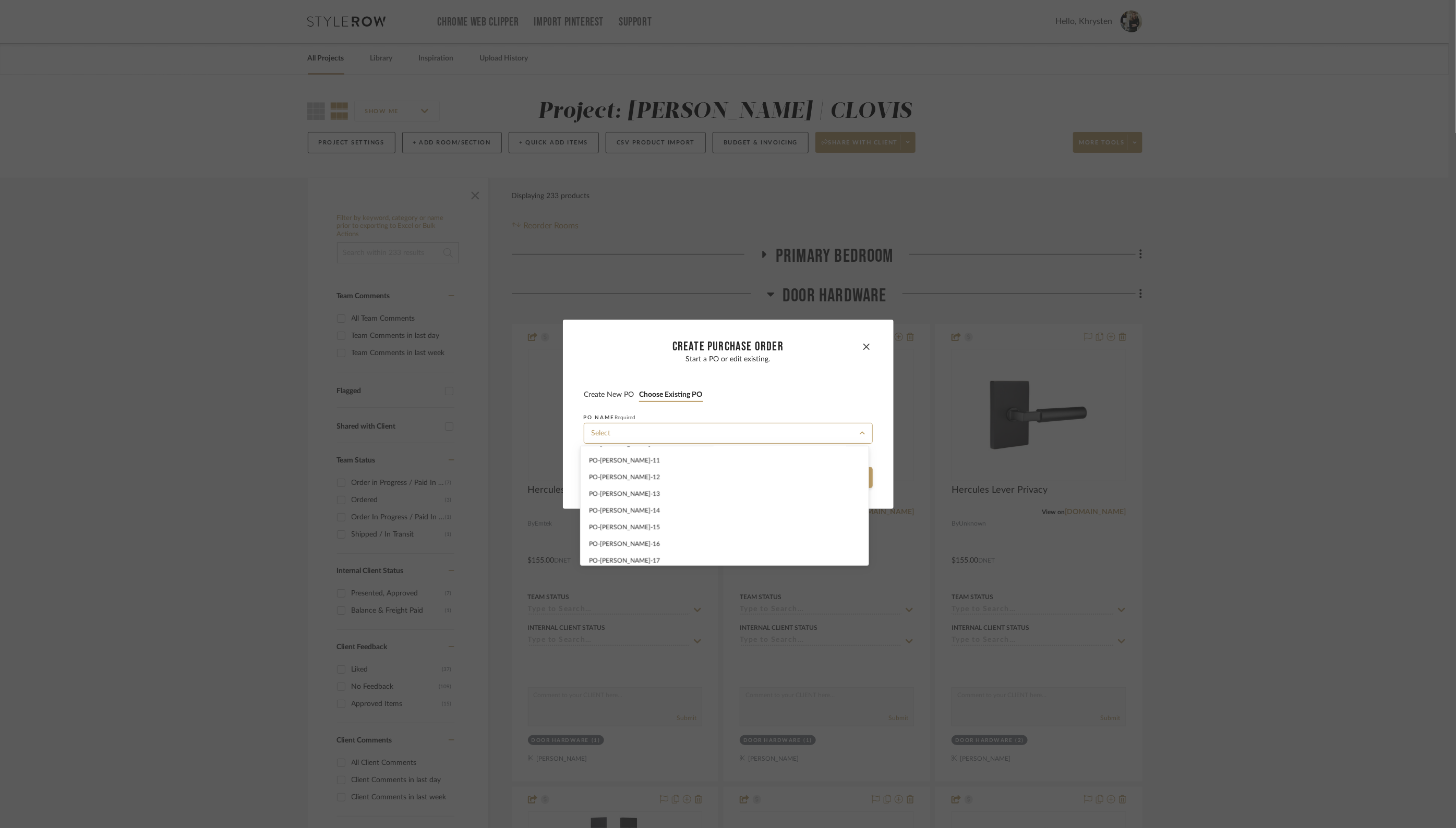
scroll to position [170, 0]
click at [609, 487] on span "PO-DUEKER -13" at bounding box center [625, 489] width 71 height 7
type input "PO-DUEKER -13"
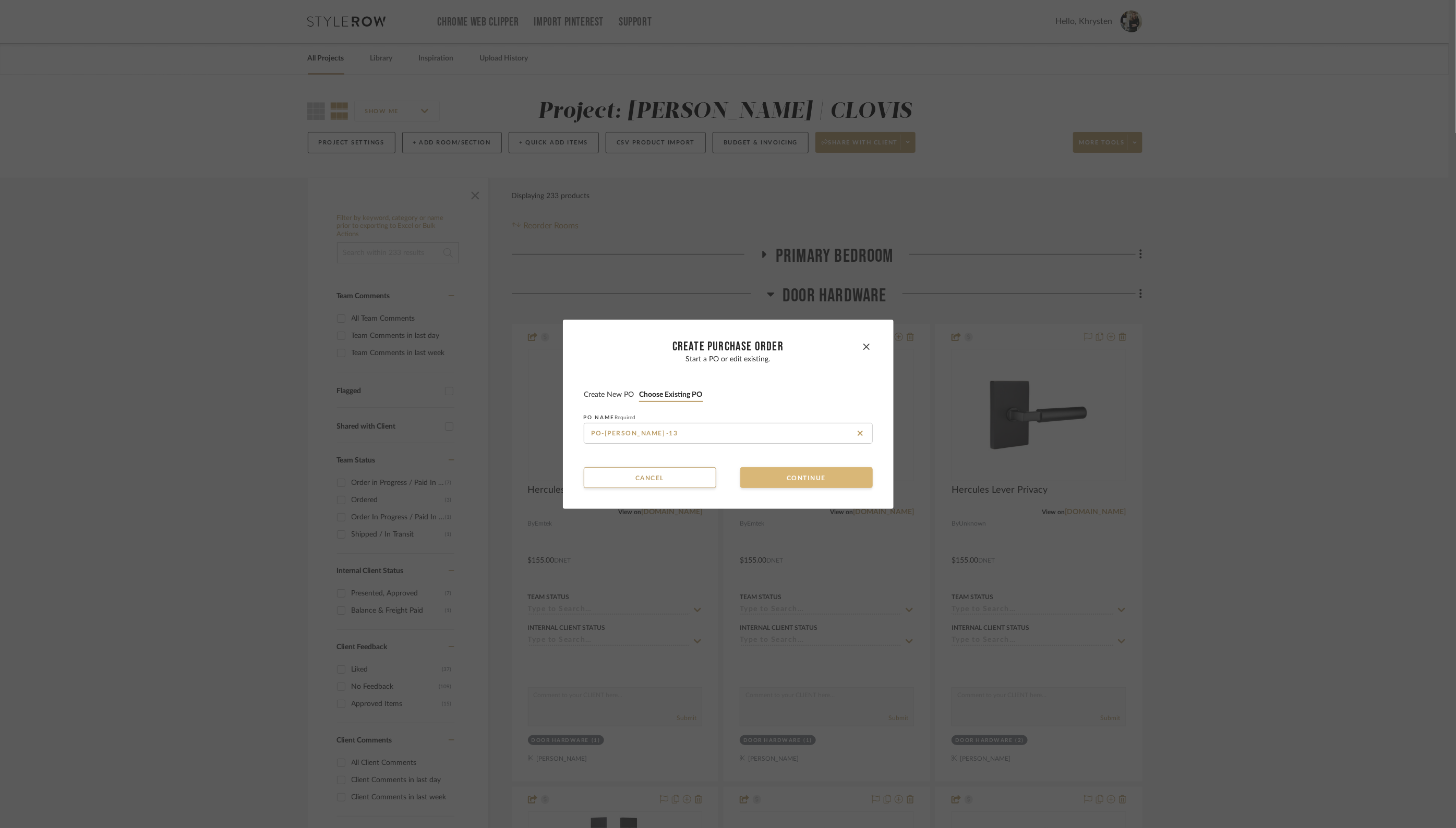
click at [811, 476] on button "Continue" at bounding box center [806, 478] width 132 height 21
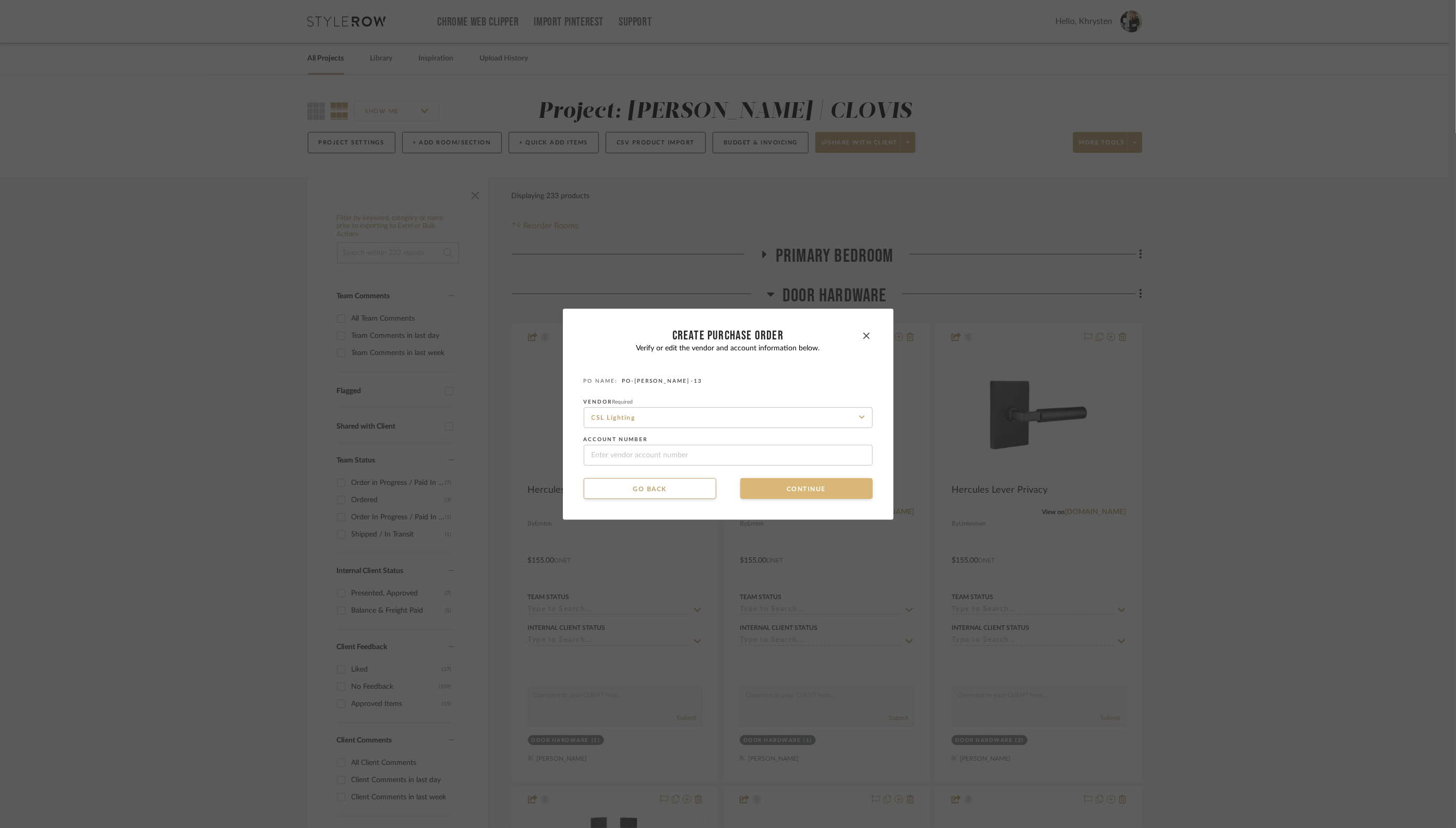
click at [820, 484] on button "Continue" at bounding box center [806, 489] width 132 height 21
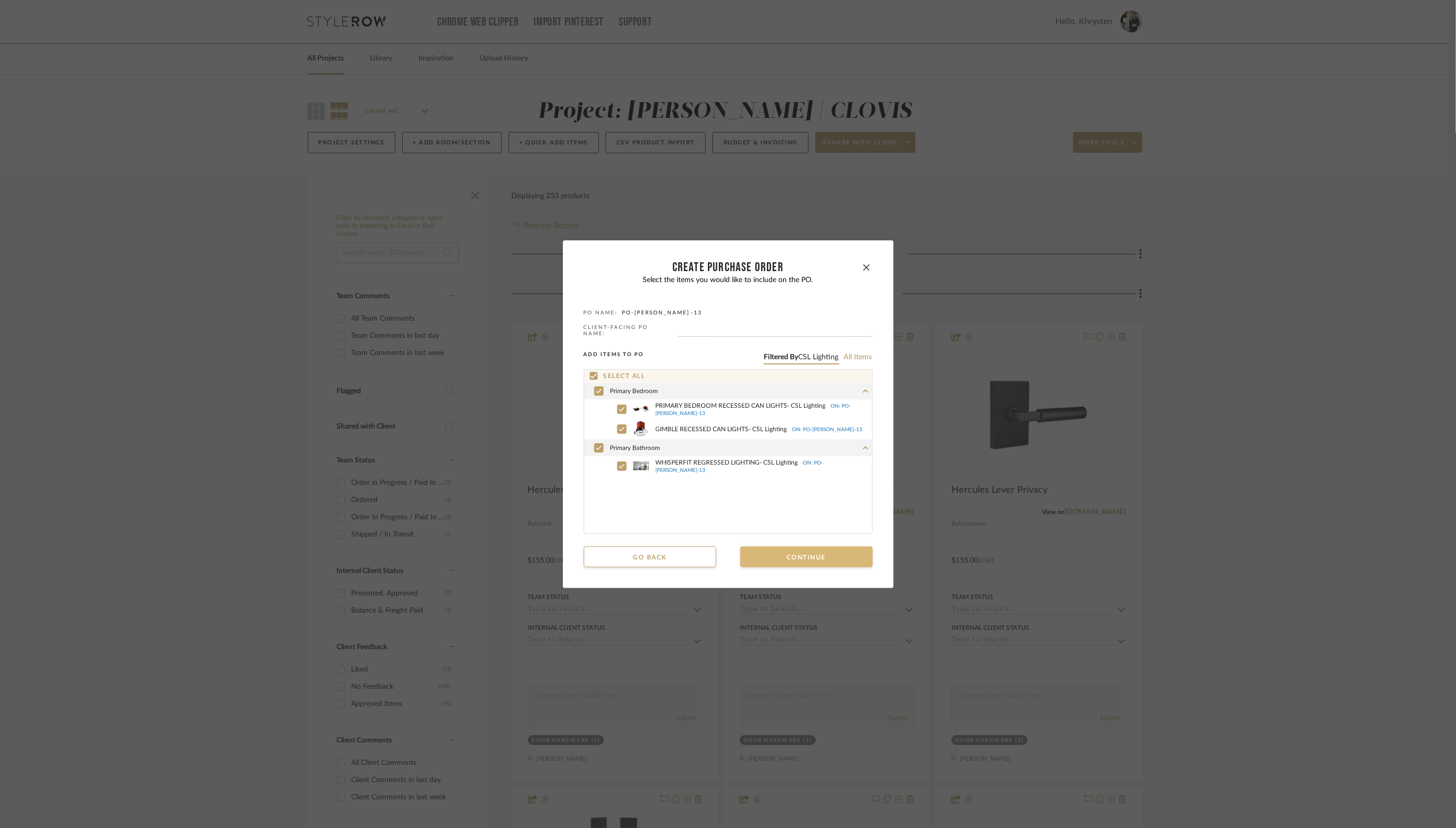
click at [804, 556] on button "Continue" at bounding box center [806, 557] width 132 height 21
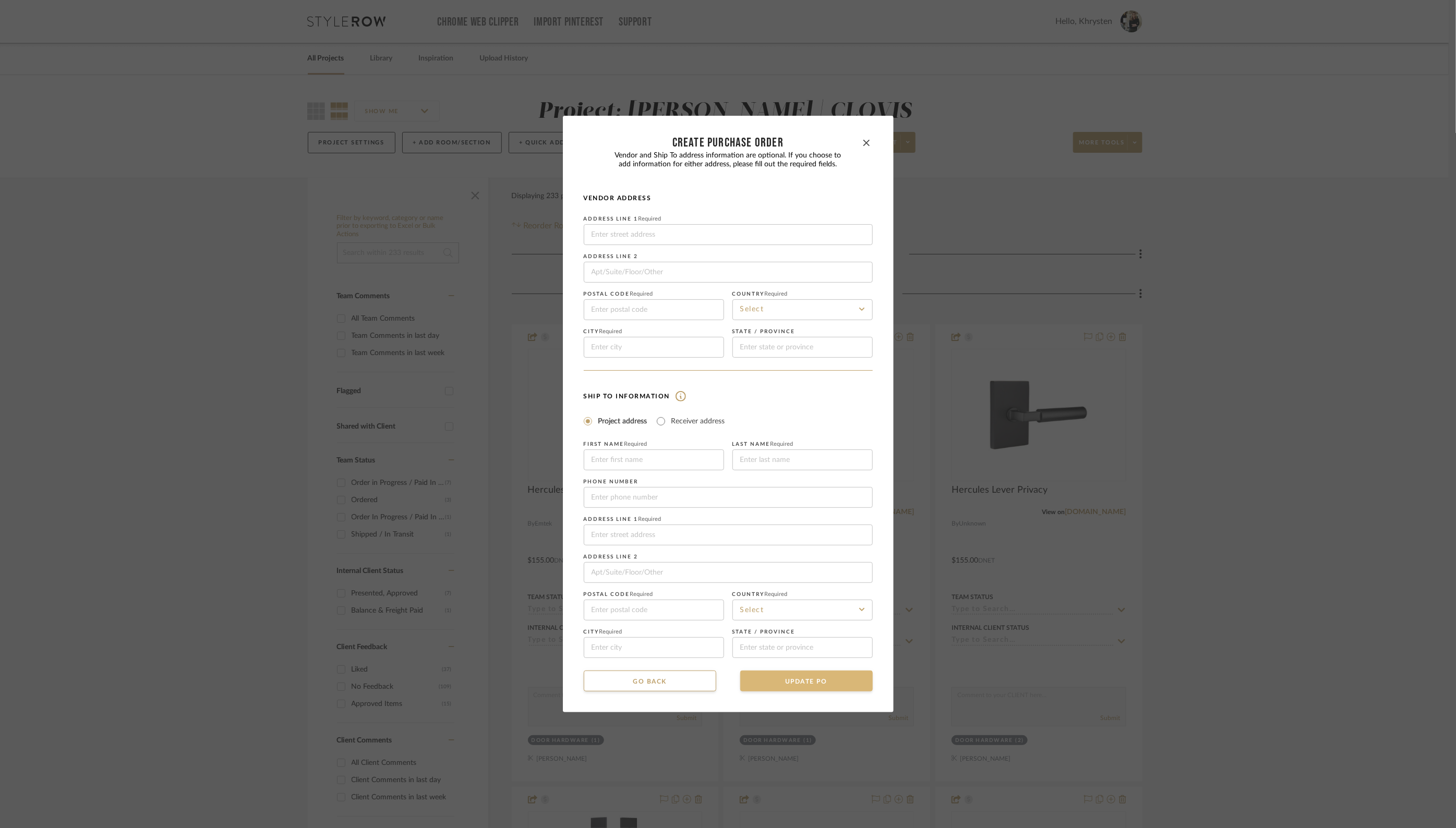
click at [780, 676] on button "UPDATE PO" at bounding box center [806, 681] width 132 height 21
